Goal: Task Accomplishment & Management: Use online tool/utility

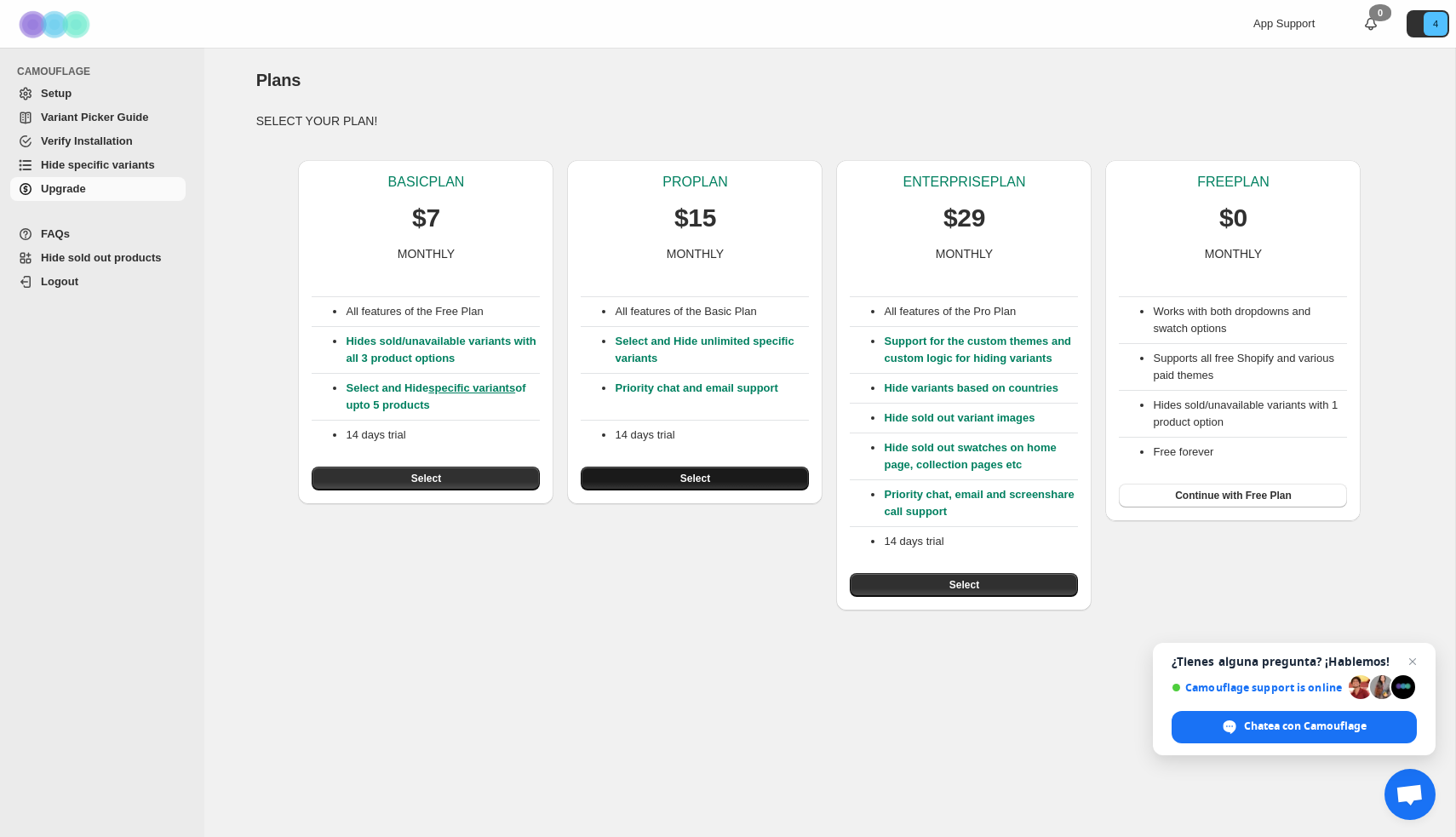
click at [675, 480] on button "Select" at bounding box center [695, 479] width 229 height 24
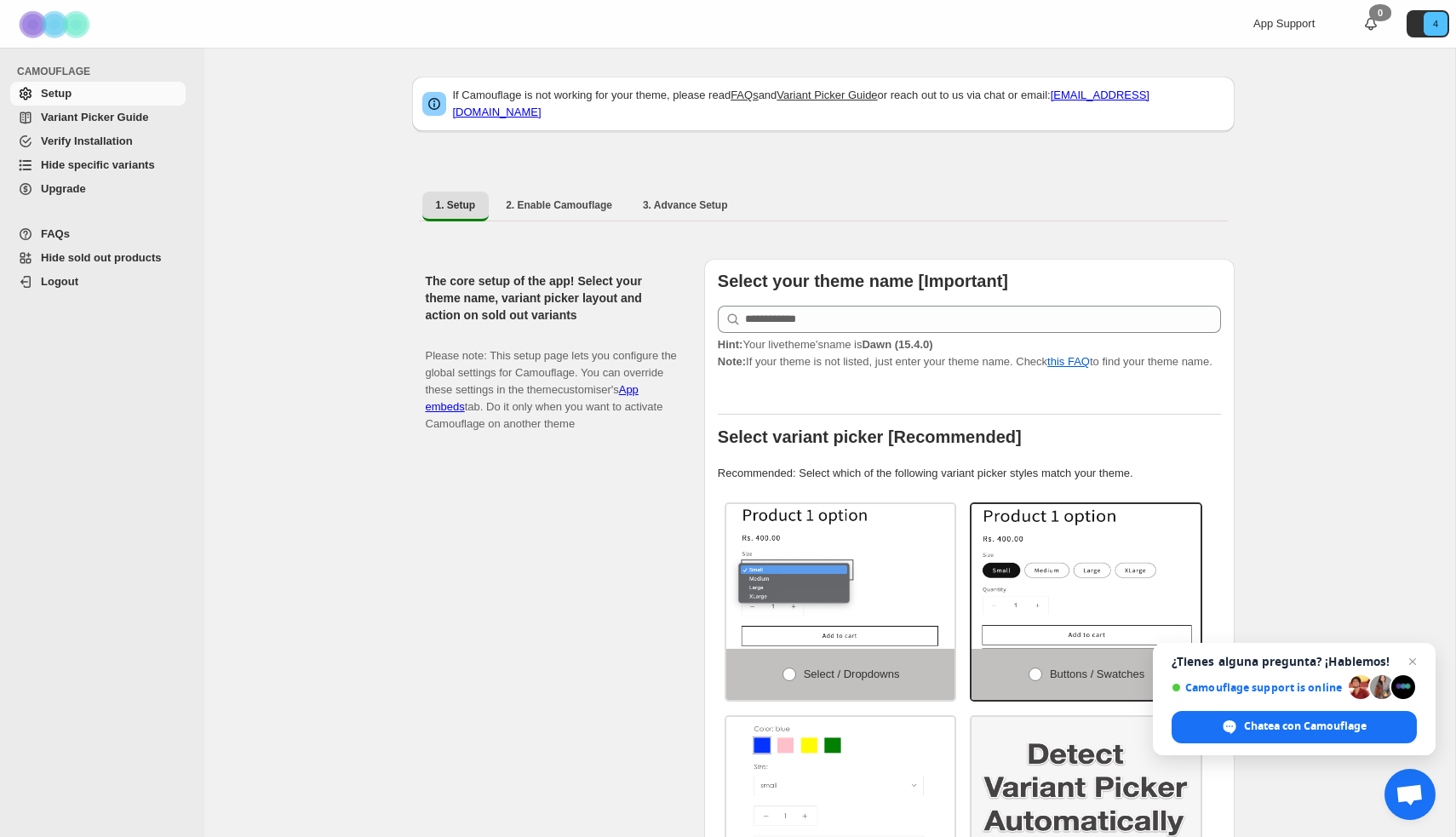
drag, startPoint x: 1412, startPoint y: 665, endPoint x: 1413, endPoint y: 646, distance: 19.0
click at [1412, 665] on span "Cerrar el chat" at bounding box center [1412, 661] width 20 height 20
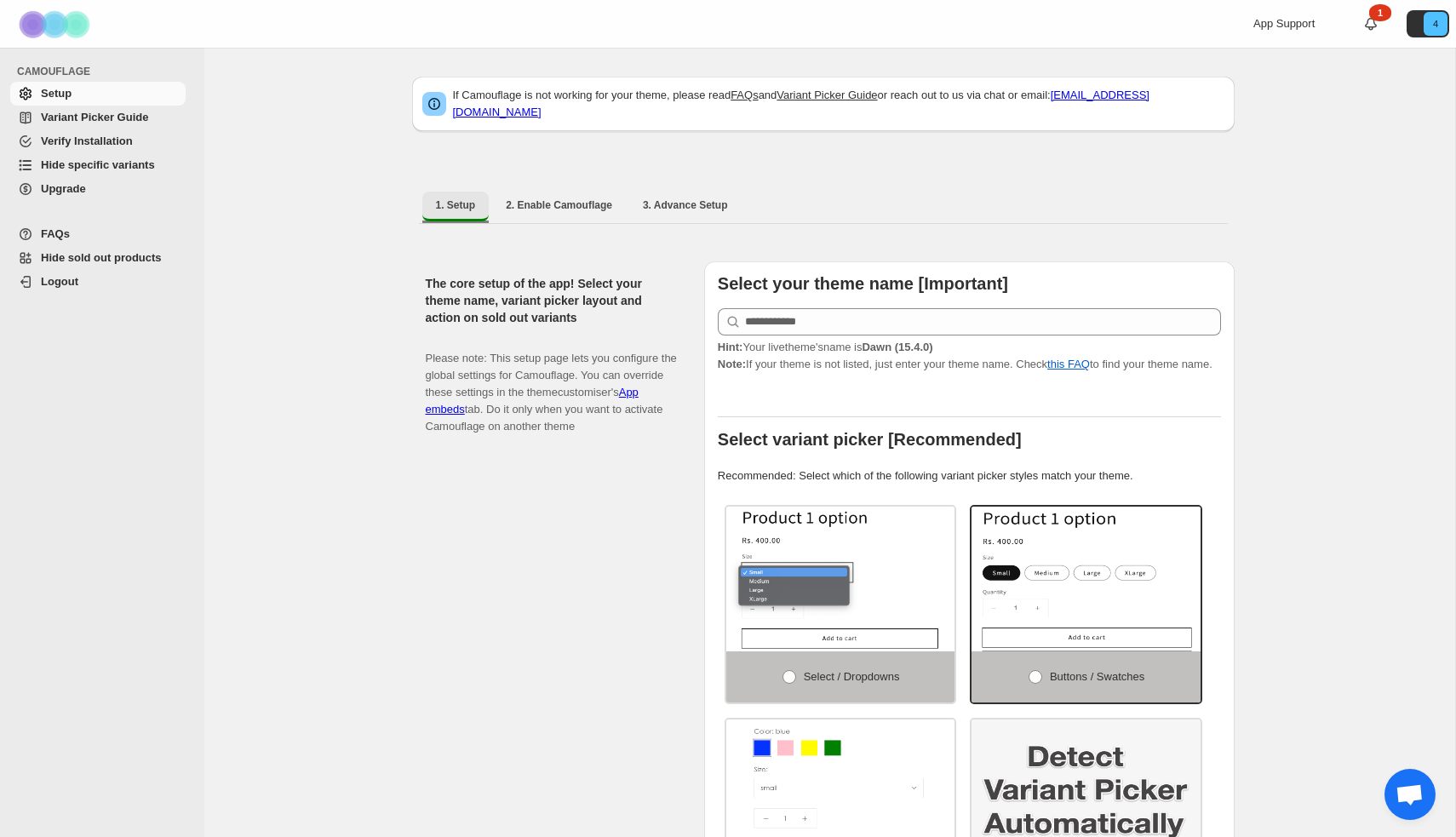
click at [464, 198] on span "1. Setup" at bounding box center [455, 205] width 40 height 13
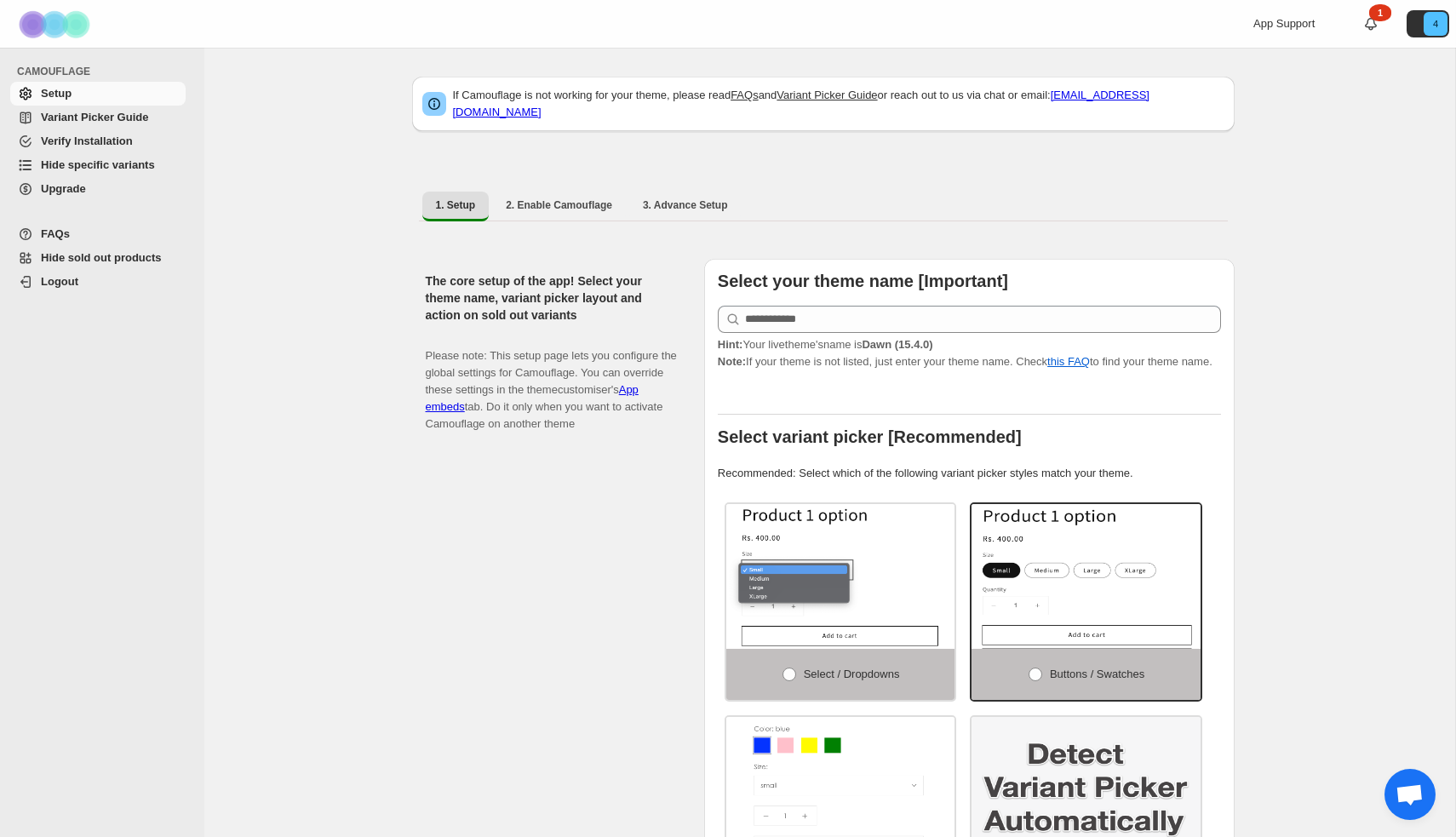
click at [1372, 19] on link "1" at bounding box center [1371, 23] width 17 height 17
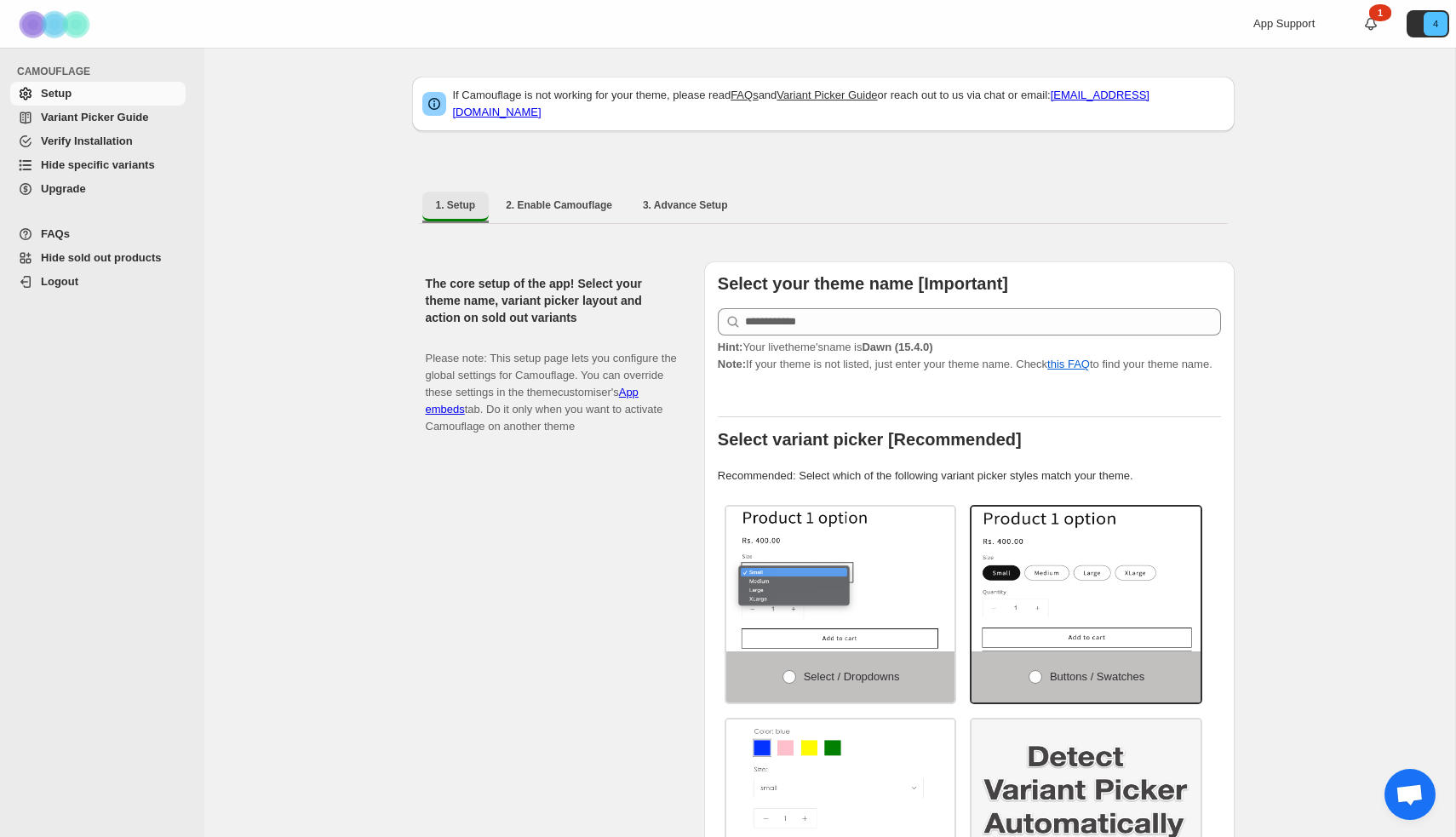
click at [455, 198] on span "1. Setup" at bounding box center [455, 205] width 40 height 13
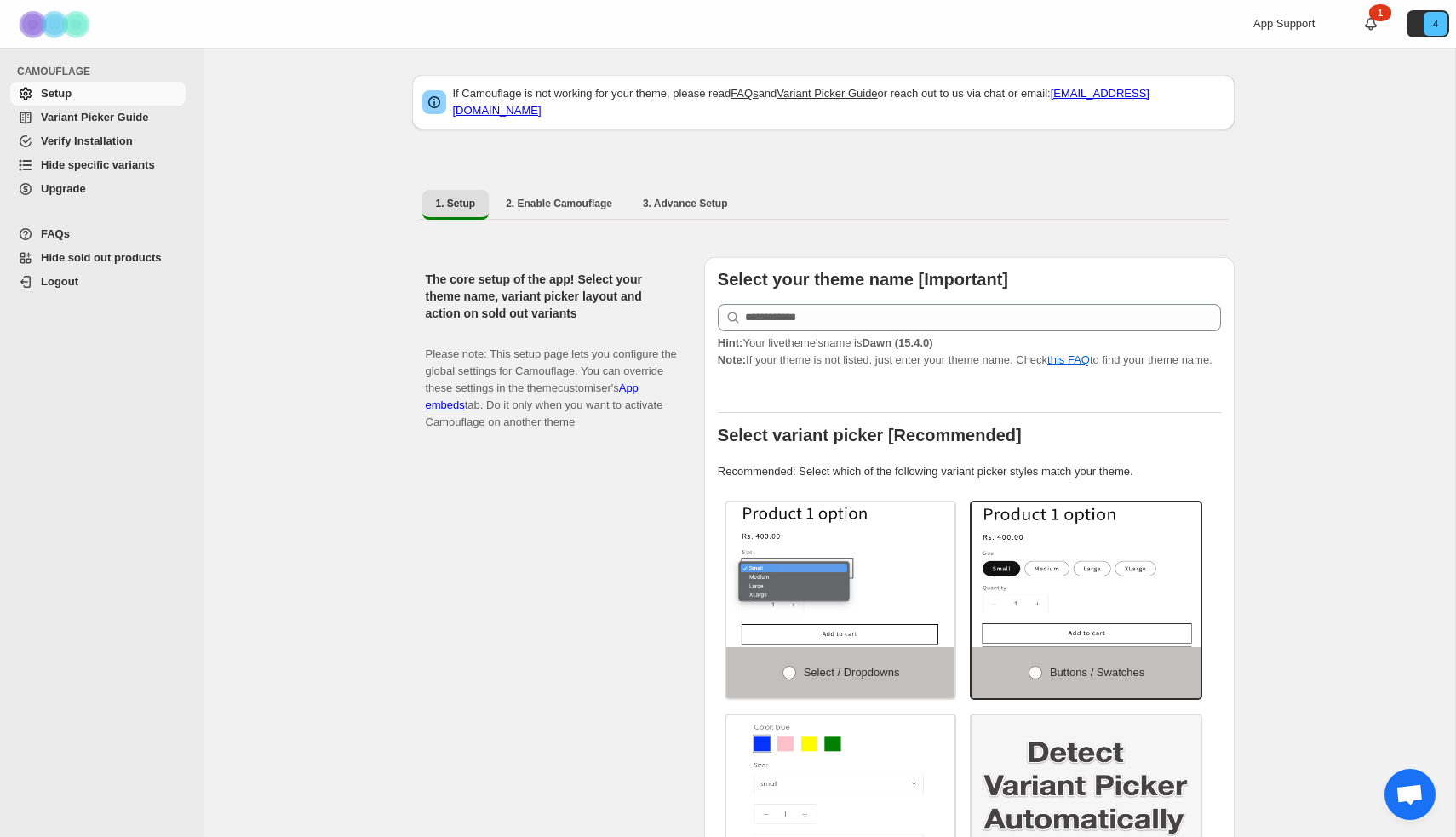
scroll to position [3, 0]
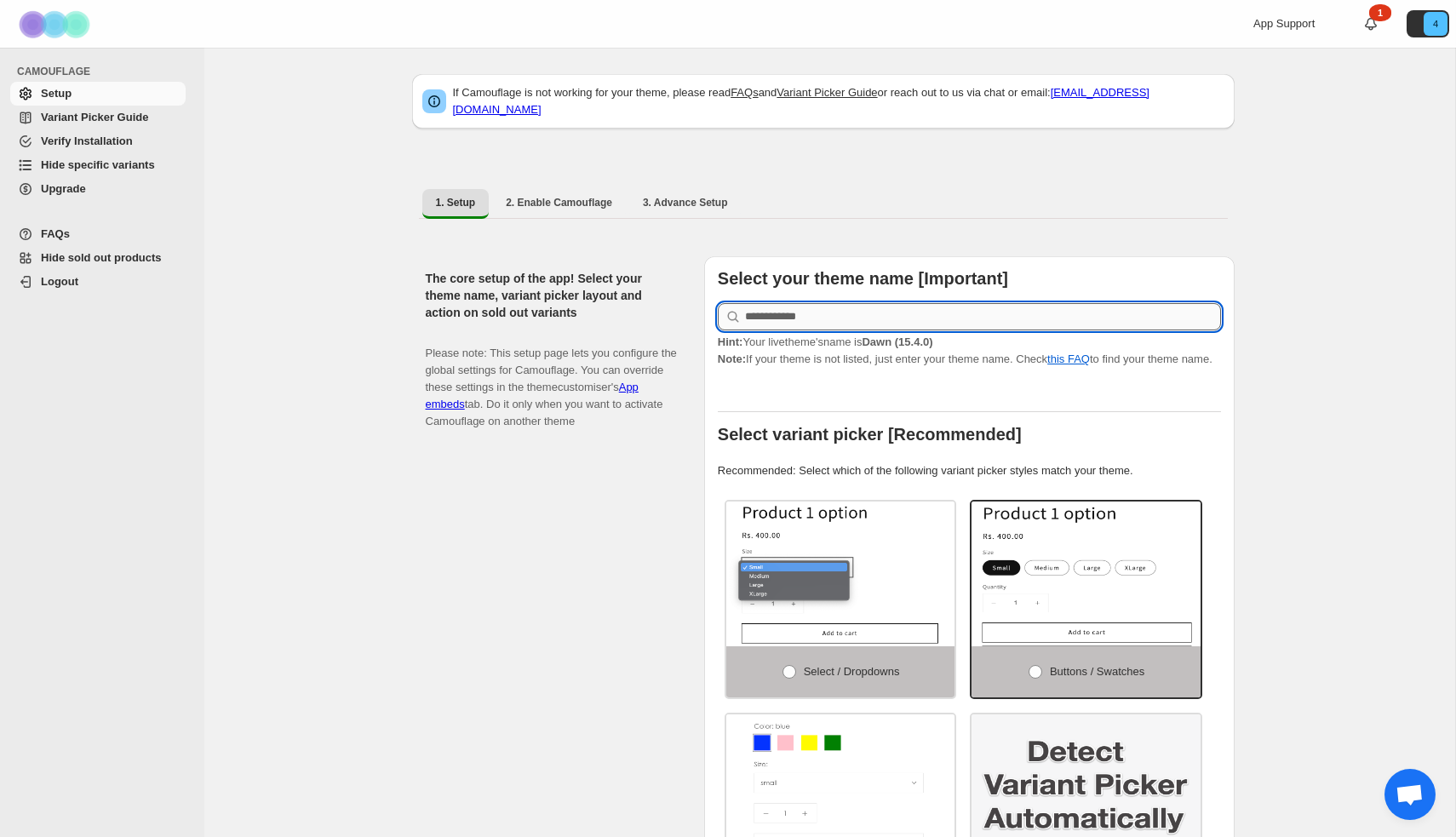
click at [857, 303] on input "text" at bounding box center [983, 317] width 476 height 28
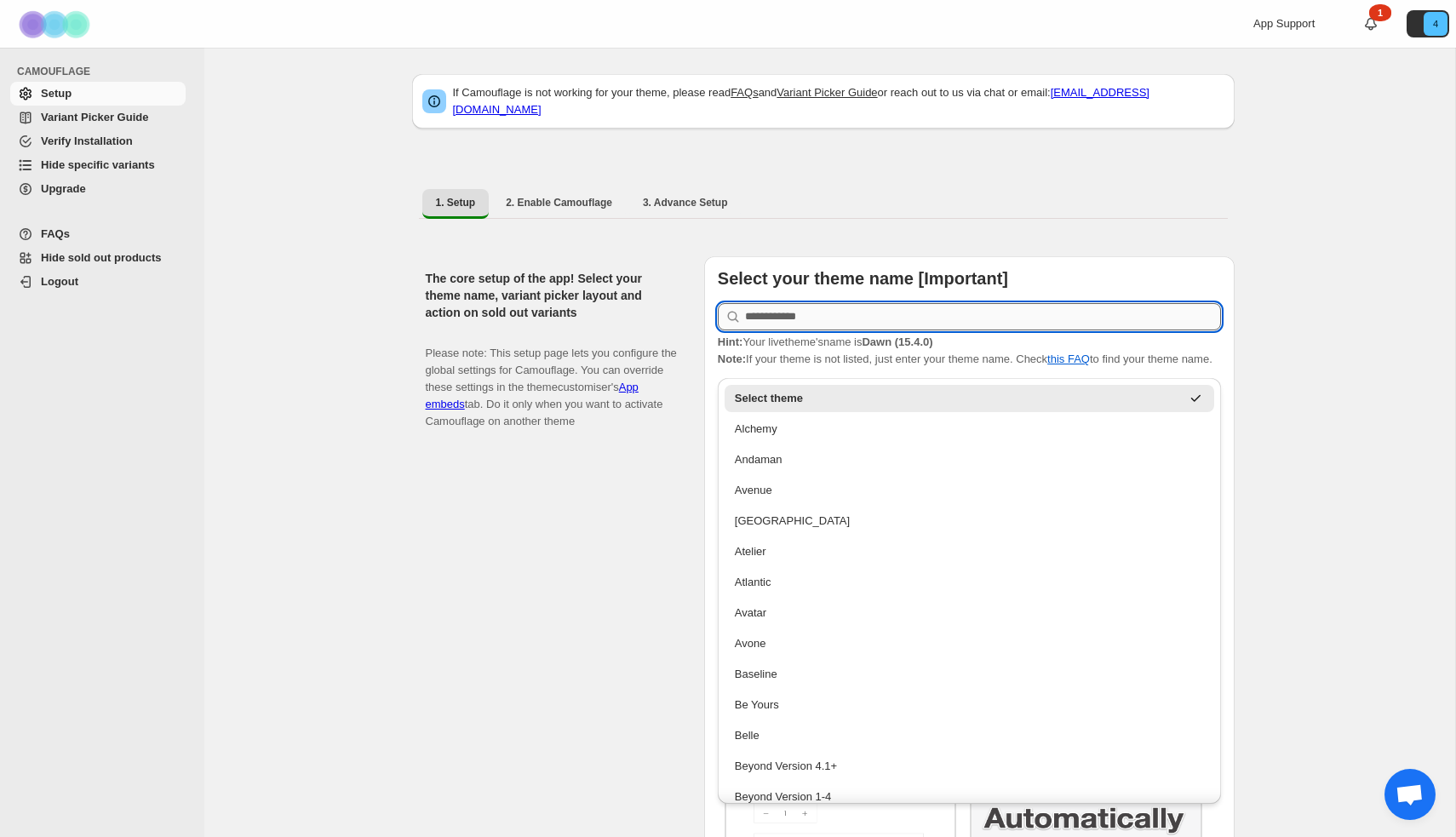
click at [847, 303] on input "text" at bounding box center [983, 317] width 476 height 28
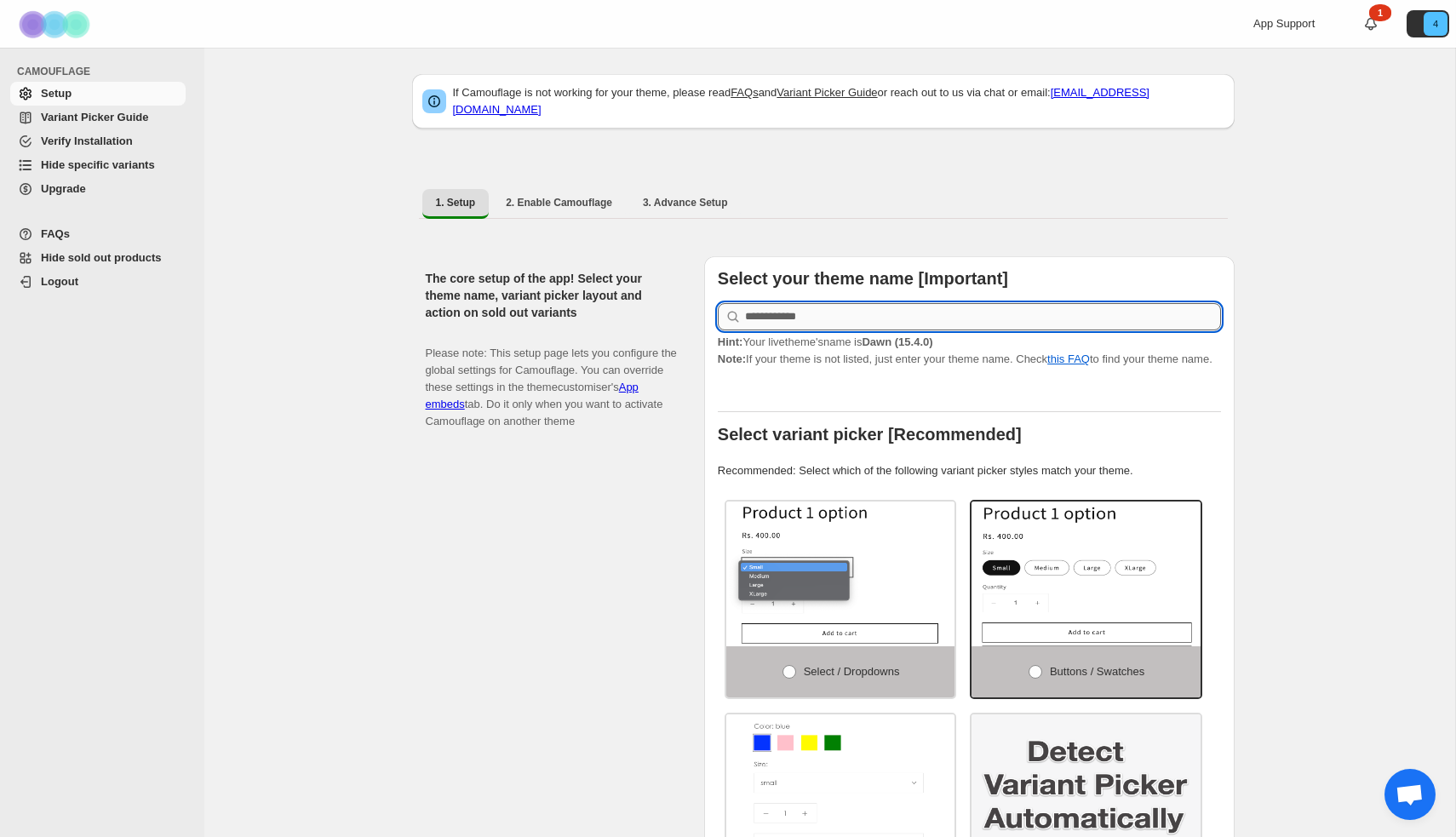
click at [892, 307] on input "text" at bounding box center [983, 317] width 476 height 28
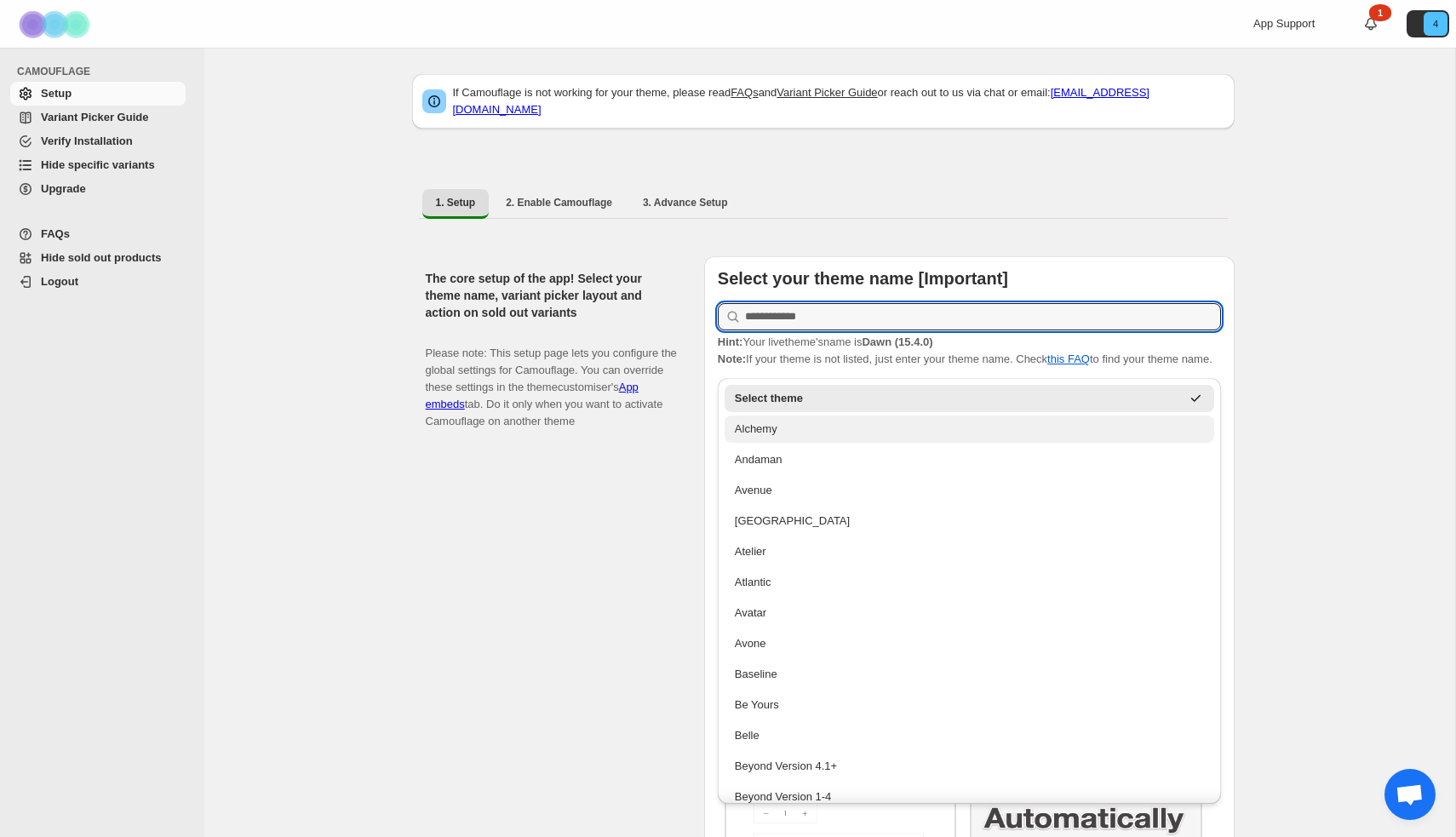
click at [806, 425] on div "Alchemy" at bounding box center [969, 429] width 469 height 17
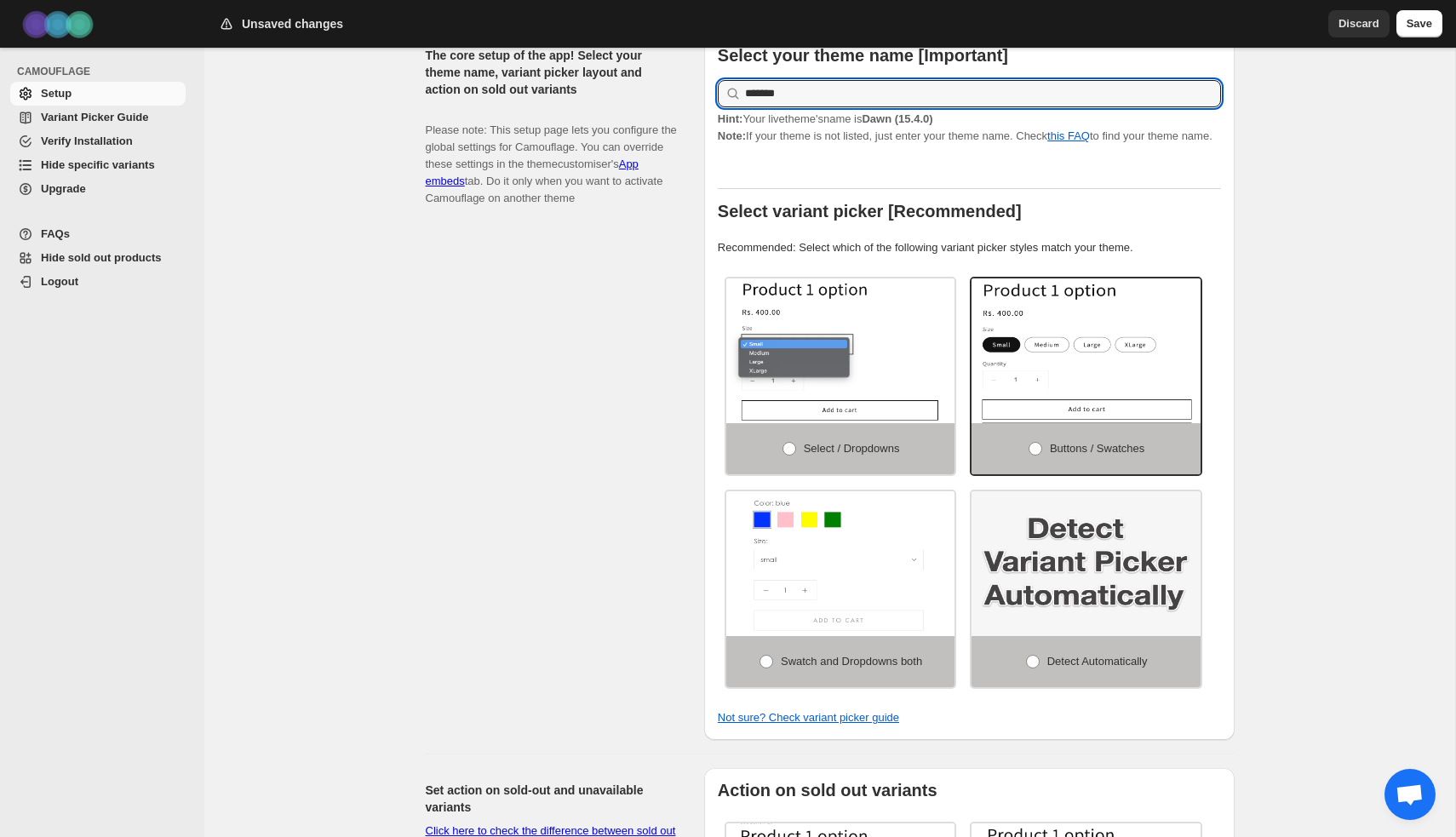
scroll to position [251, 0]
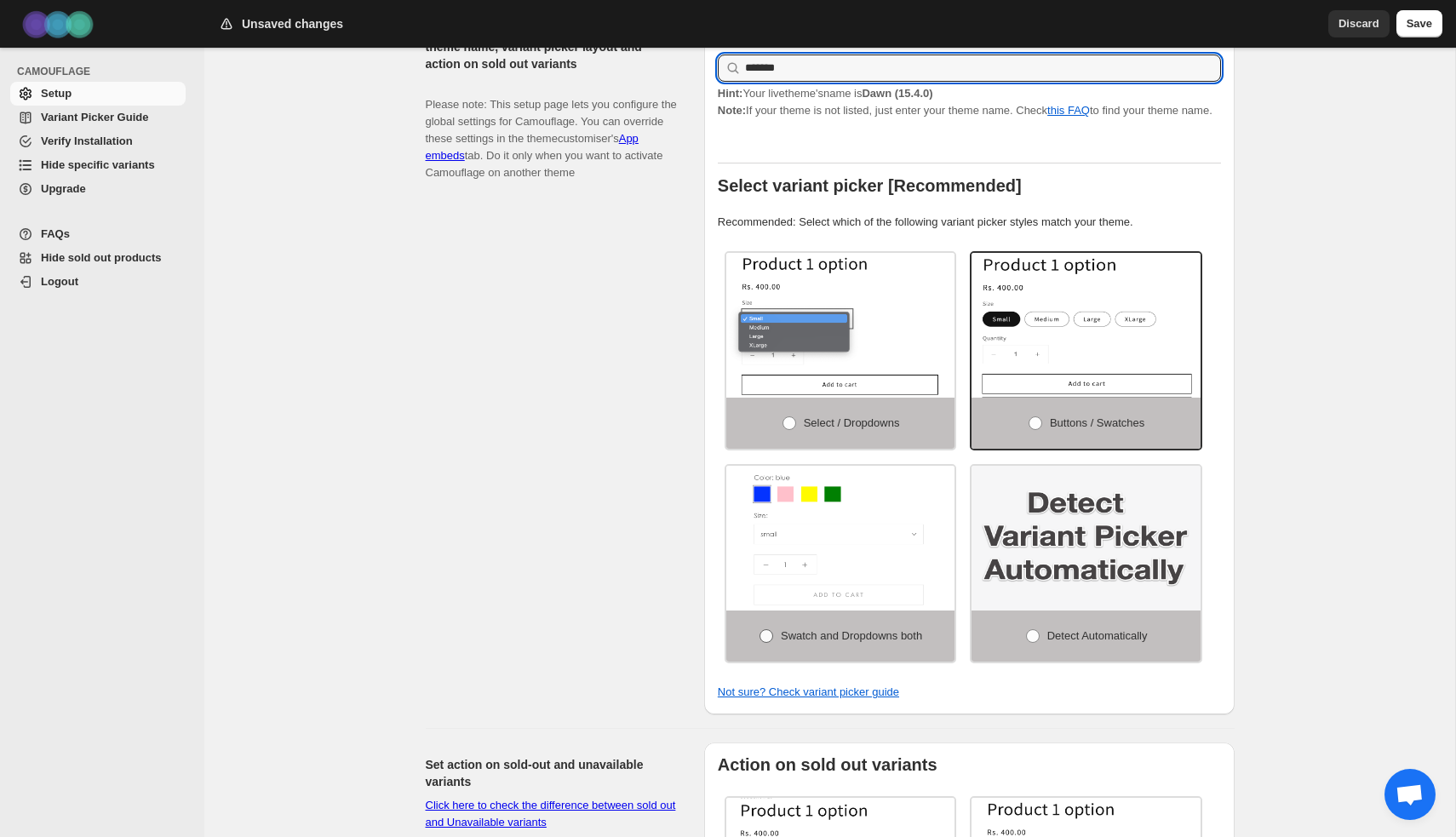
click at [761, 638] on span at bounding box center [766, 635] width 13 height 13
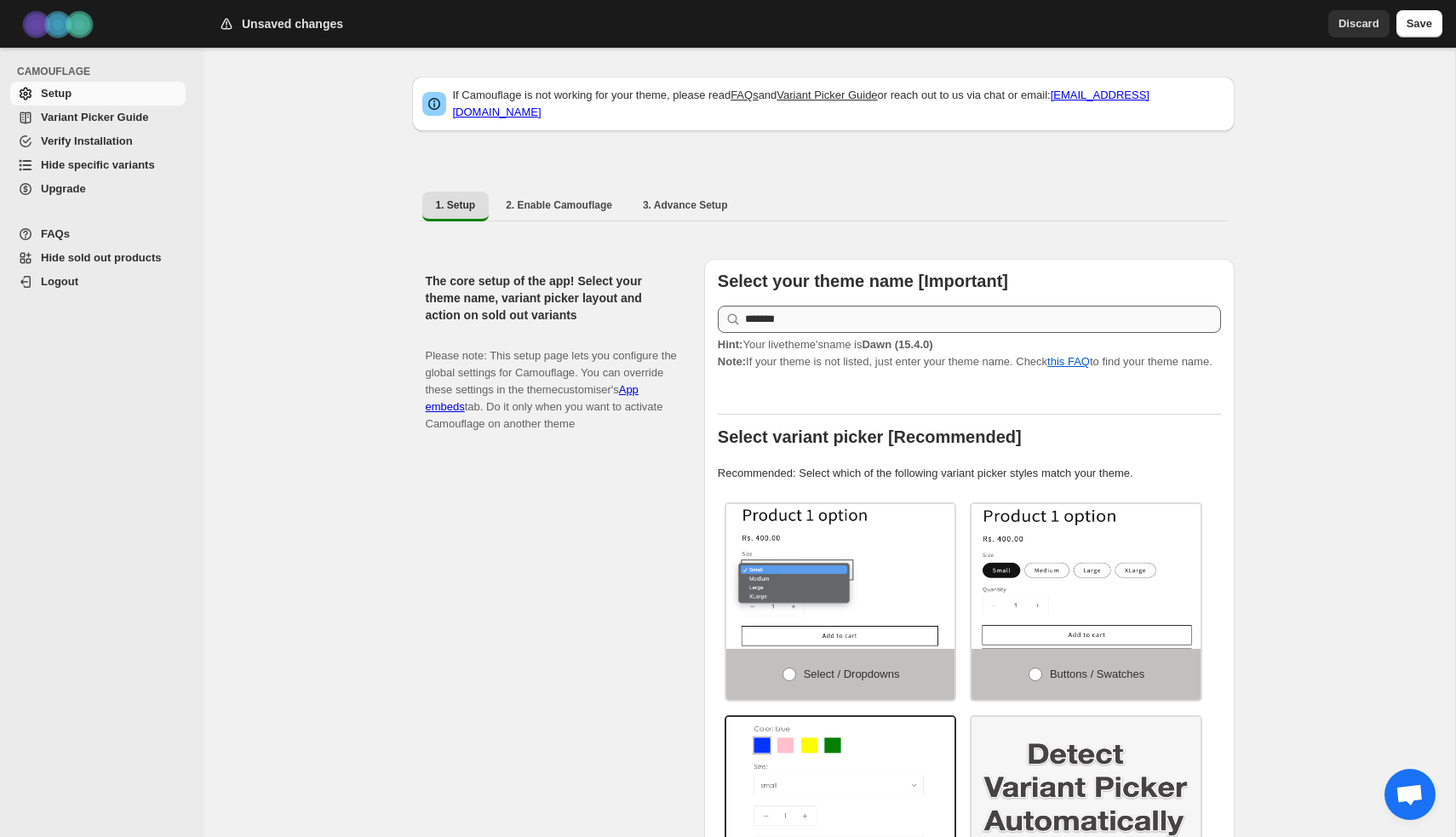
scroll to position [0, 0]
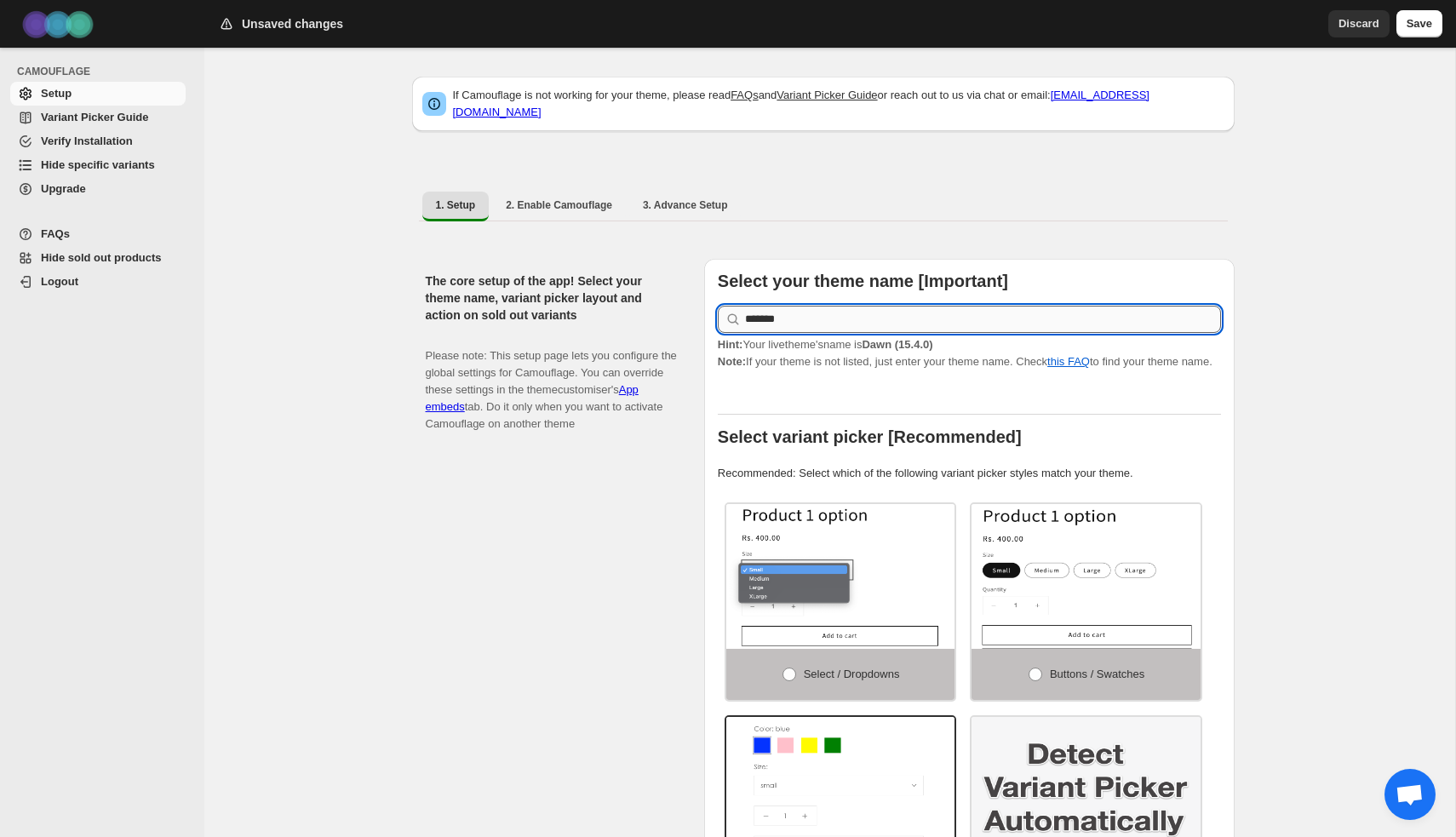
click at [828, 306] on input "*******" at bounding box center [983, 319] width 476 height 28
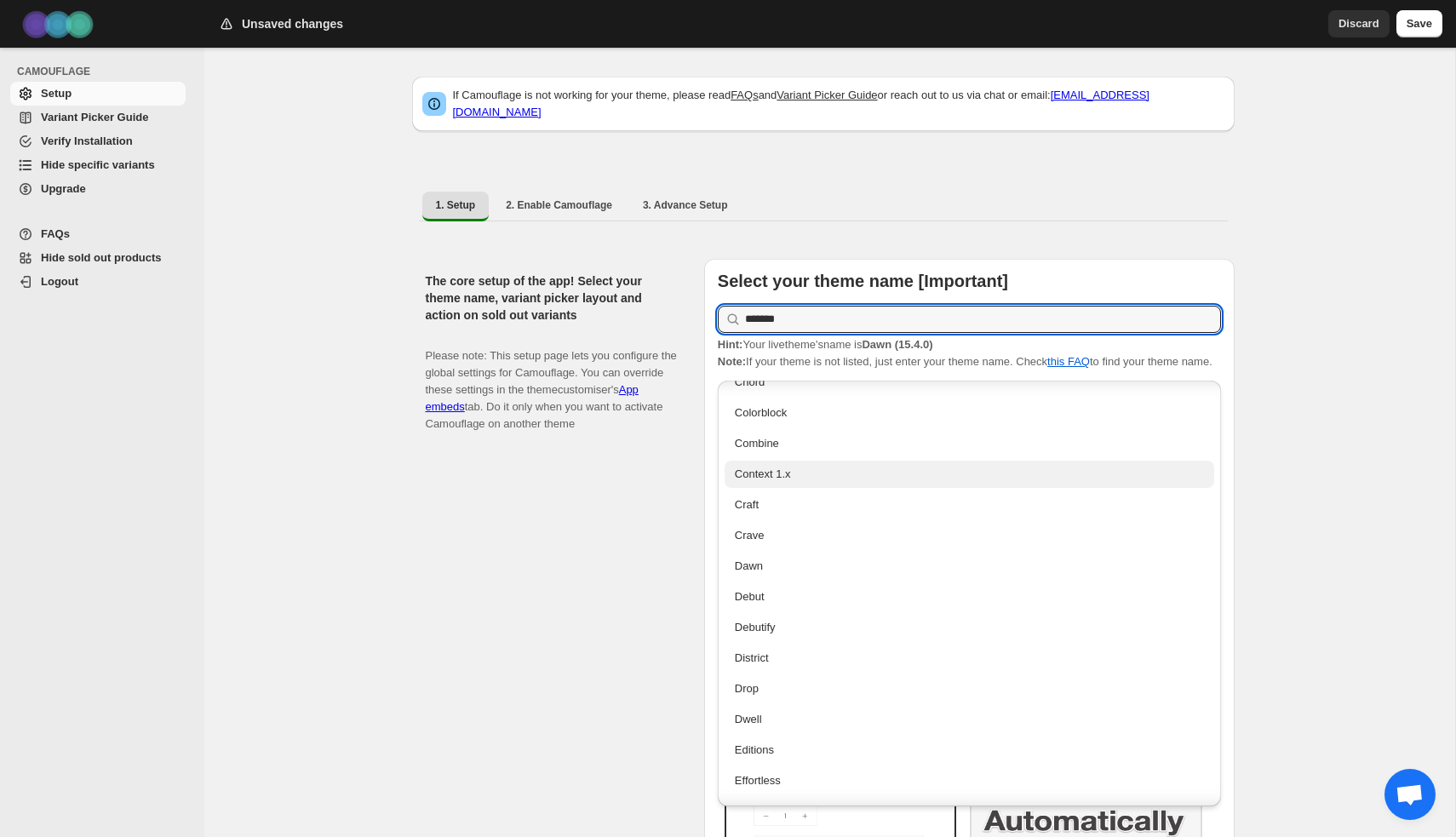
scroll to position [740, 0]
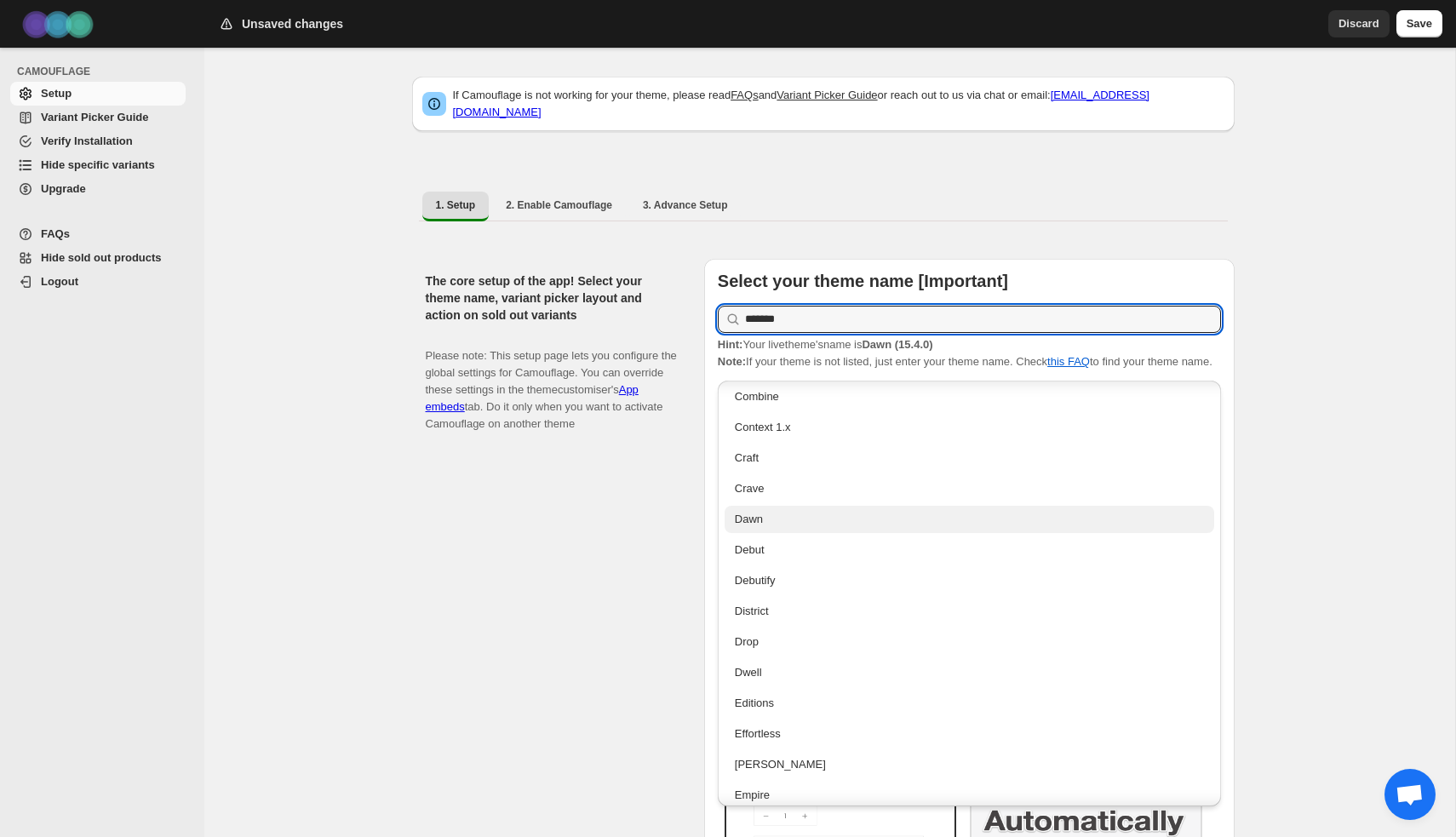
click at [801, 511] on div "Dawn" at bounding box center [969, 519] width 469 height 17
type input "****"
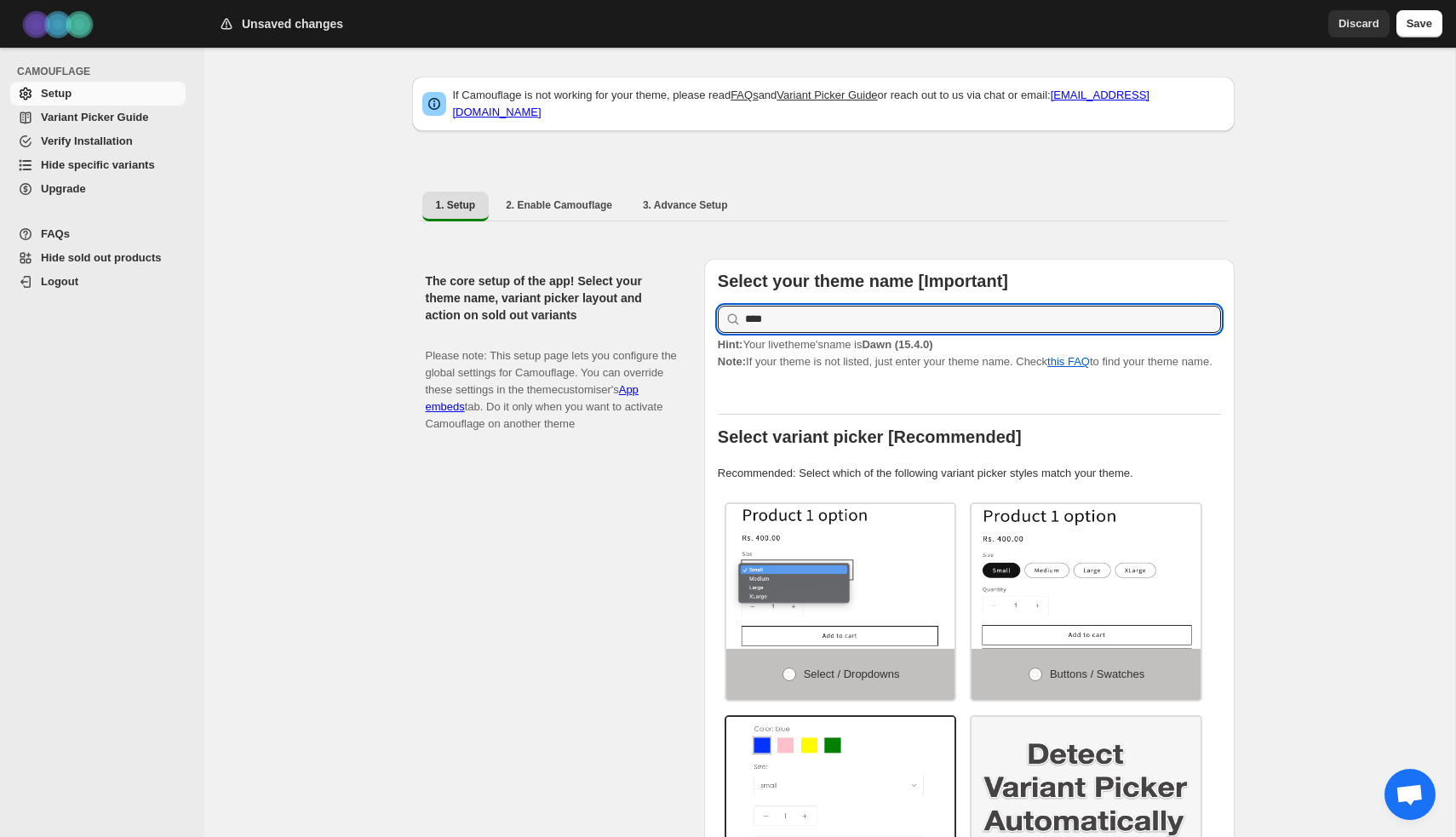
scroll to position [3, 0]
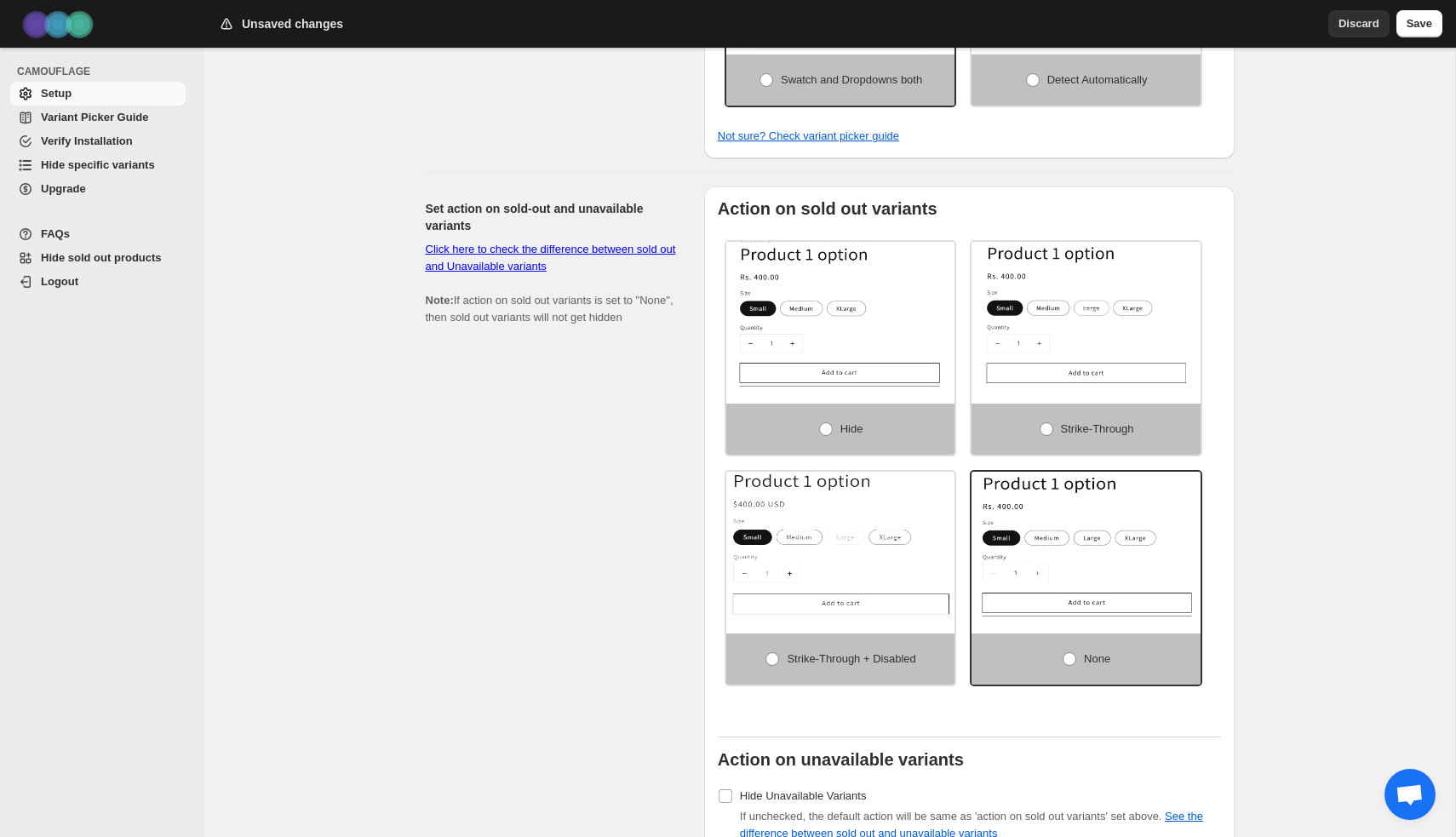
scroll to position [818, 0]
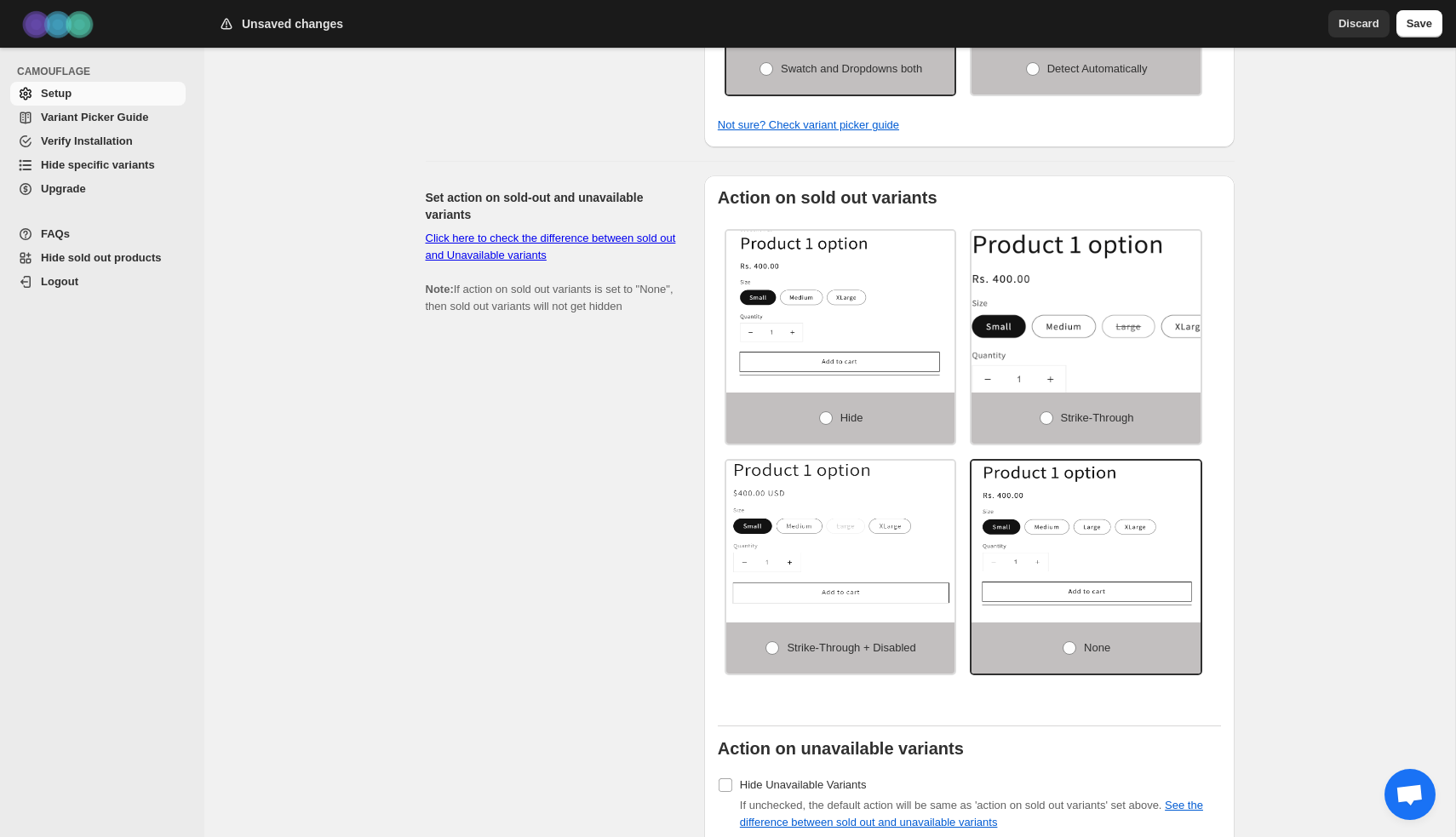
click at [1101, 337] on img at bounding box center [1120, 336] width 343 height 217
click at [770, 655] on span at bounding box center [772, 648] width 13 height 13
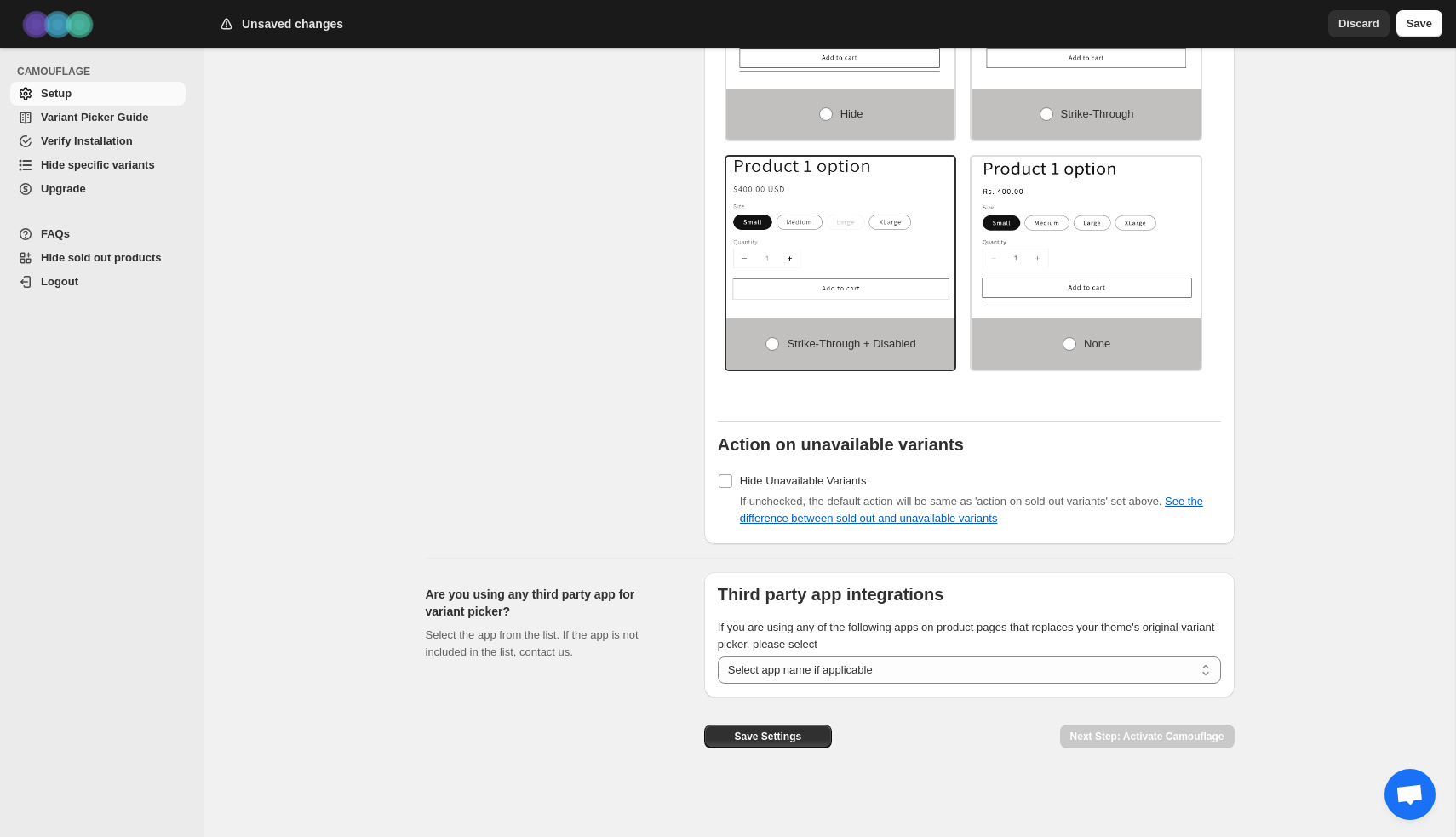
scroll to position [1124, 0]
click at [806, 735] on button "Save Settings" at bounding box center [768, 736] width 128 height 24
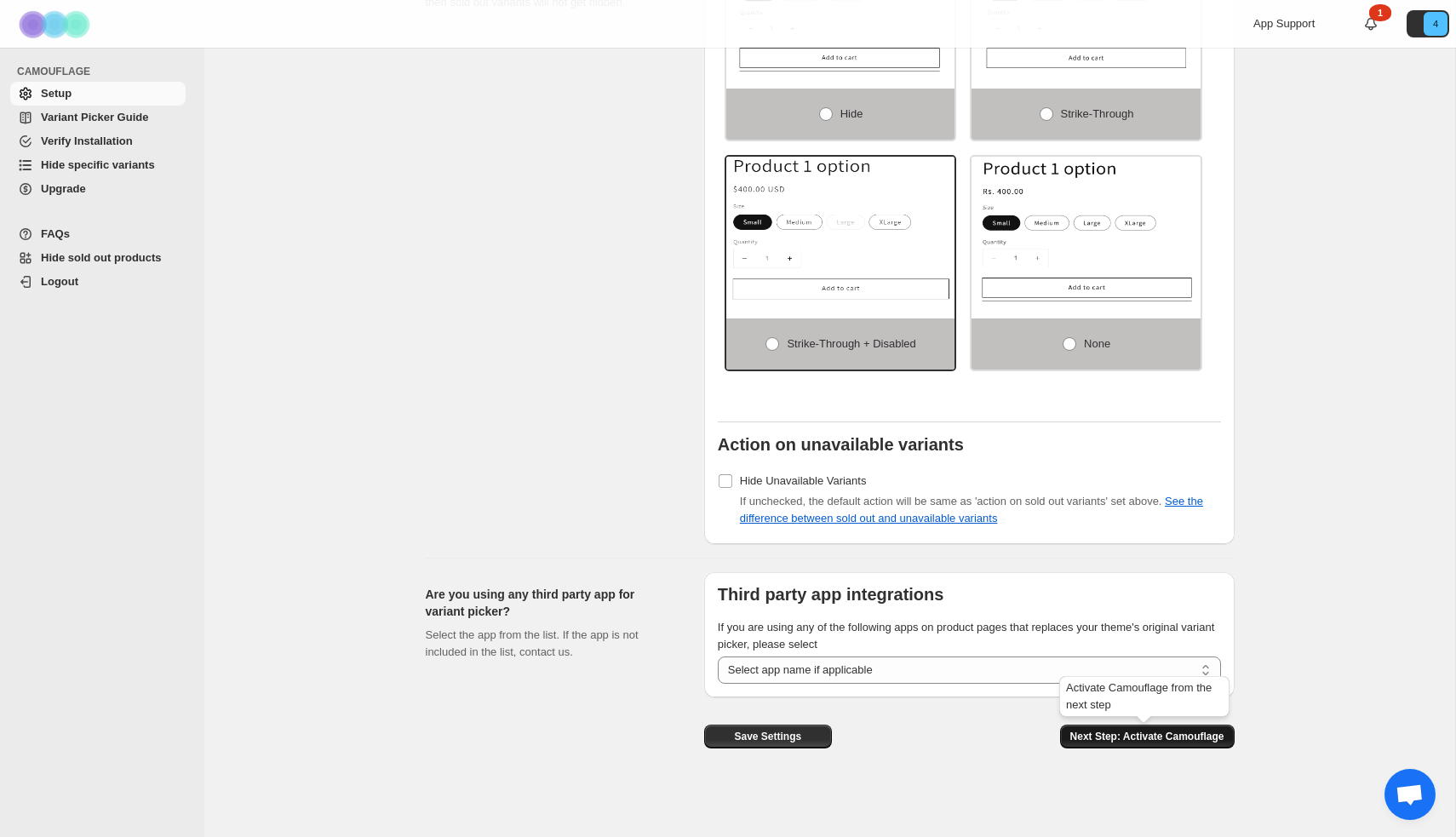
click at [1163, 743] on span "Next Step: Activate Camouflage" at bounding box center [1146, 736] width 154 height 13
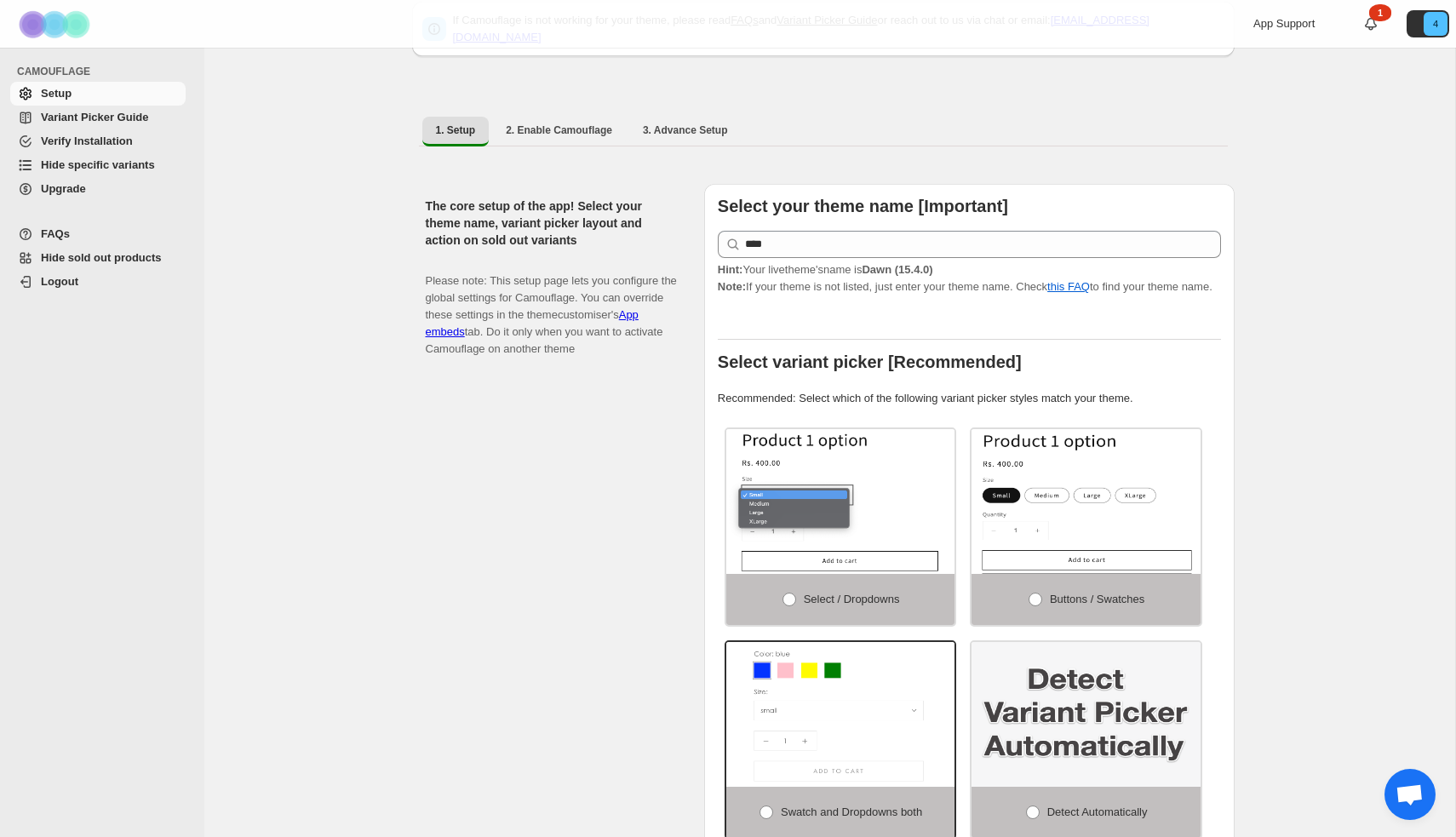
select select "**********"
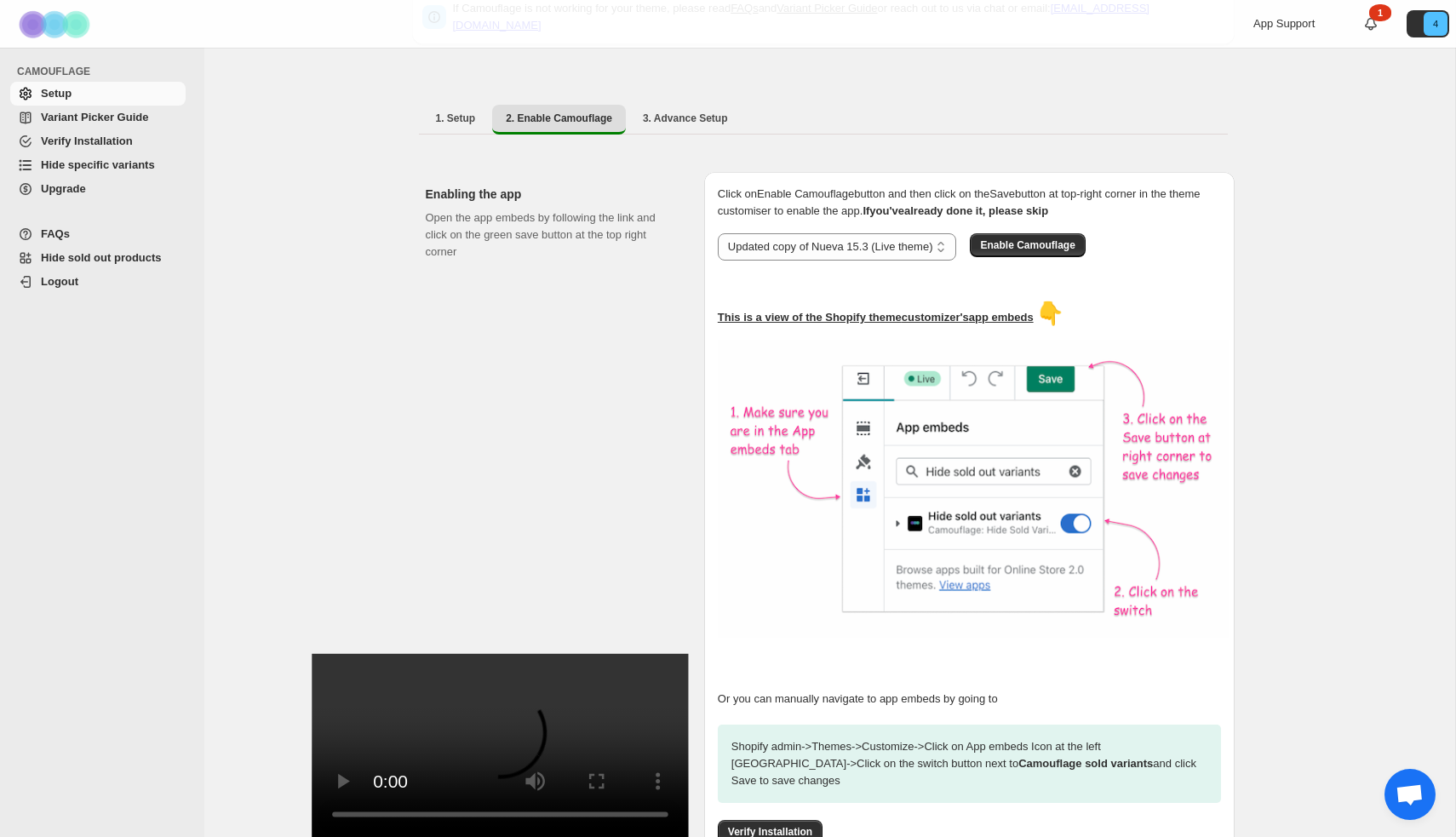
scroll to position [40, 0]
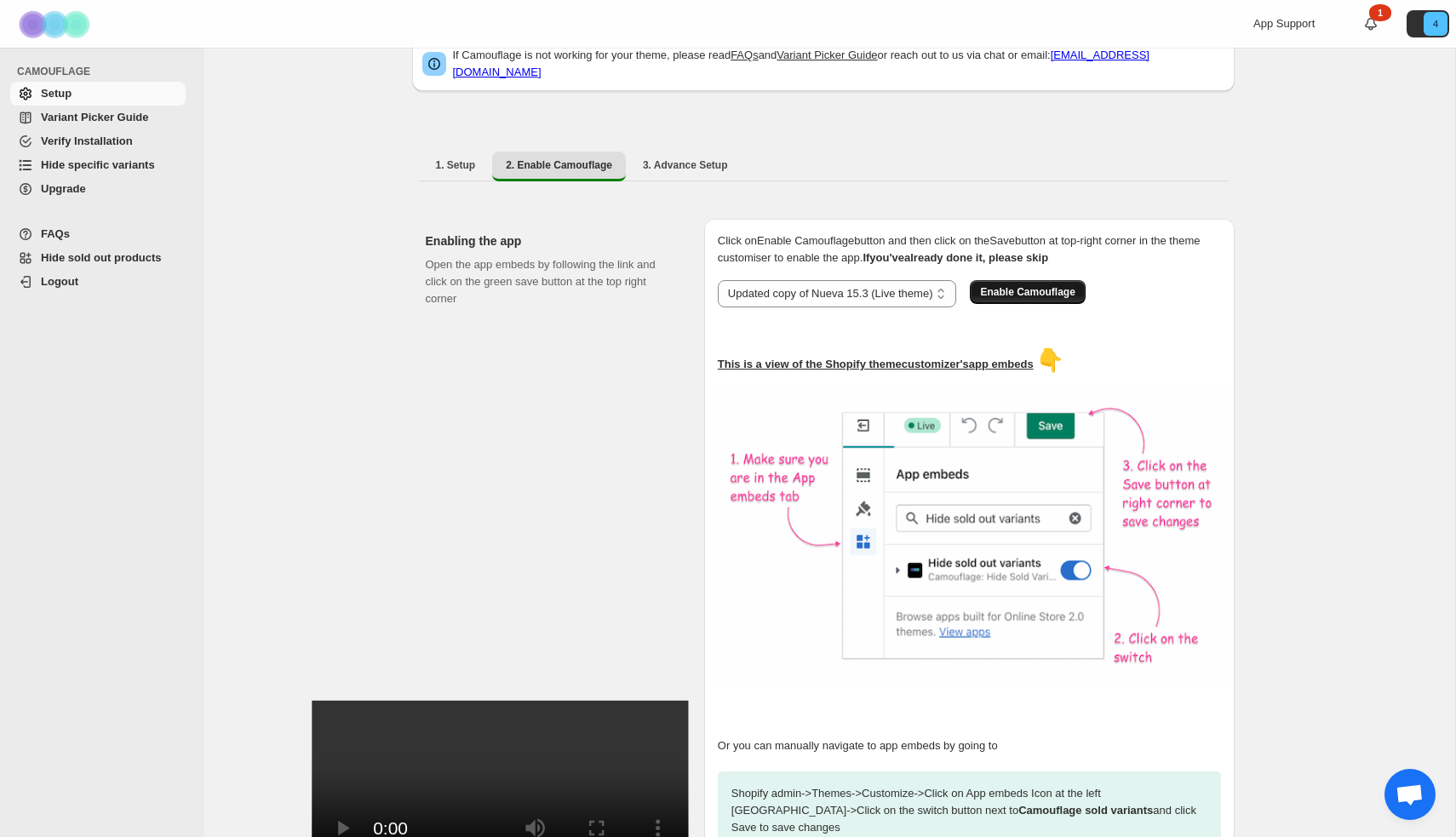
click at [1055, 286] on span "Enable Camouflage" at bounding box center [1027, 292] width 94 height 13
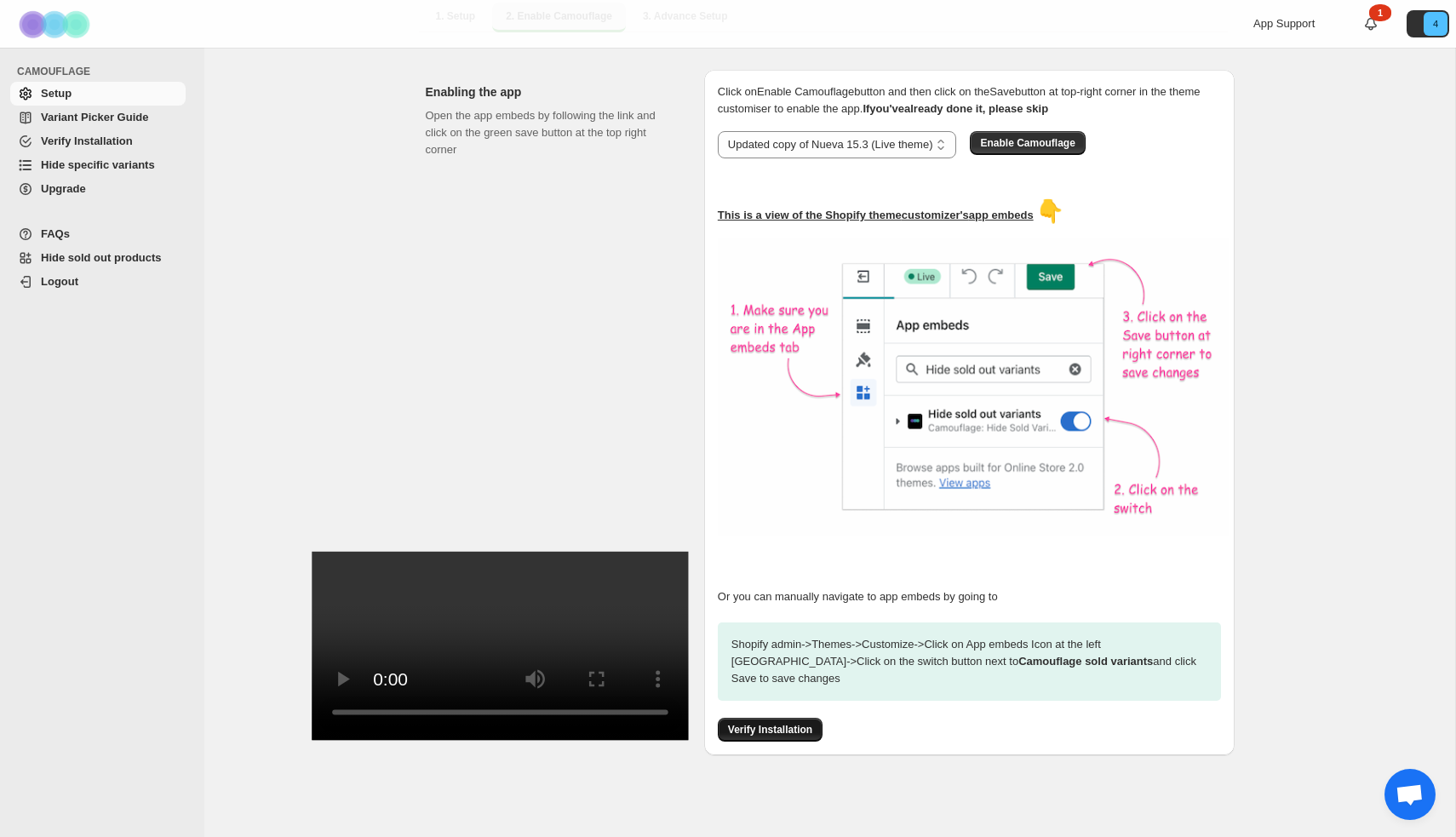
scroll to position [189, 0]
click at [778, 724] on span "Verify Installation" at bounding box center [769, 730] width 84 height 13
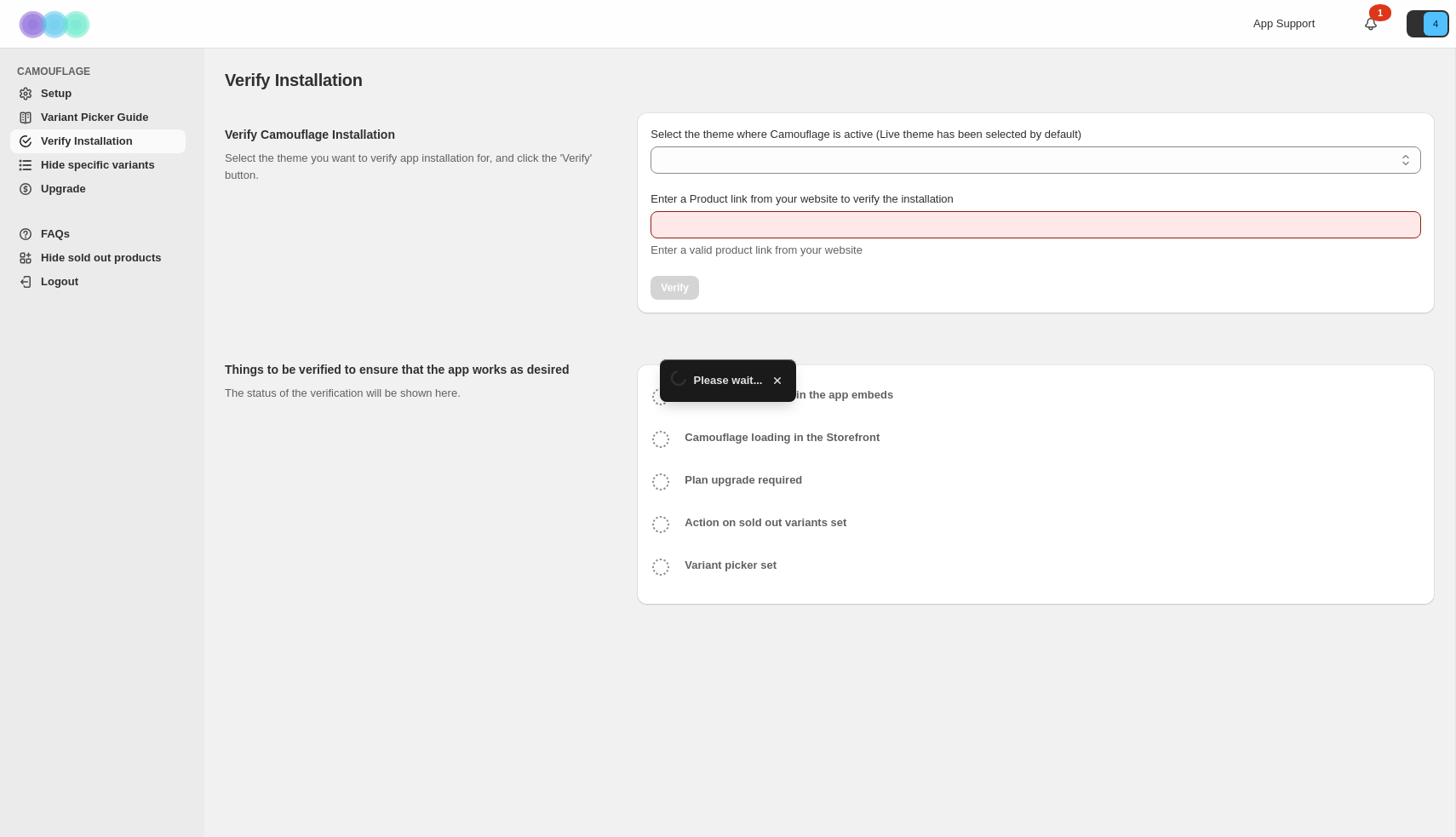
type input "**********"
select select "**********"
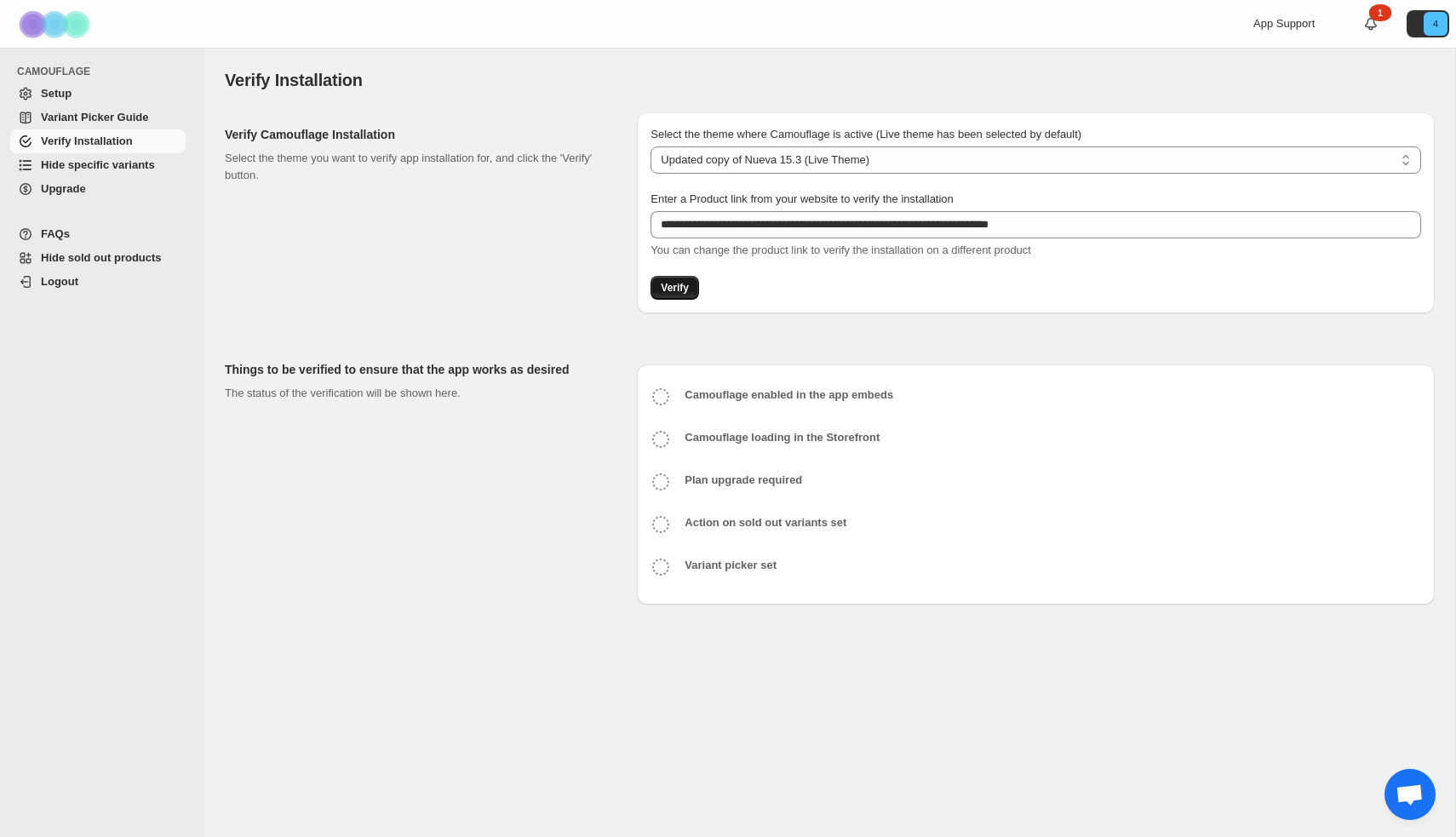
click at [682, 287] on span "Verify" at bounding box center [675, 287] width 28 height 13
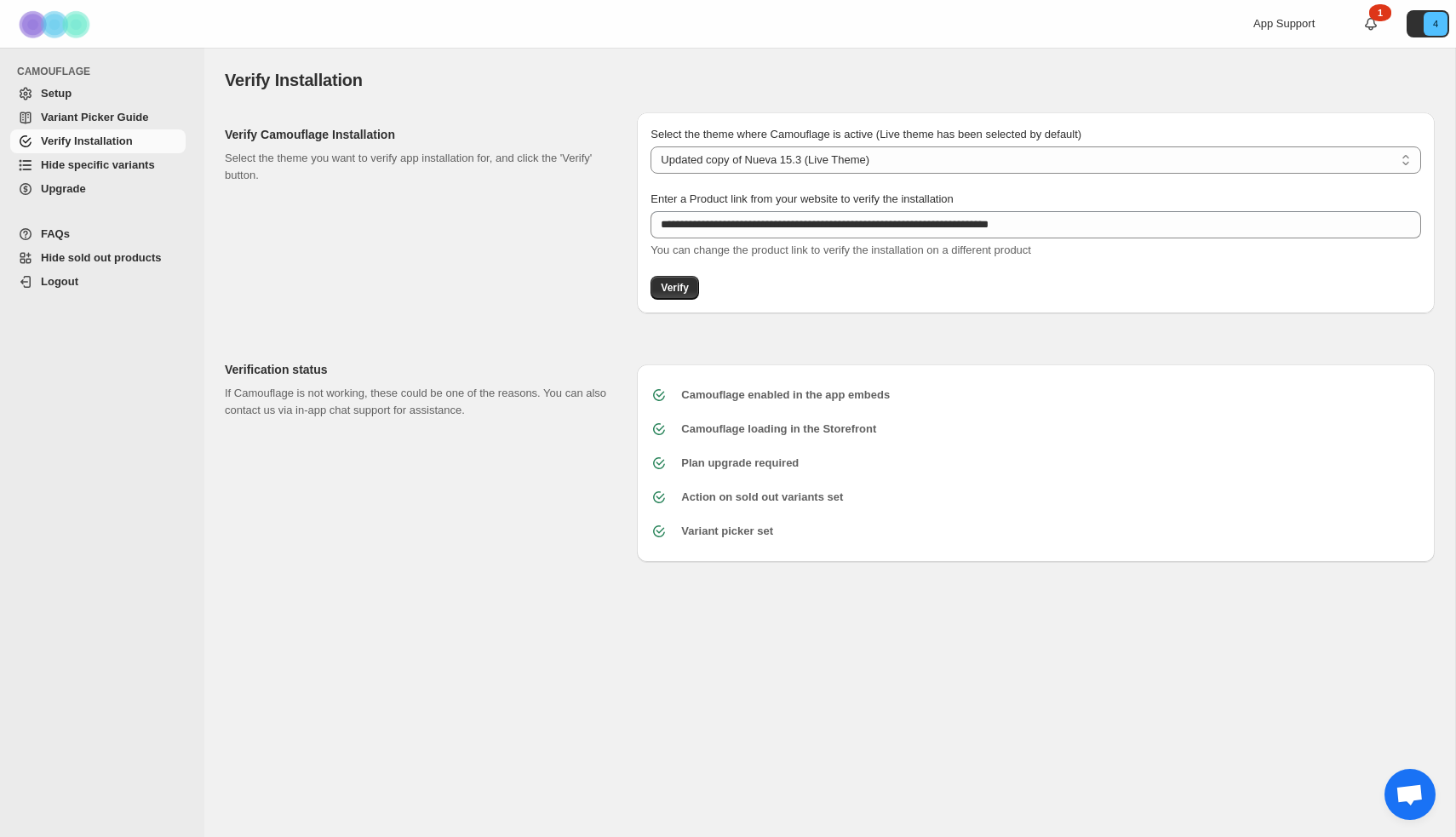
click at [102, 169] on span "Hide specific variants" at bounding box center [98, 165] width 114 height 12
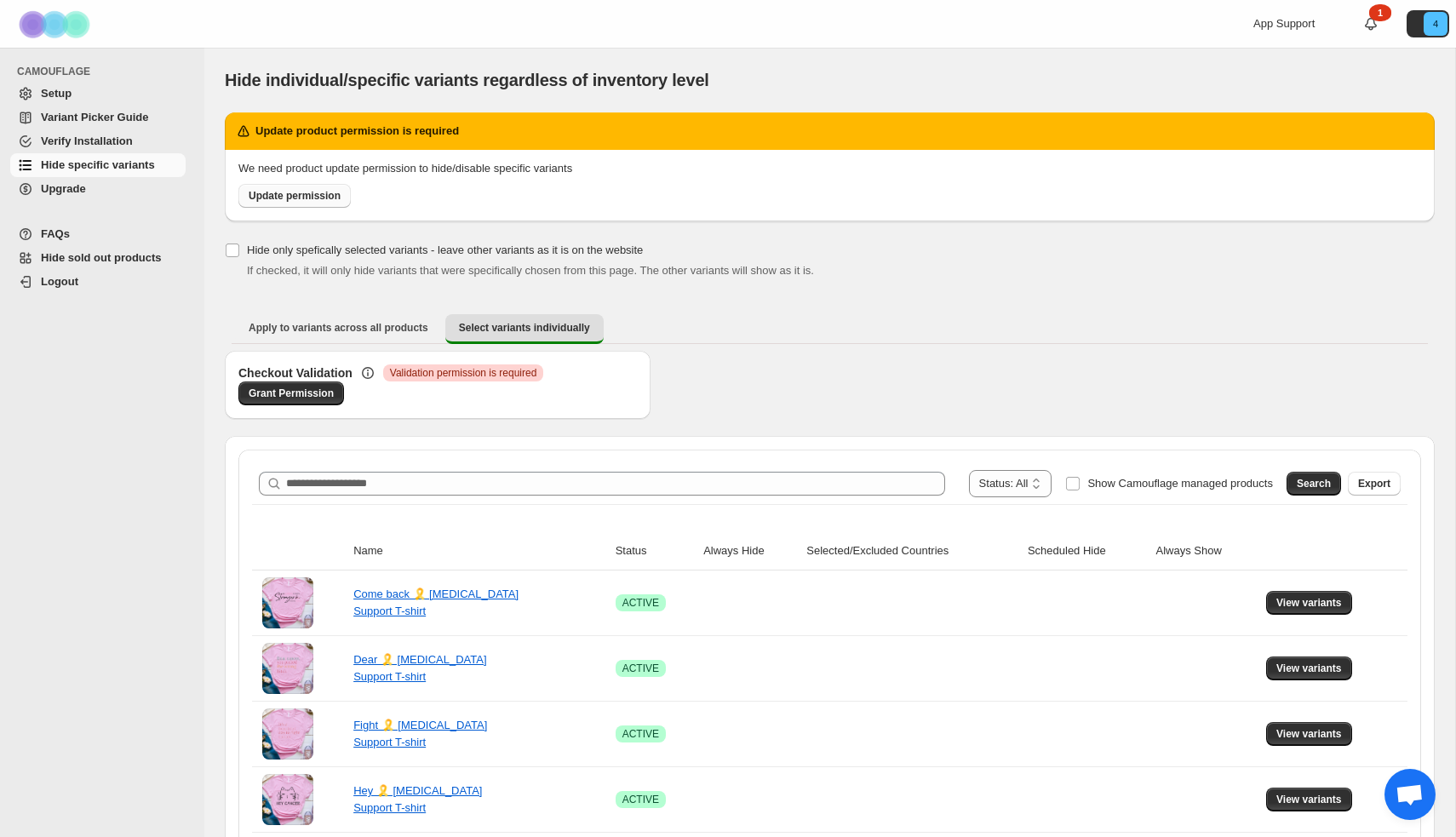
click at [296, 197] on span "Update permission" at bounding box center [294, 196] width 92 height 13
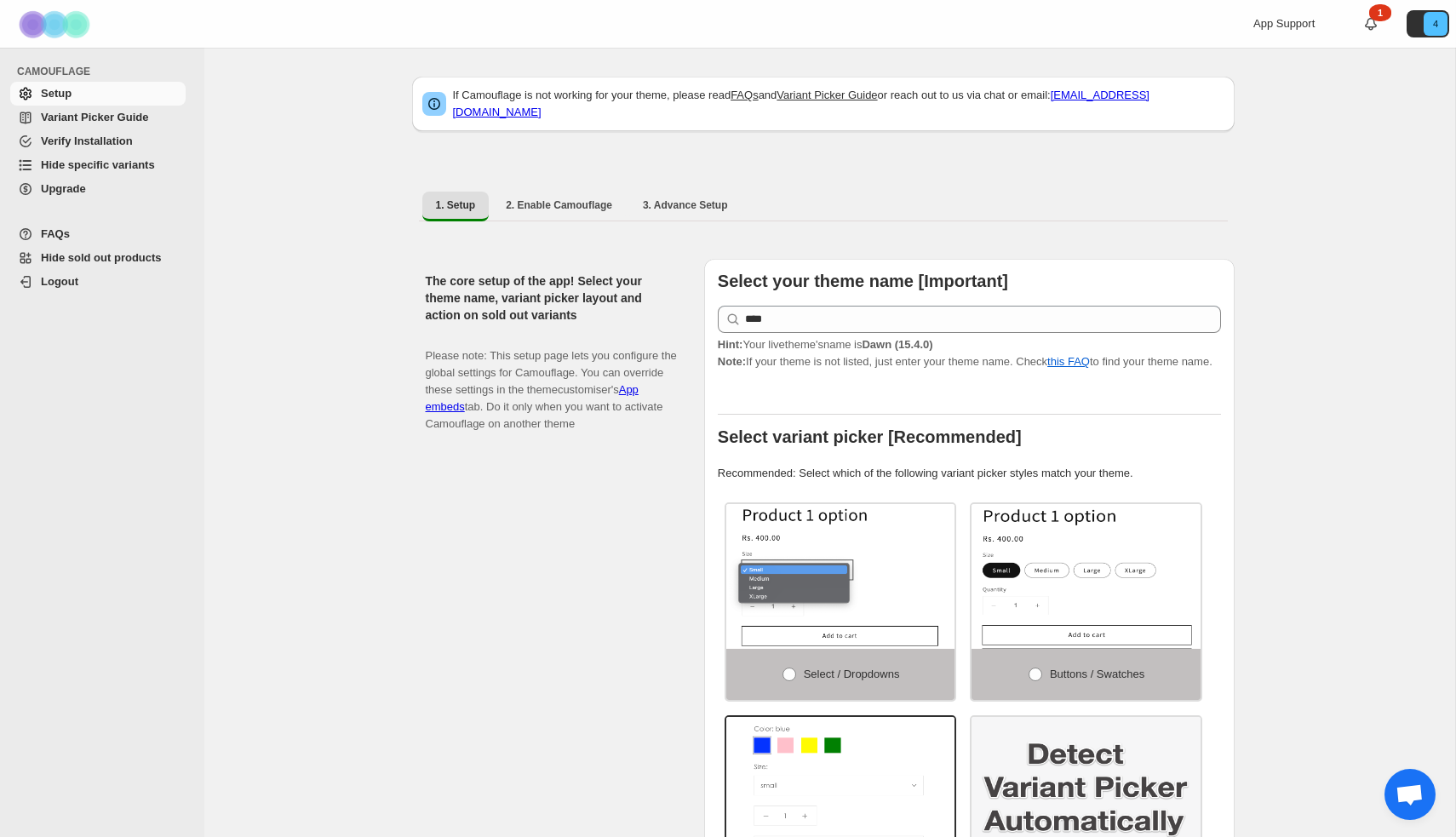
click at [100, 166] on span "Hide specific variants" at bounding box center [98, 165] width 114 height 12
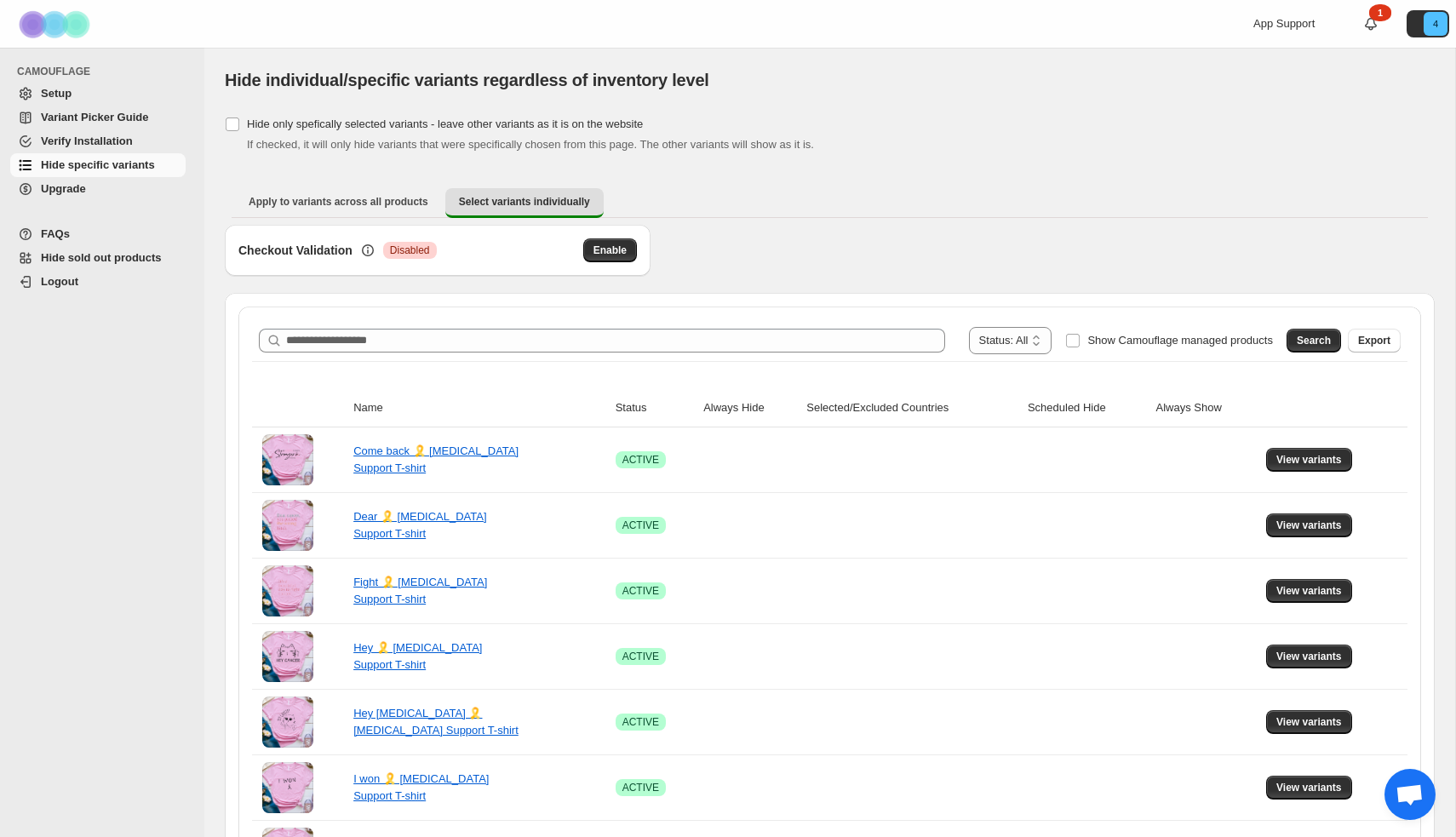
scroll to position [2, 0]
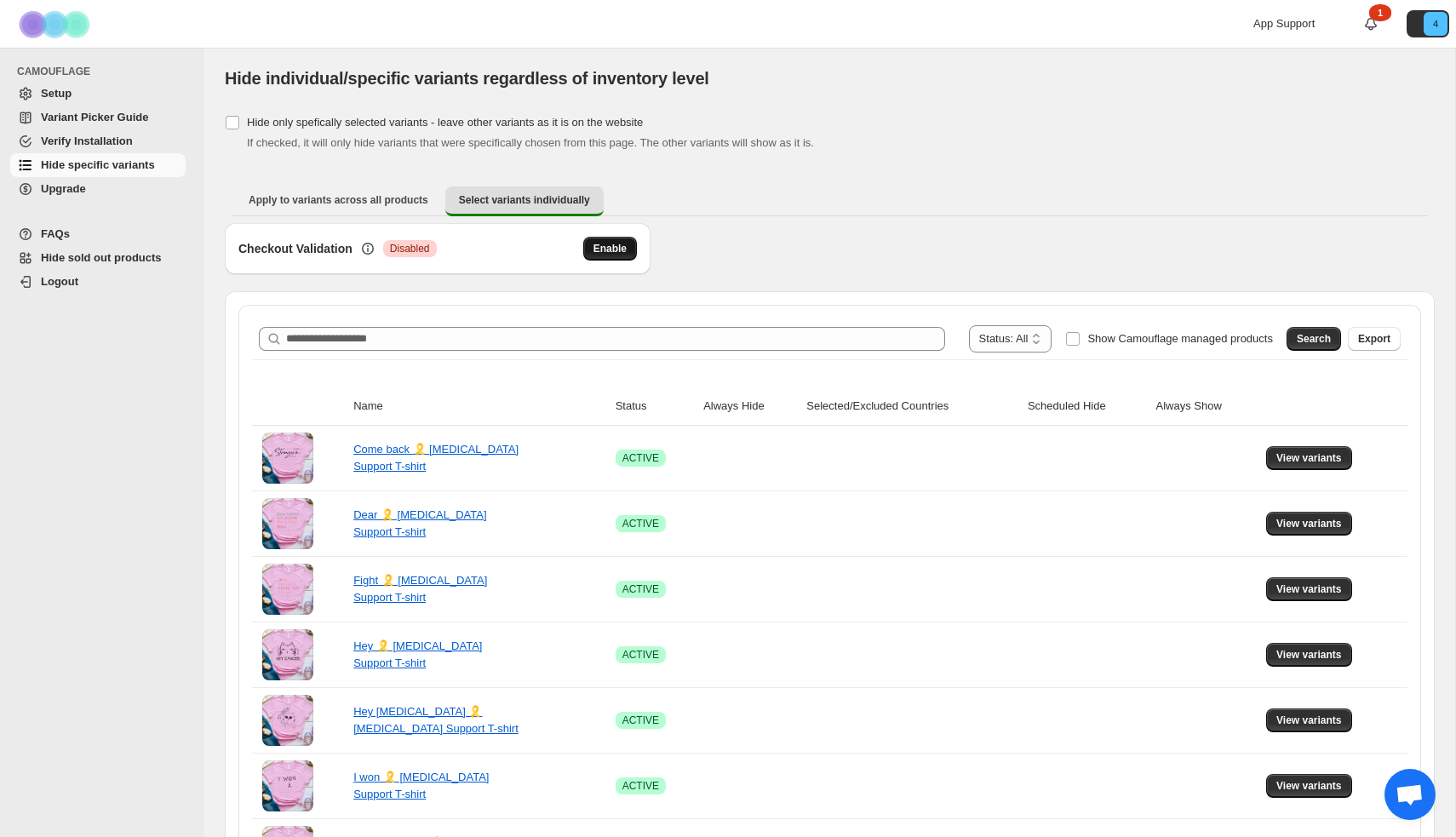
click at [612, 249] on span "Enable" at bounding box center [609, 248] width 33 height 13
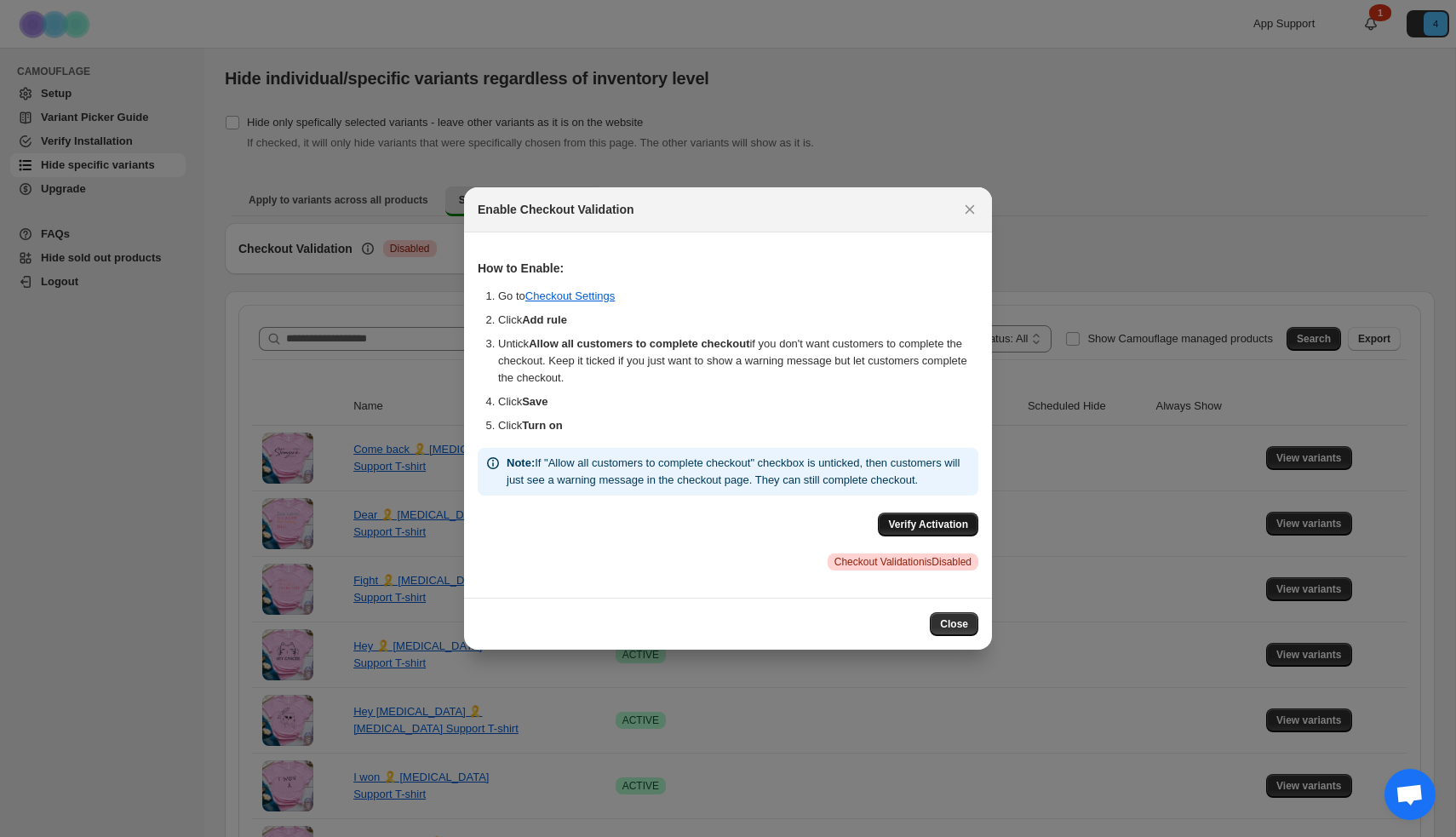
click at [914, 531] on span "Verify Activation" at bounding box center [928, 524] width 80 height 13
drag, startPoint x: 964, startPoint y: 193, endPoint x: 941, endPoint y: 183, distance: 25.1
click at [964, 201] on icon "Close" at bounding box center [969, 209] width 17 height 17
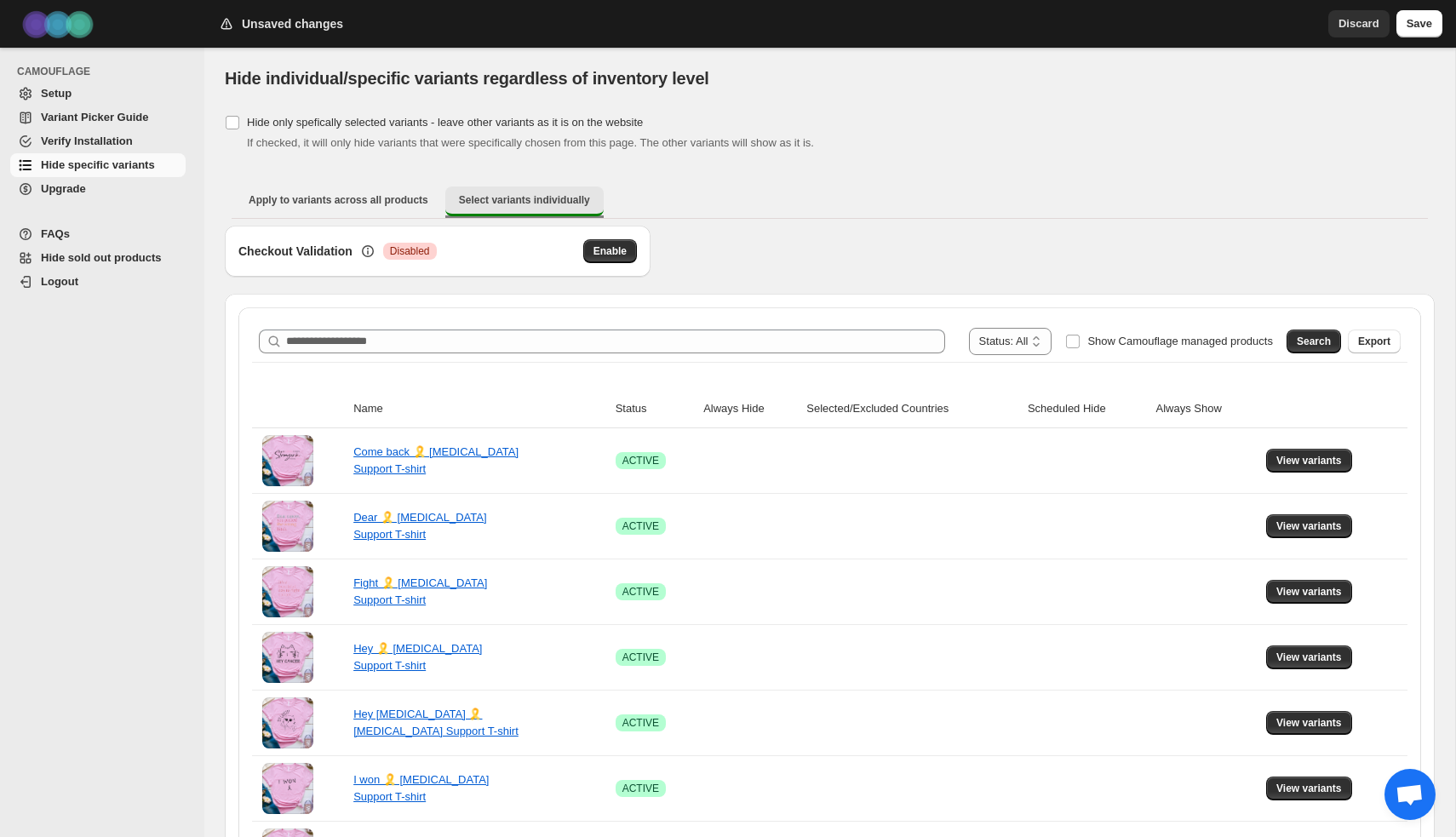
click at [543, 197] on span "Select variants individually" at bounding box center [524, 199] width 131 height 13
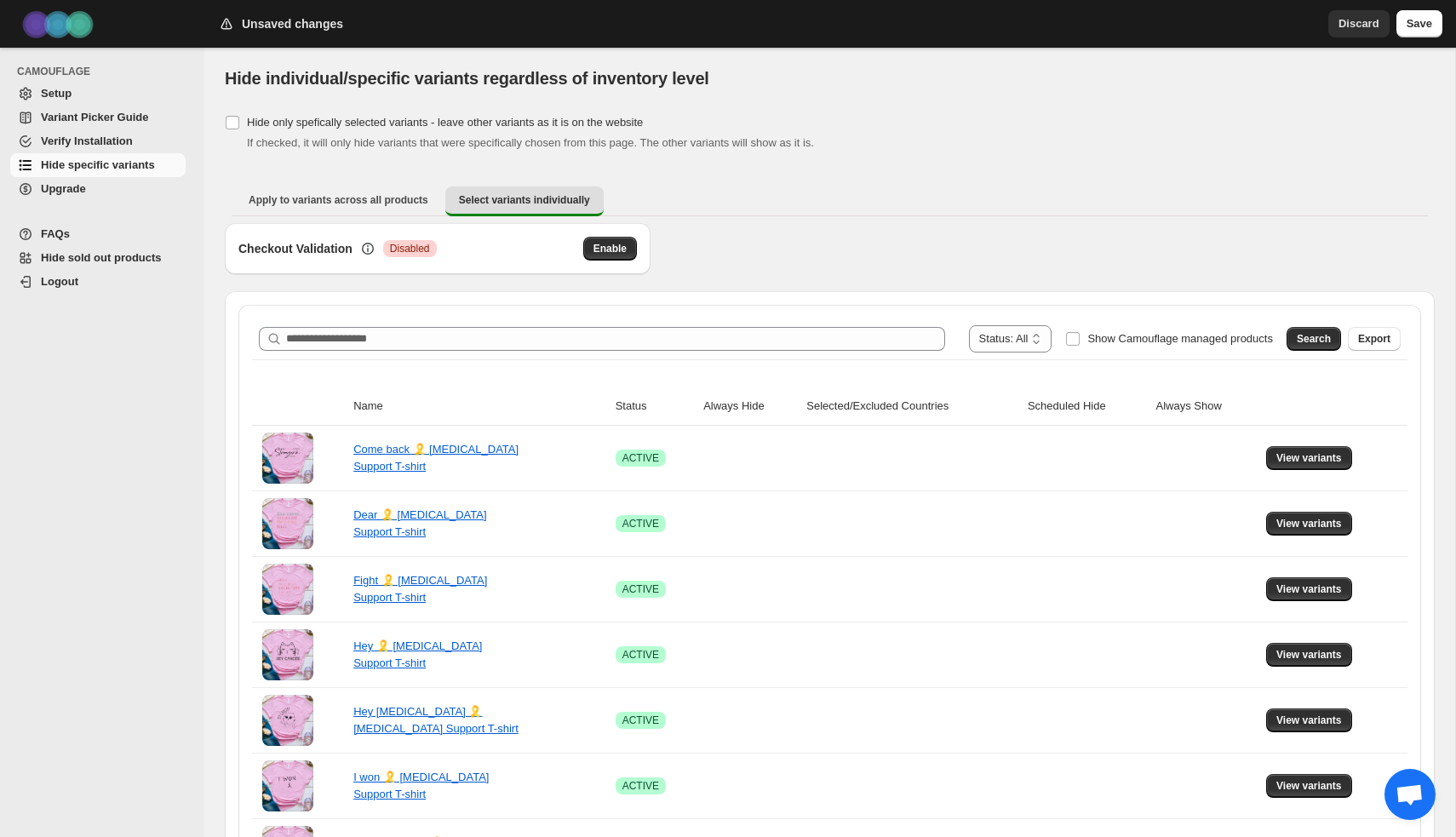
click at [1090, 249] on div "Checkout Validation Critical Disabled Enable" at bounding box center [830, 257] width 1210 height 68
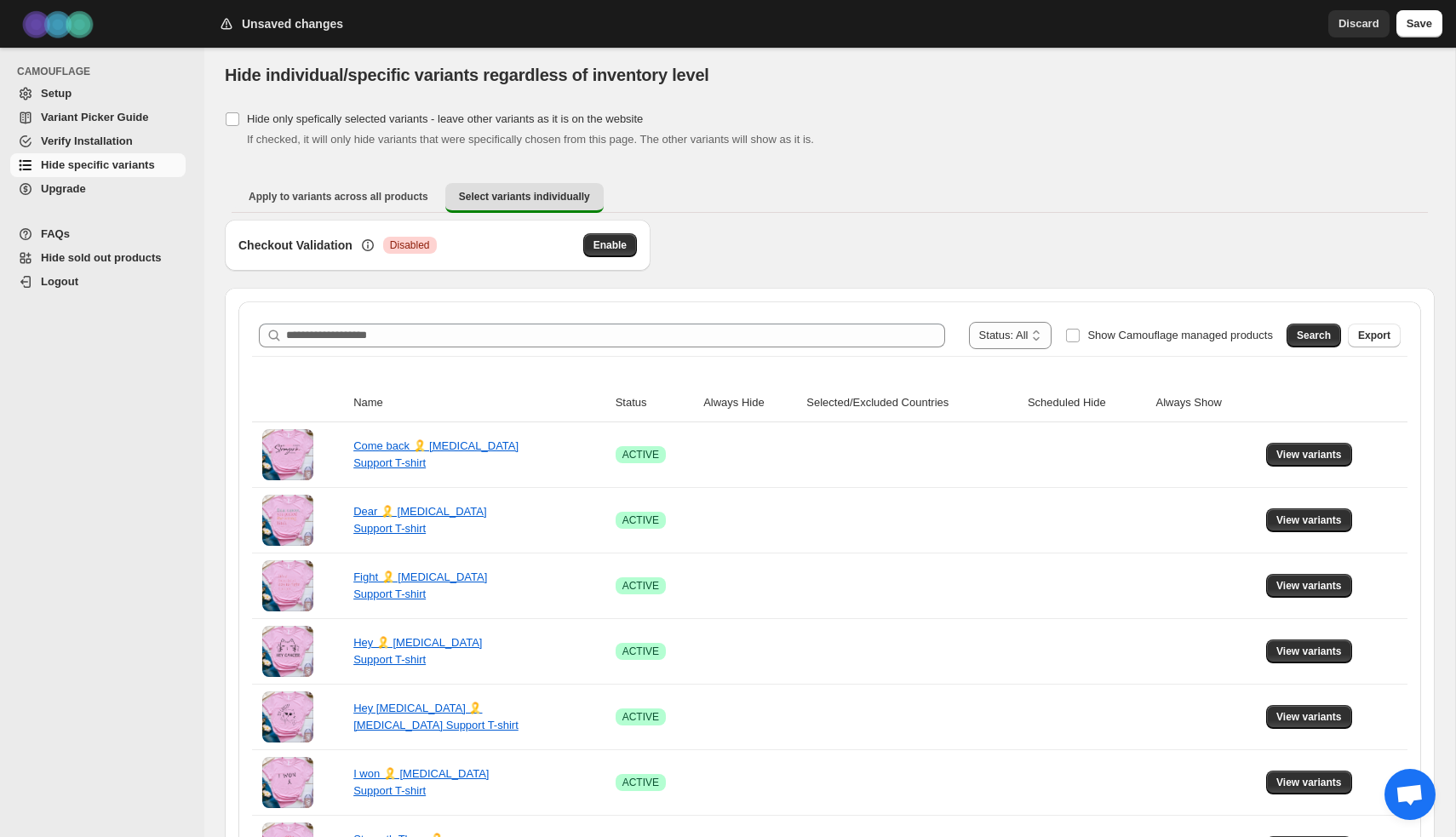
click at [94, 138] on span "Verify Installation" at bounding box center [86, 141] width 92 height 12
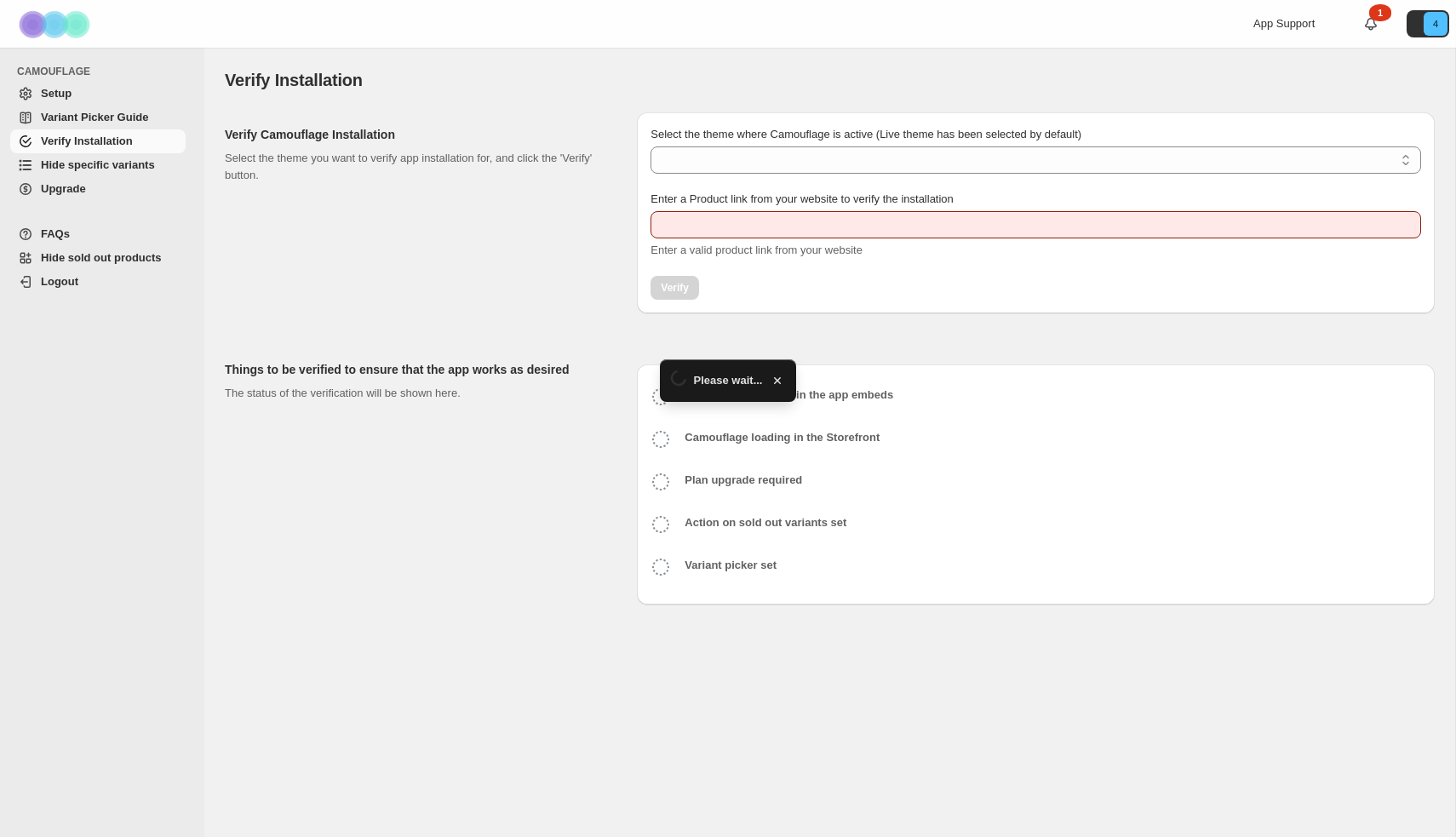
type input "**********"
select select "**********"
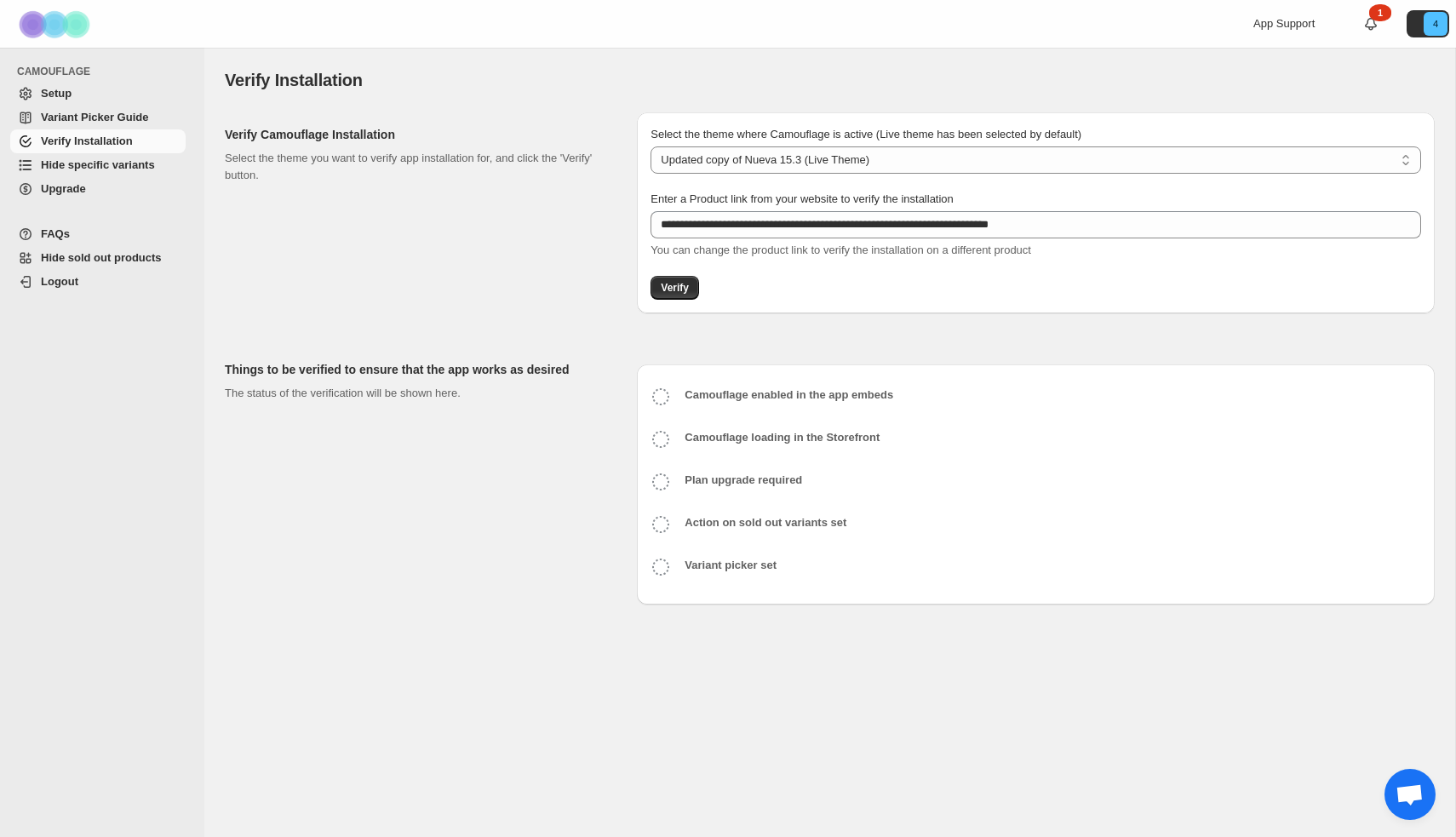
click at [100, 121] on span "Variant Picker Guide" at bounding box center [94, 117] width 108 height 12
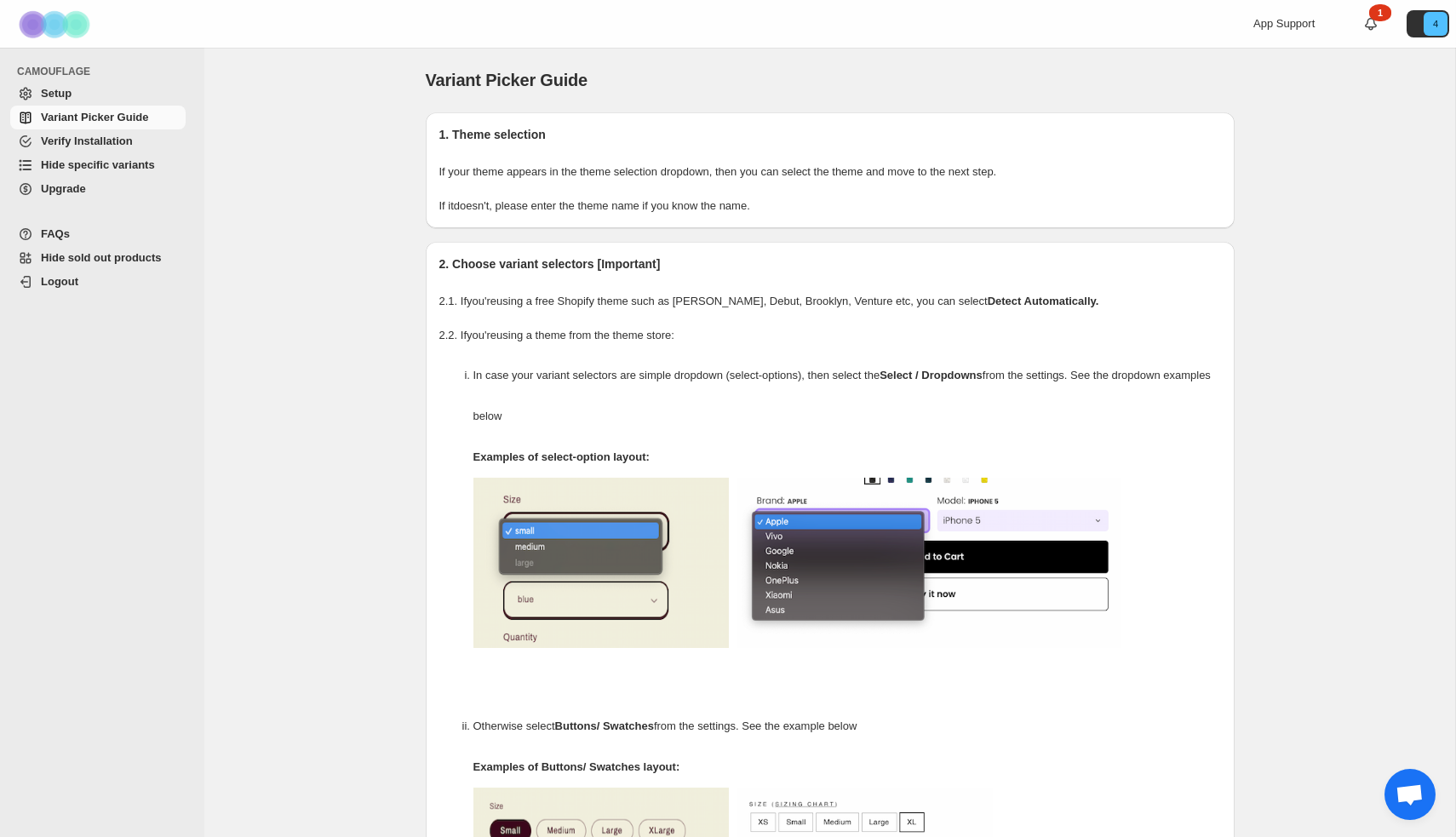
click at [115, 161] on span "Hide specific variants" at bounding box center [98, 165] width 114 height 12
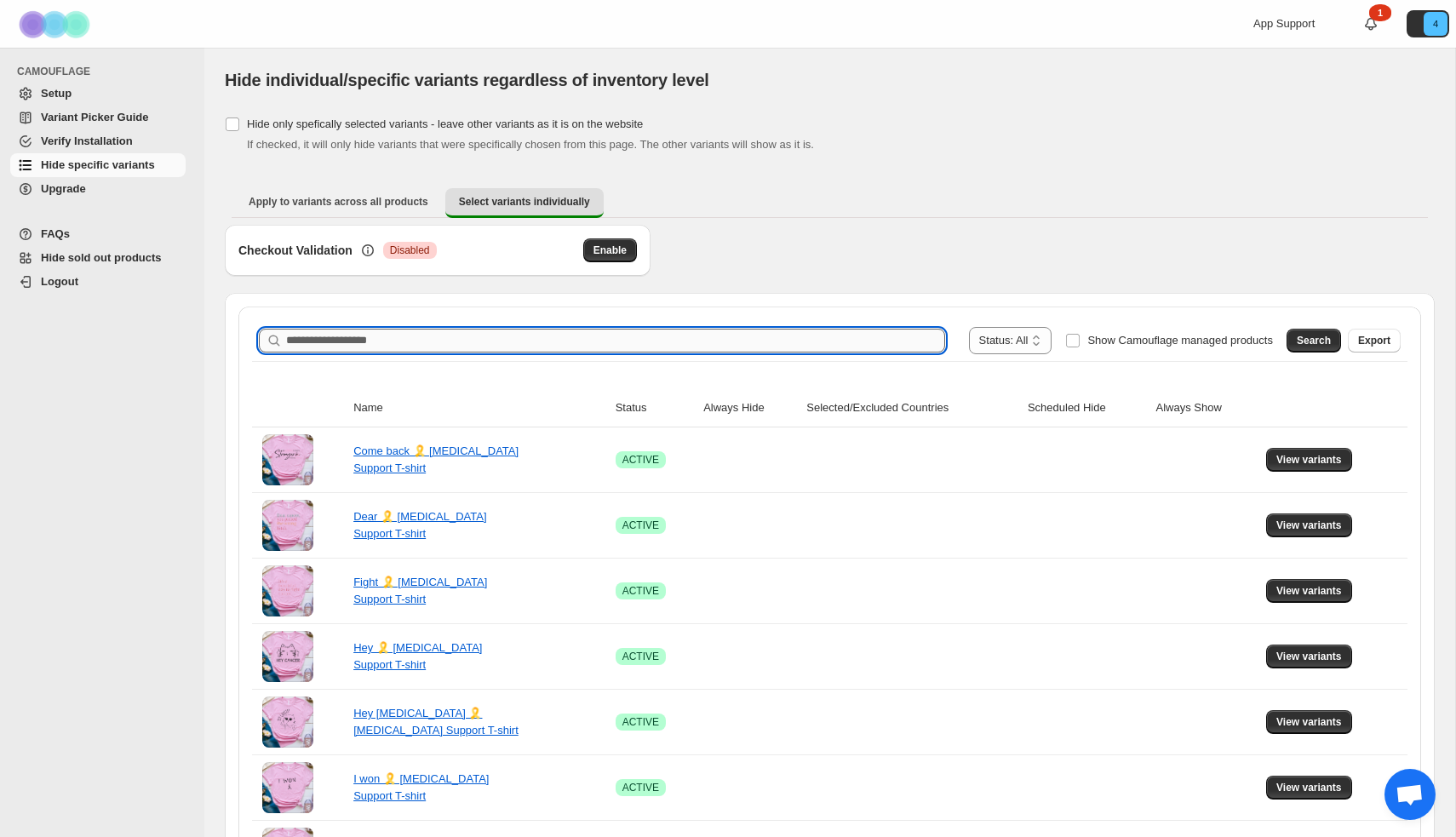
click at [410, 341] on input "Search product name" at bounding box center [615, 340] width 659 height 24
click at [1328, 461] on span "View variants" at bounding box center [1309, 459] width 66 height 13
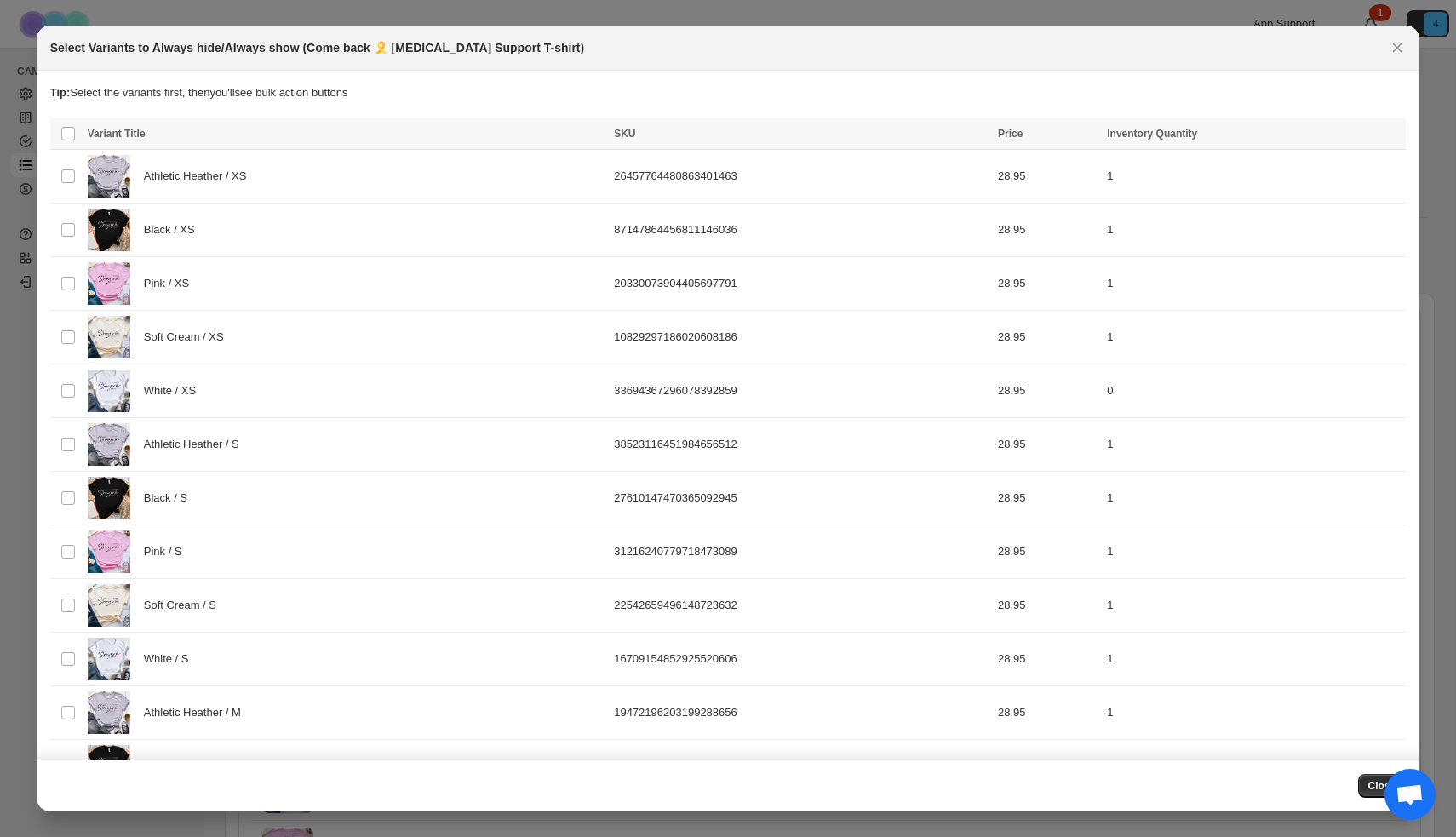
click at [1398, 50] on icon "Close" at bounding box center [1396, 47] width 17 height 17
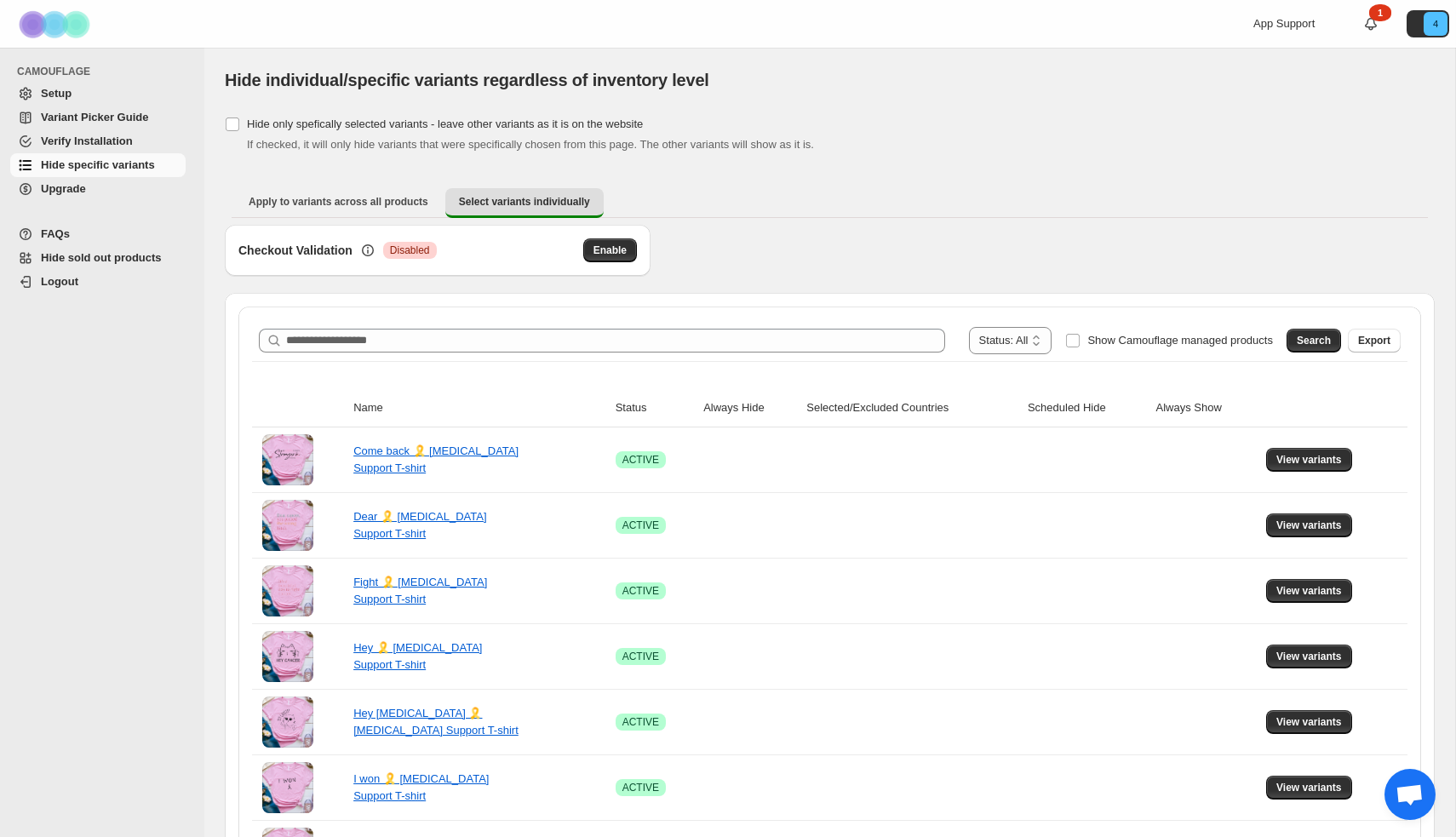
click at [1368, 18] on icon at bounding box center [1371, 23] width 17 height 17
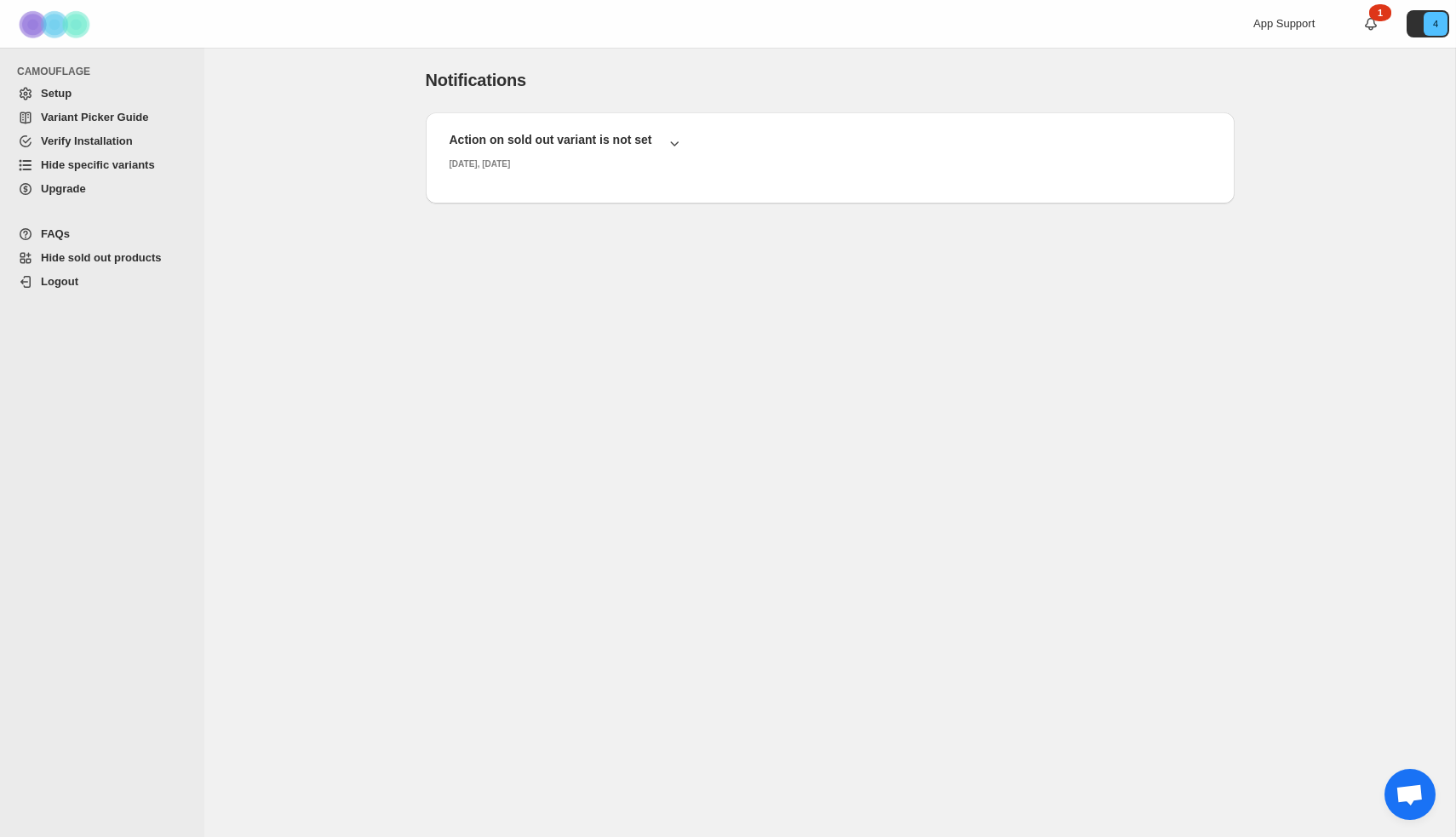
click at [93, 166] on span "Hide specific variants" at bounding box center [98, 165] width 114 height 12
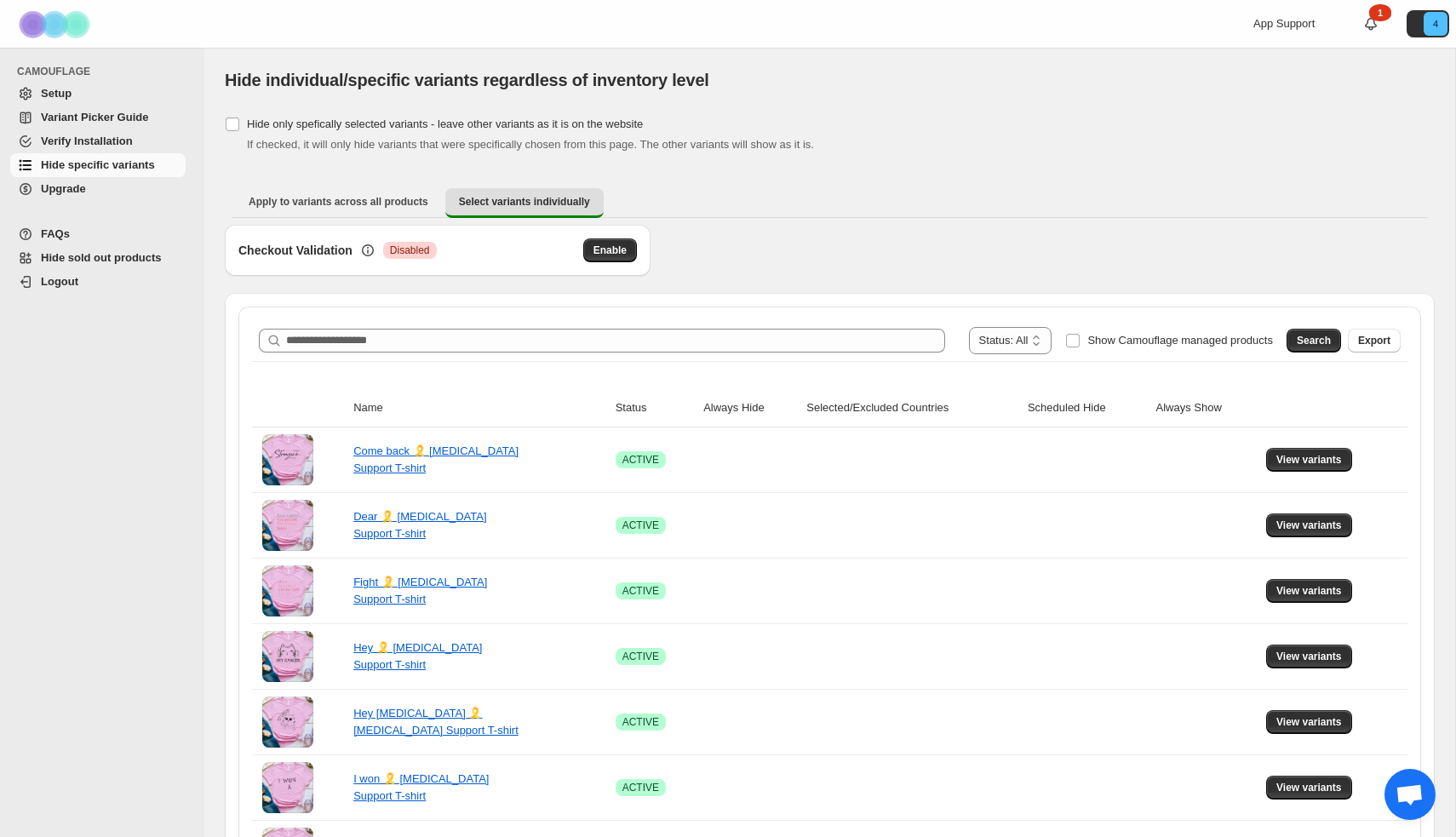
click at [98, 260] on span "Hide sold out products" at bounding box center [101, 257] width 121 height 12
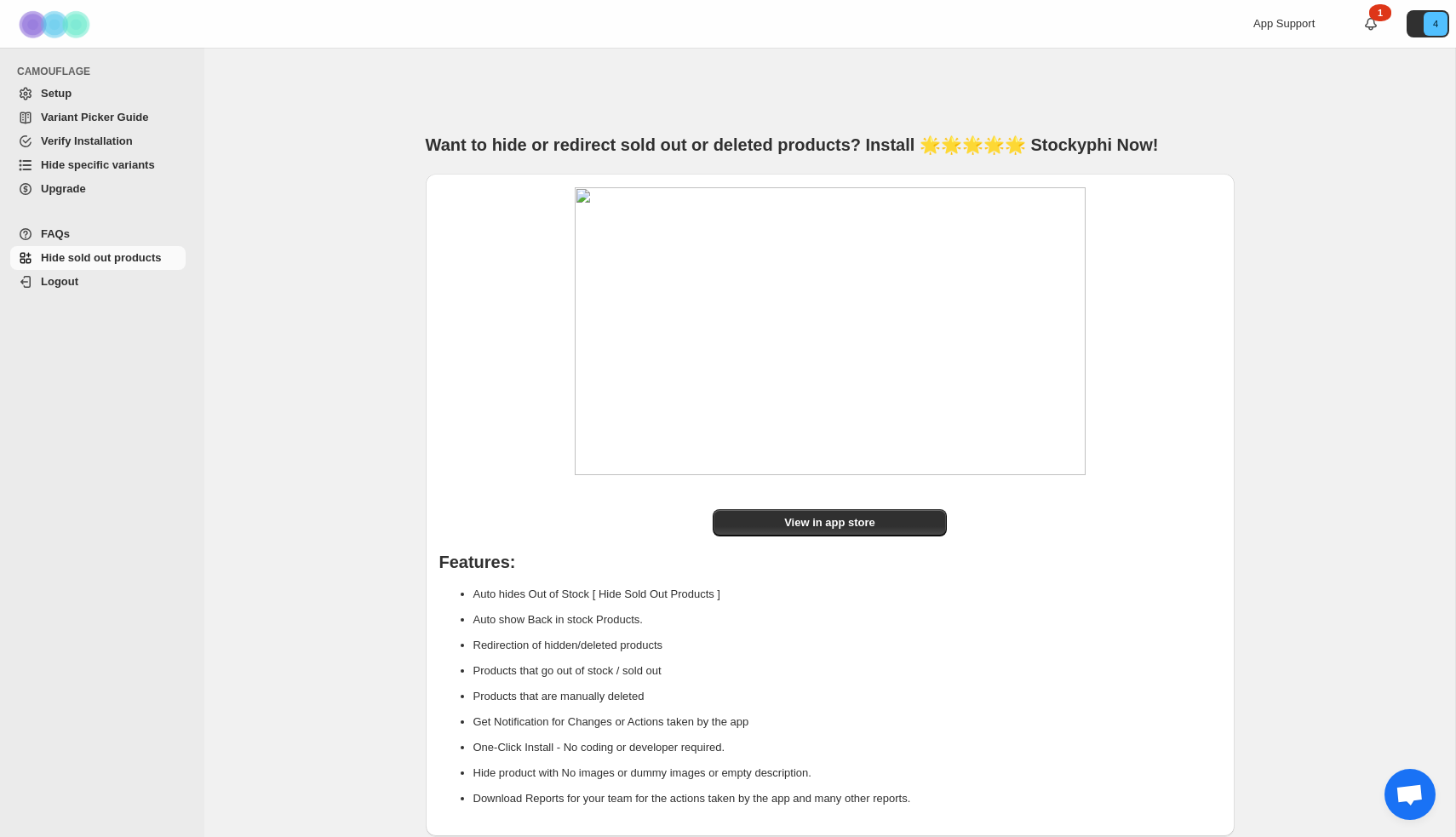
click at [87, 116] on span "Variant Picker Guide" at bounding box center [94, 117] width 108 height 12
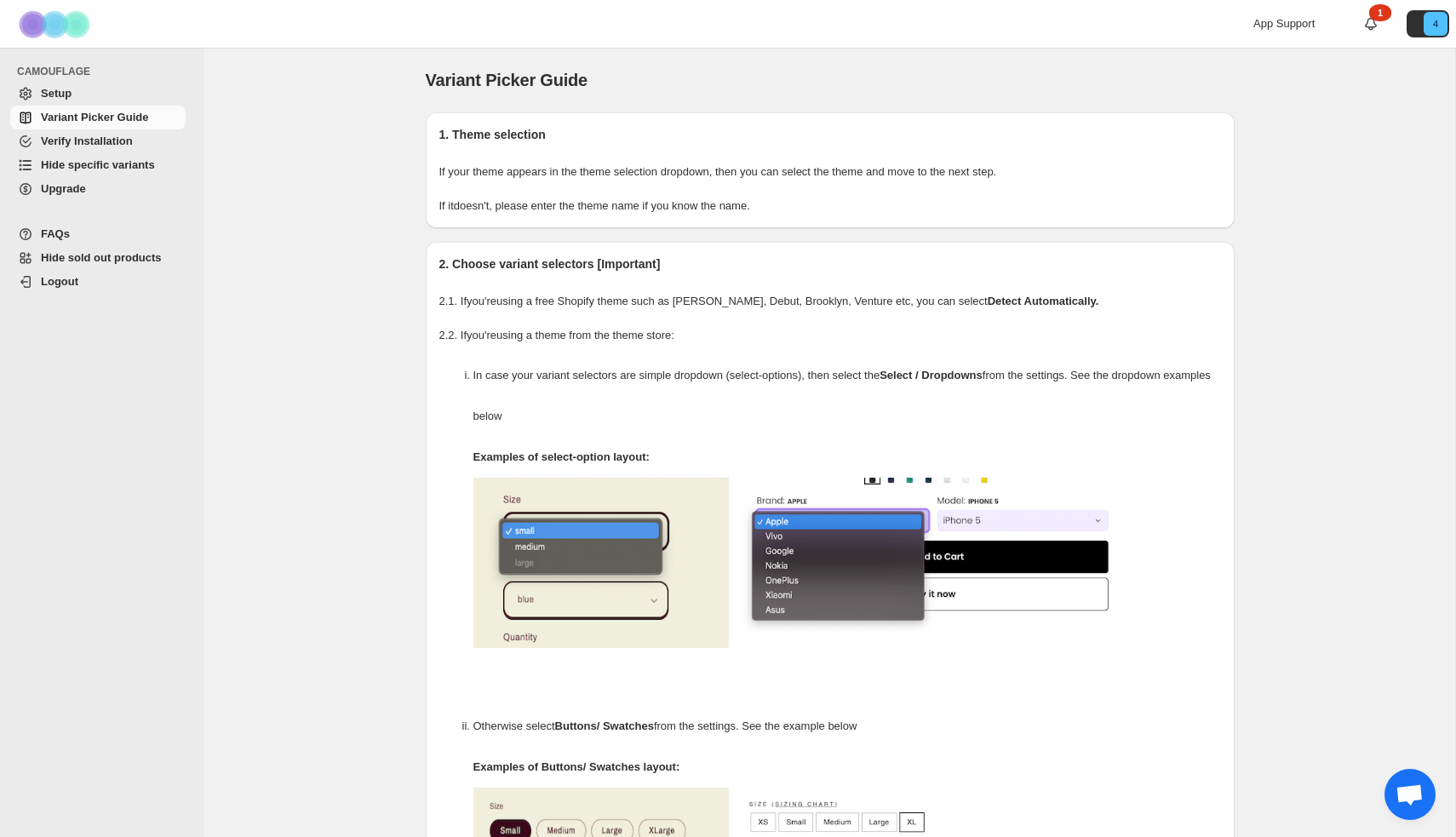
click at [1370, 26] on link "1" at bounding box center [1371, 23] width 17 height 17
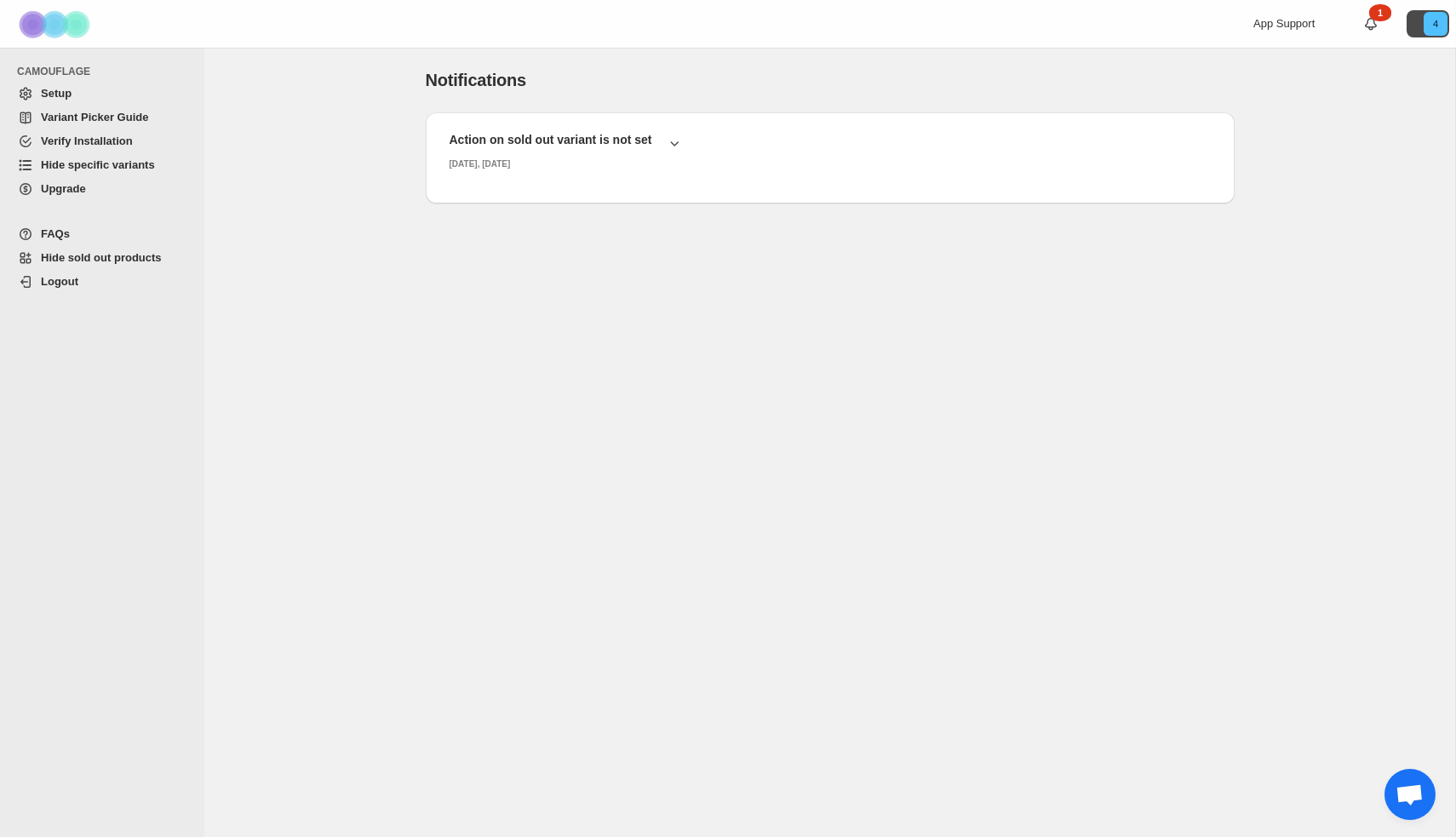
click at [1443, 26] on icon "4" at bounding box center [1435, 23] width 24 height 24
click at [125, 121] on span "Variant Picker Guide" at bounding box center [94, 117] width 108 height 12
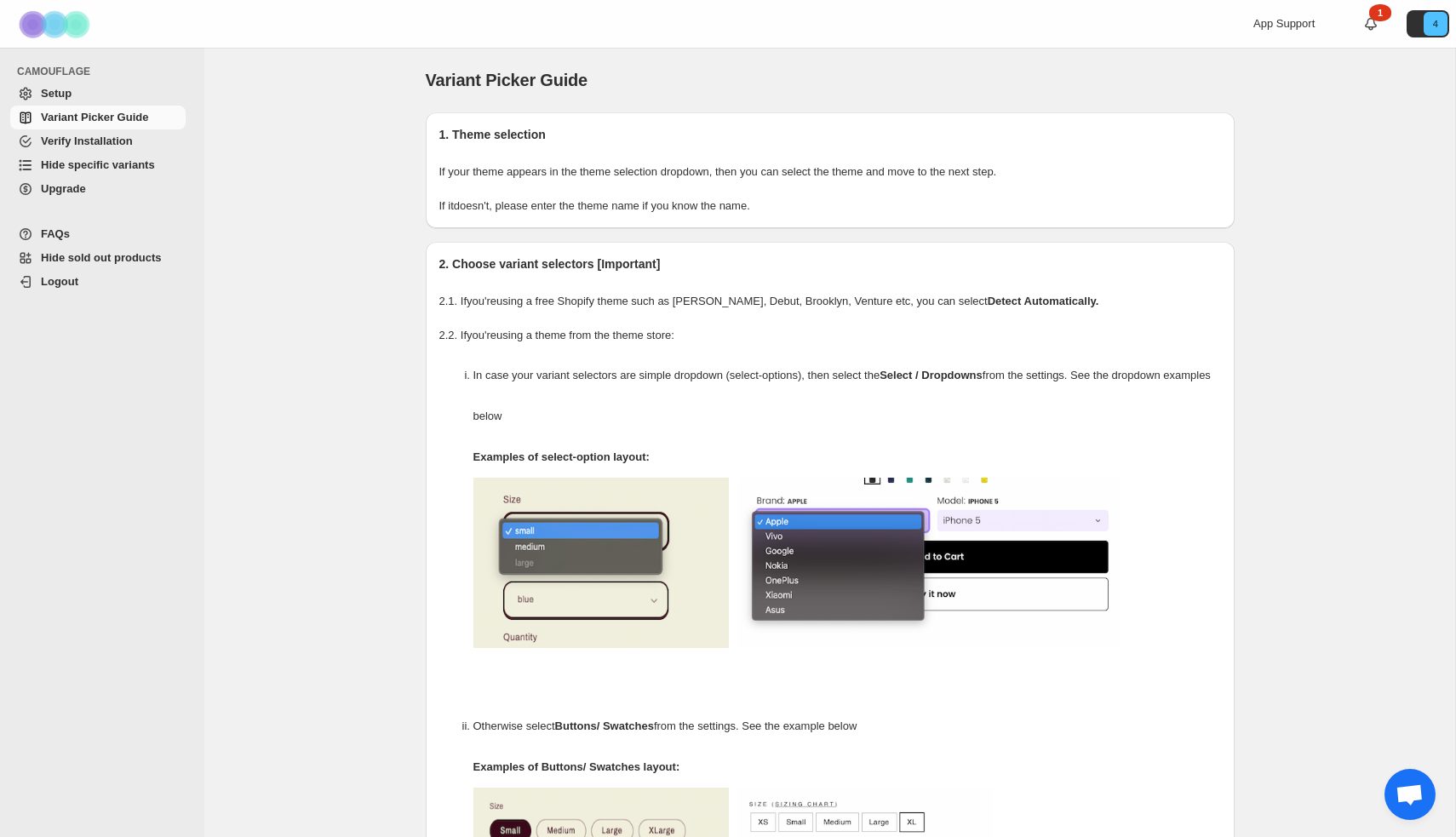
click at [94, 145] on span "Verify Installation" at bounding box center [86, 141] width 92 height 12
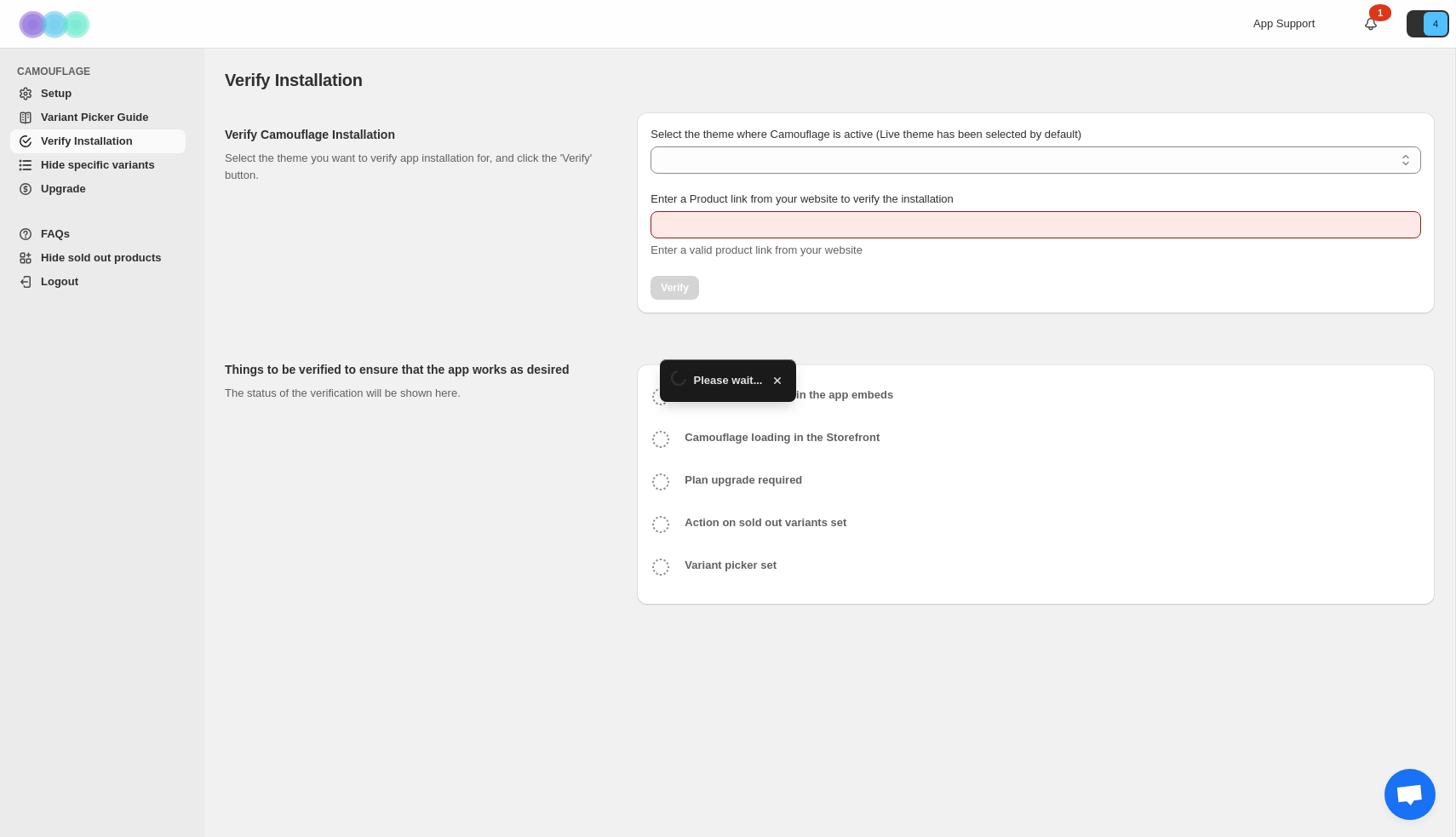
type input "**********"
select select "**********"
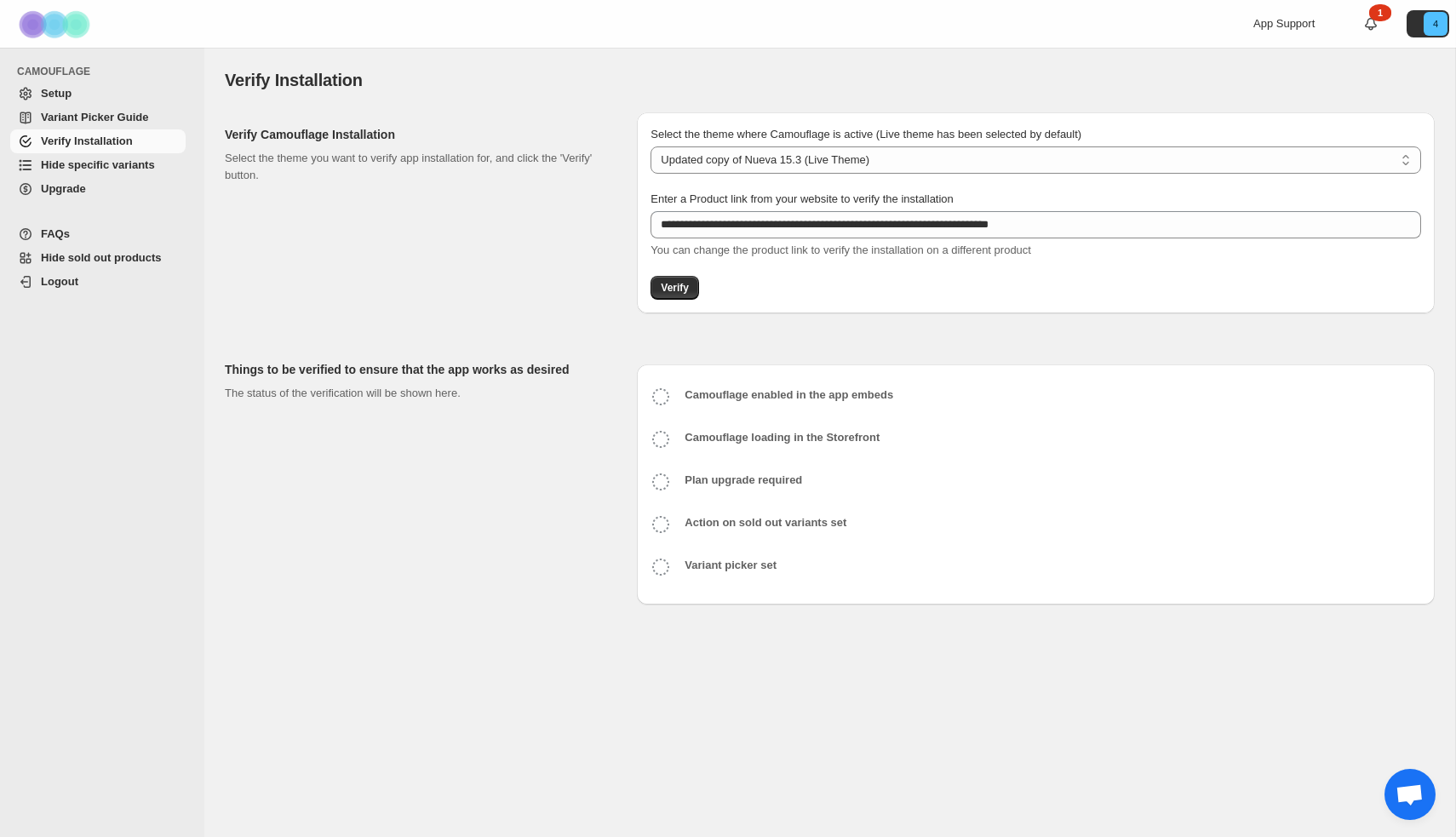
click at [91, 156] on link "Hide specific variants" at bounding box center [97, 165] width 175 height 24
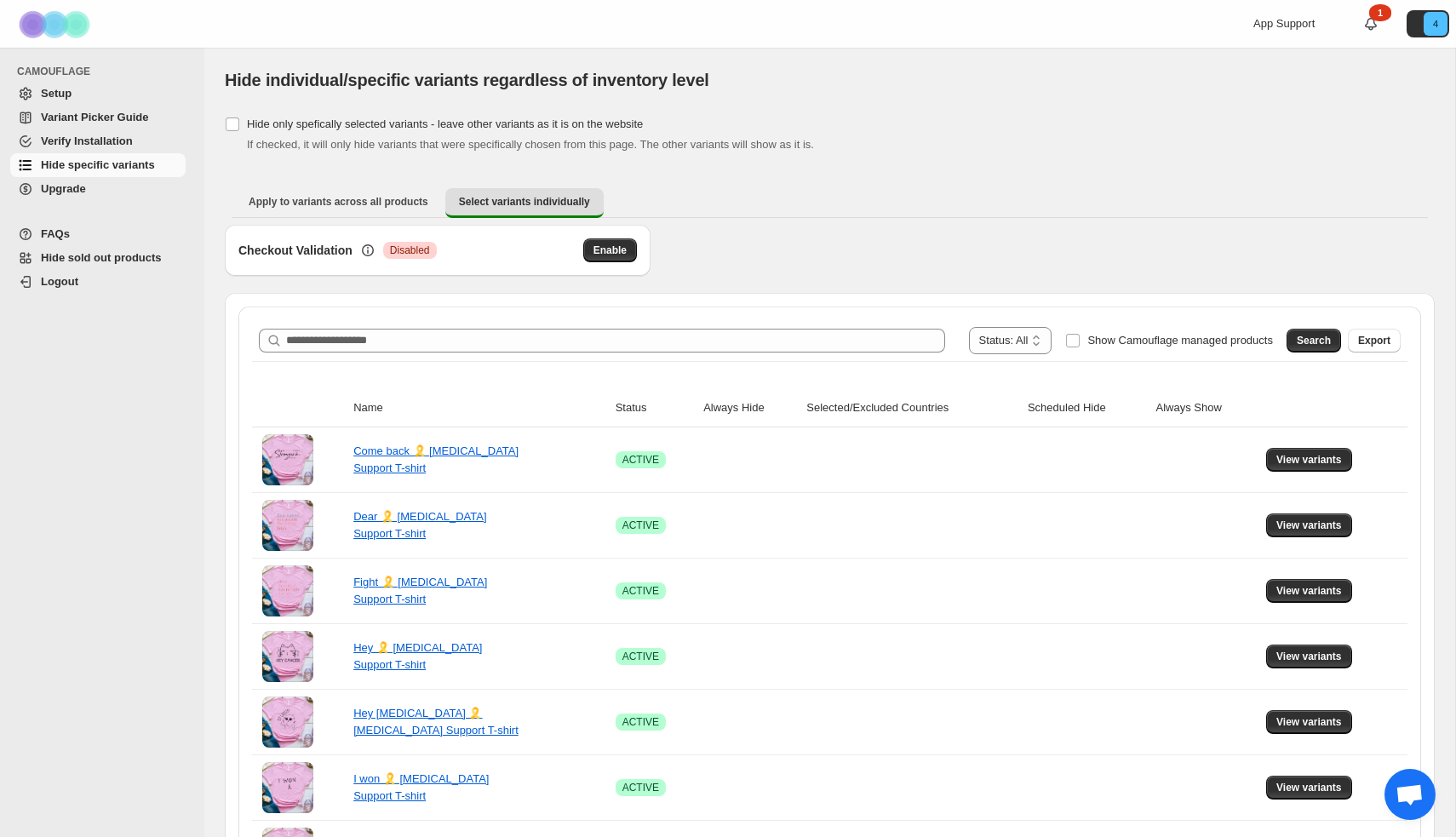
click at [111, 88] on span "Setup" at bounding box center [111, 93] width 141 height 17
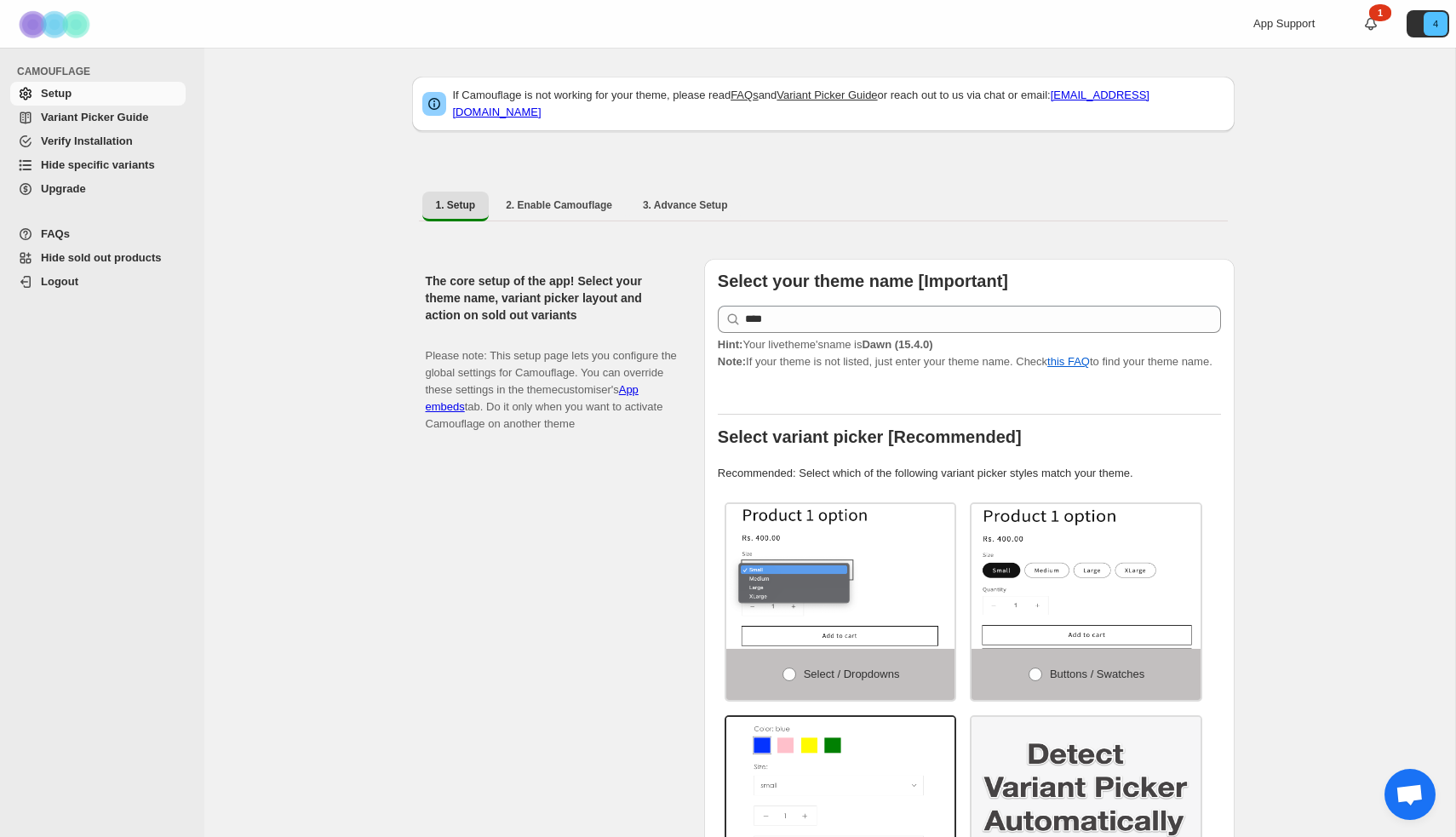
click at [753, 97] on link "FAQs" at bounding box center [744, 95] width 28 height 12
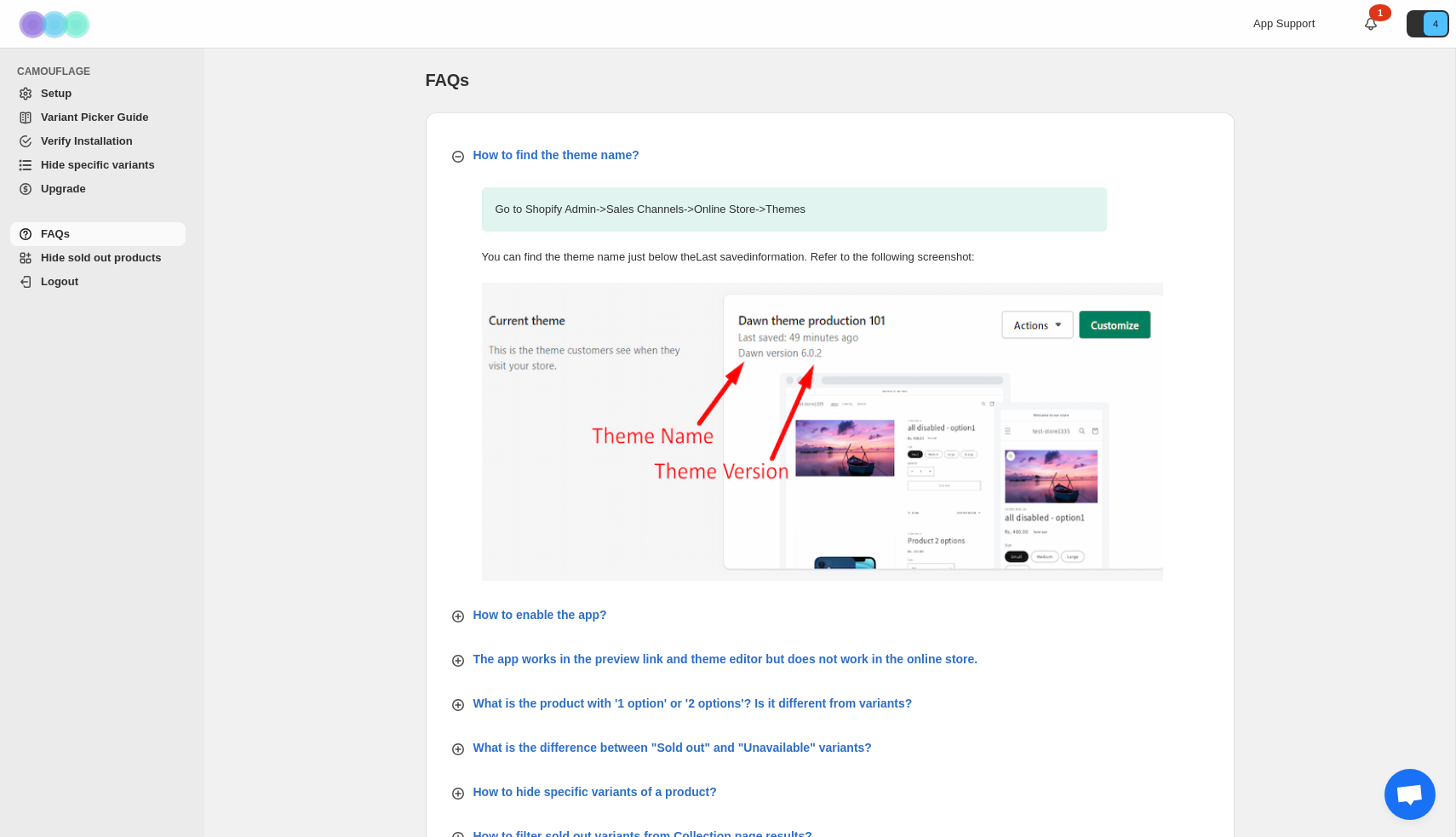
scroll to position [-9, 0]
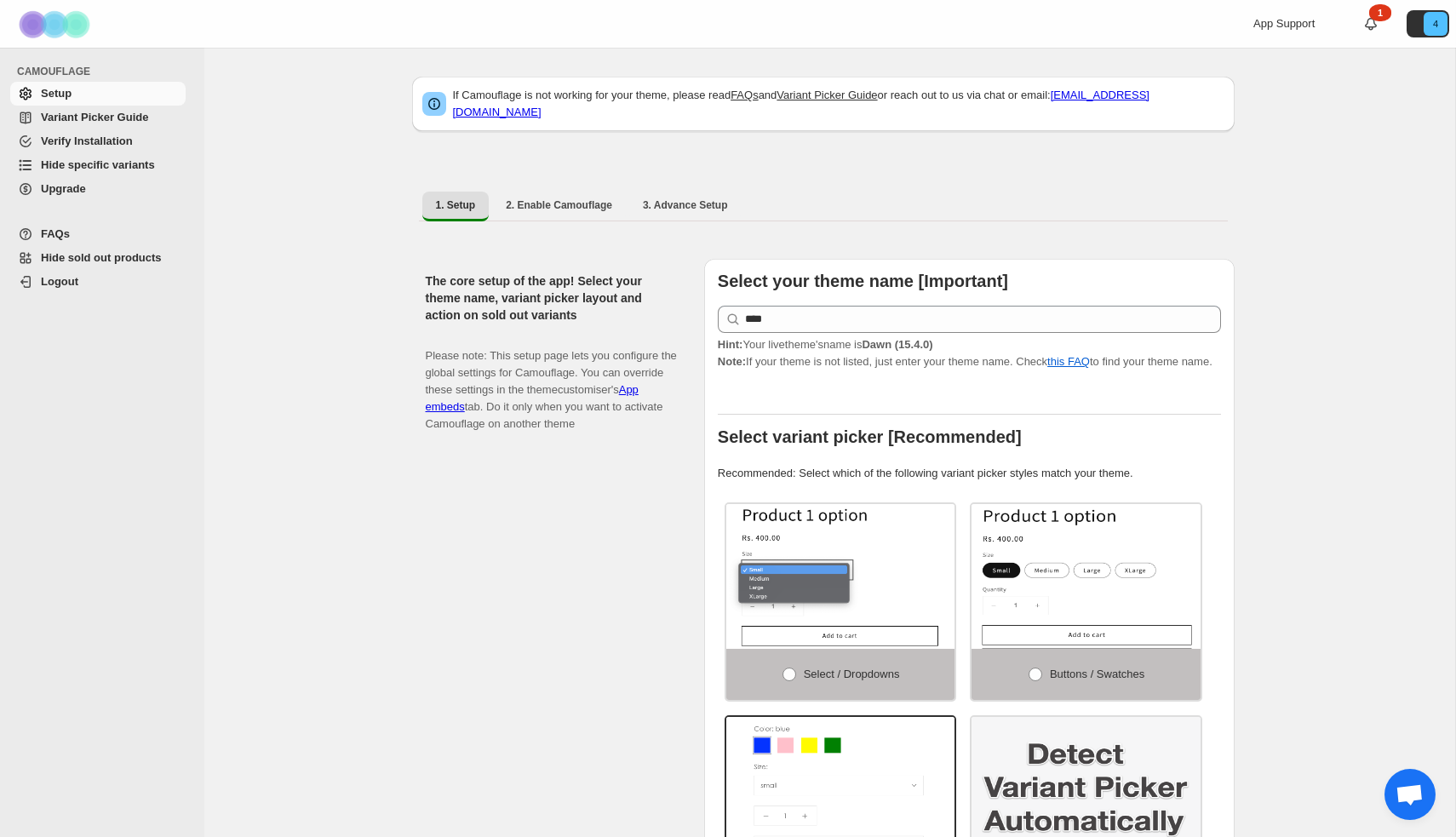
click at [85, 187] on span "Upgrade" at bounding box center [63, 189] width 45 height 12
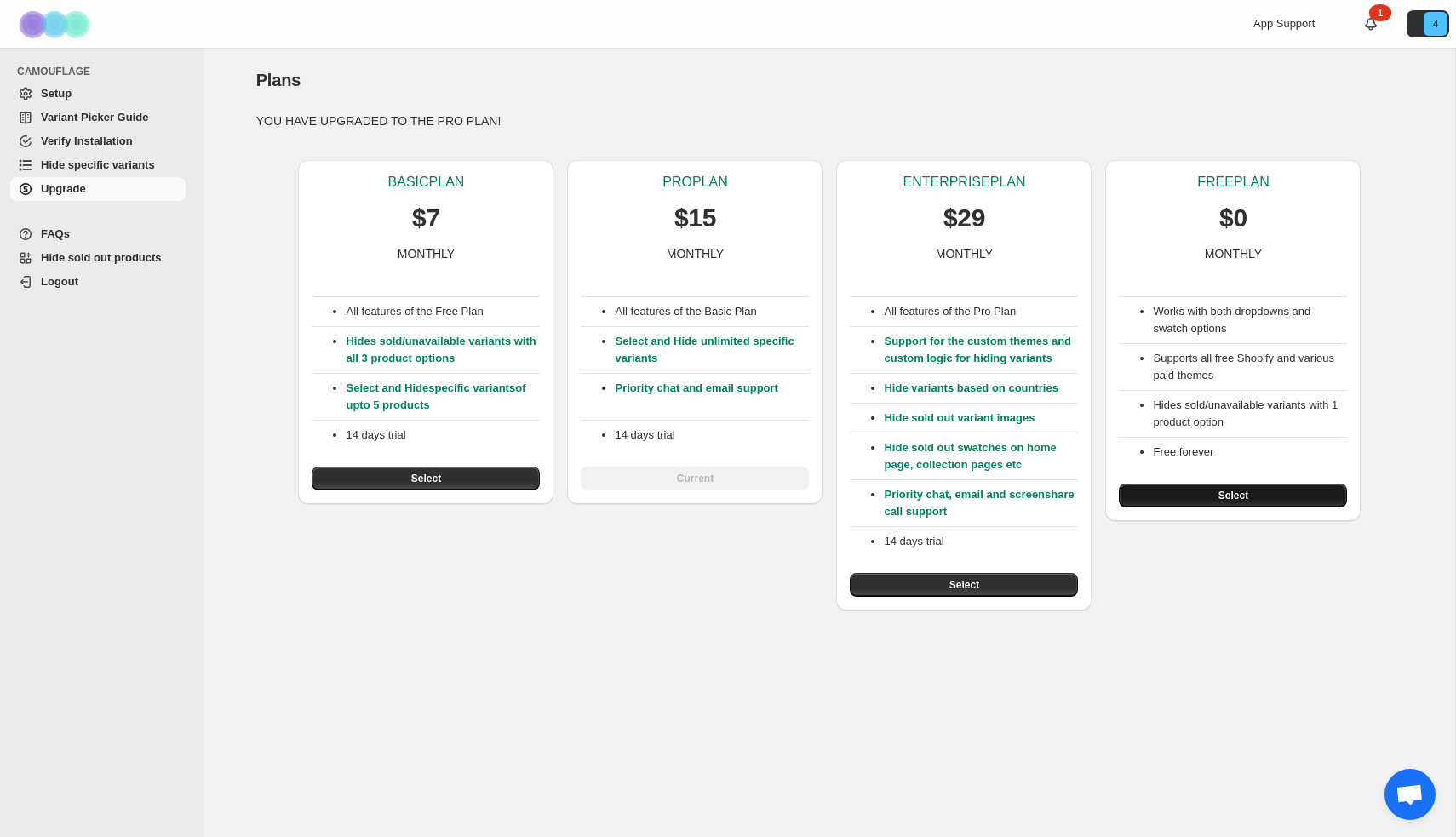
click at [1276, 495] on button "Select" at bounding box center [1233, 495] width 229 height 24
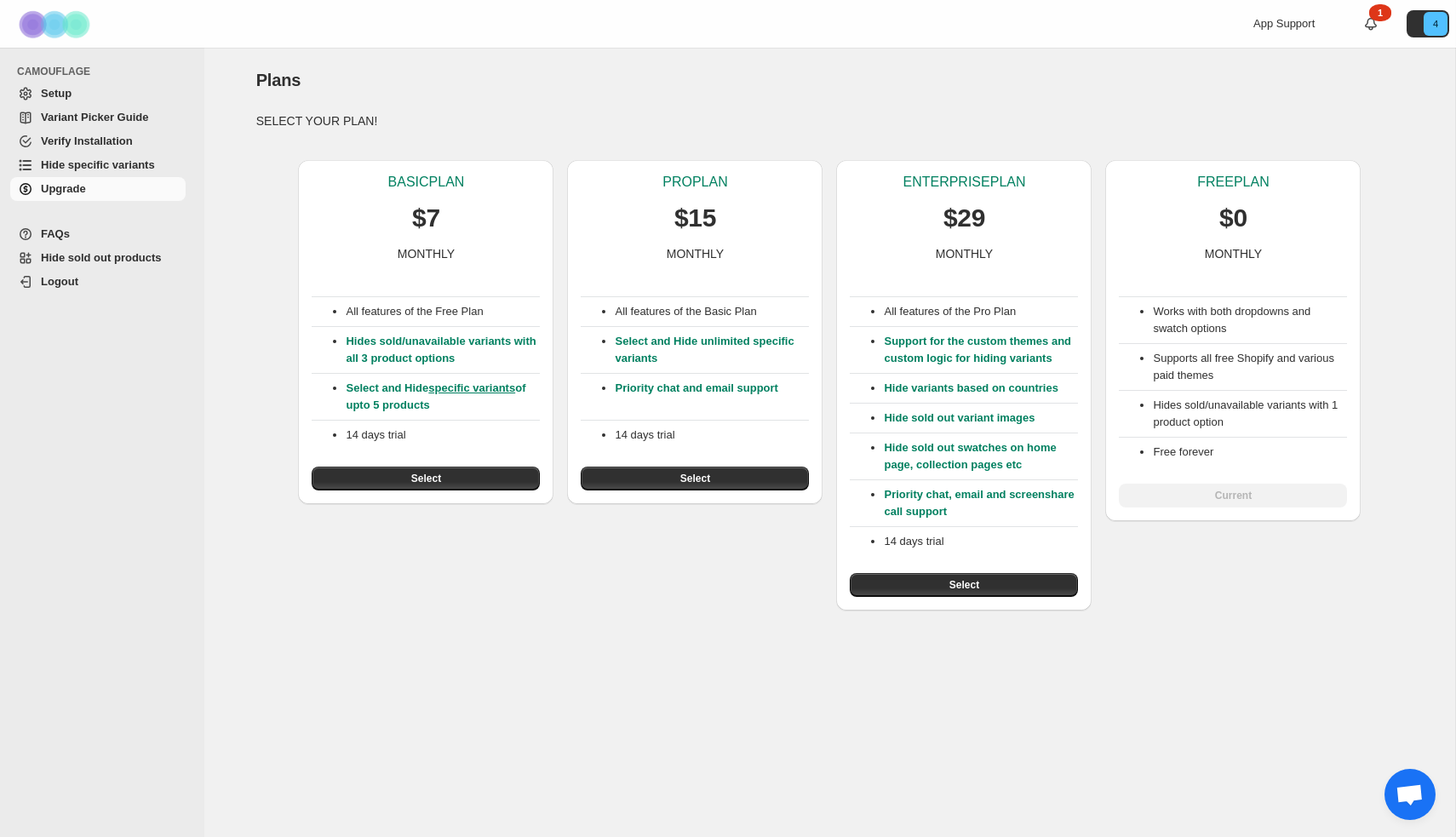
click at [99, 85] on link "Setup" at bounding box center [97, 93] width 175 height 24
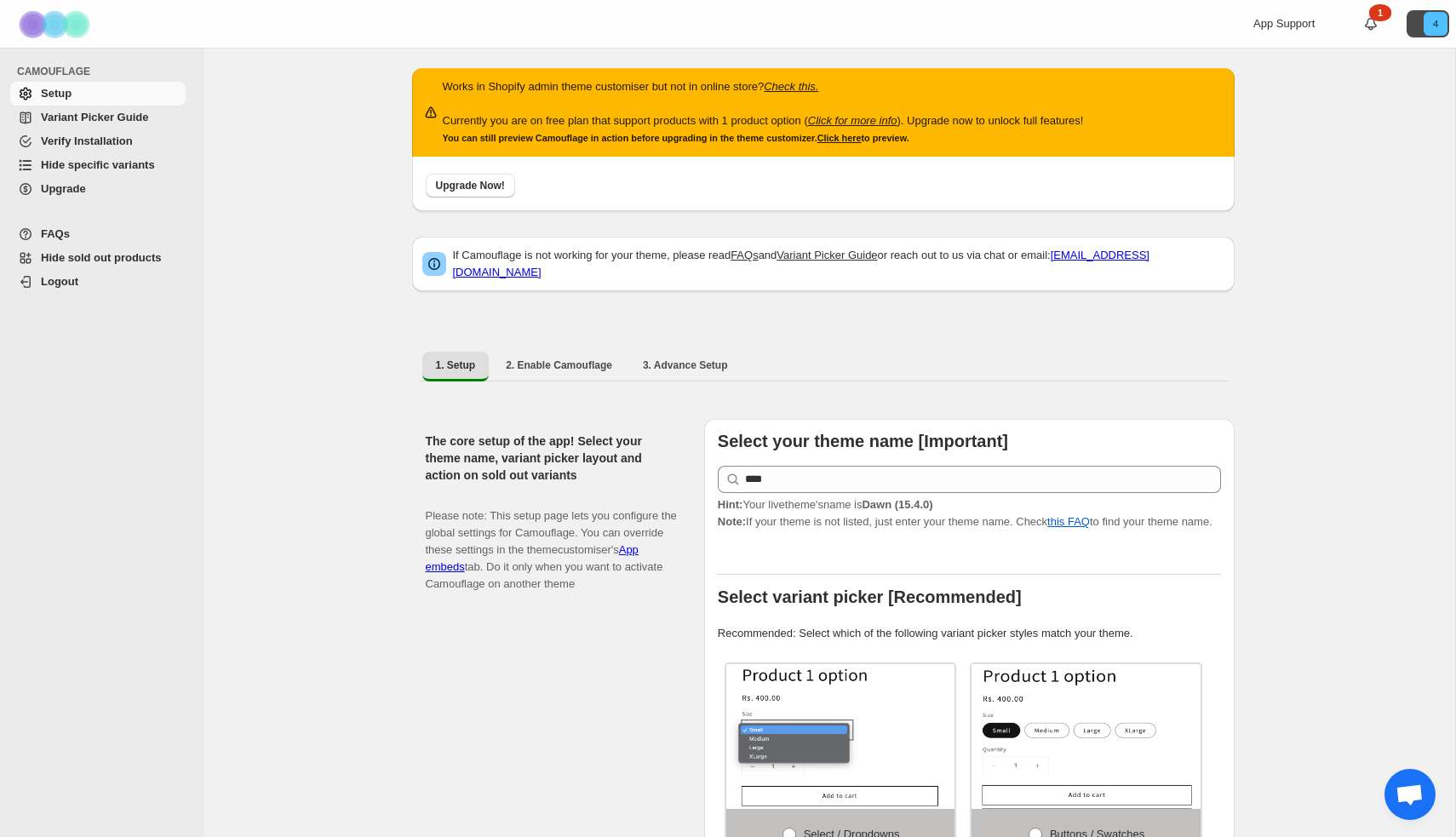
click at [1434, 30] on icon "4" at bounding box center [1435, 23] width 24 height 24
click at [1389, 72] on span "4de521-f0.myshopify.com" at bounding box center [1395, 71] width 89 height 12
click at [158, 262] on span "Hide sold out products" at bounding box center [101, 257] width 121 height 12
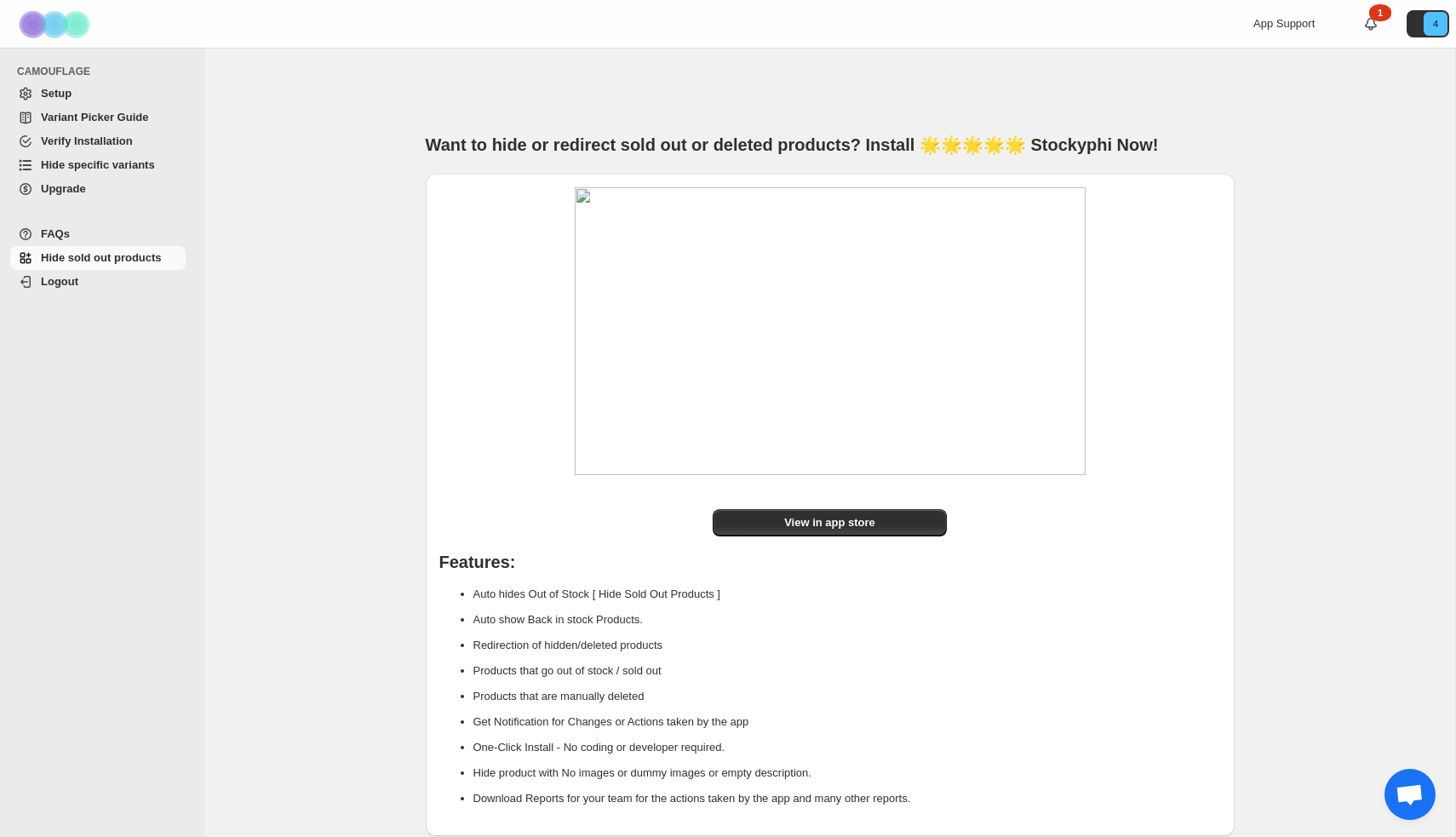
click at [91, 96] on span "Setup" at bounding box center [111, 93] width 141 height 17
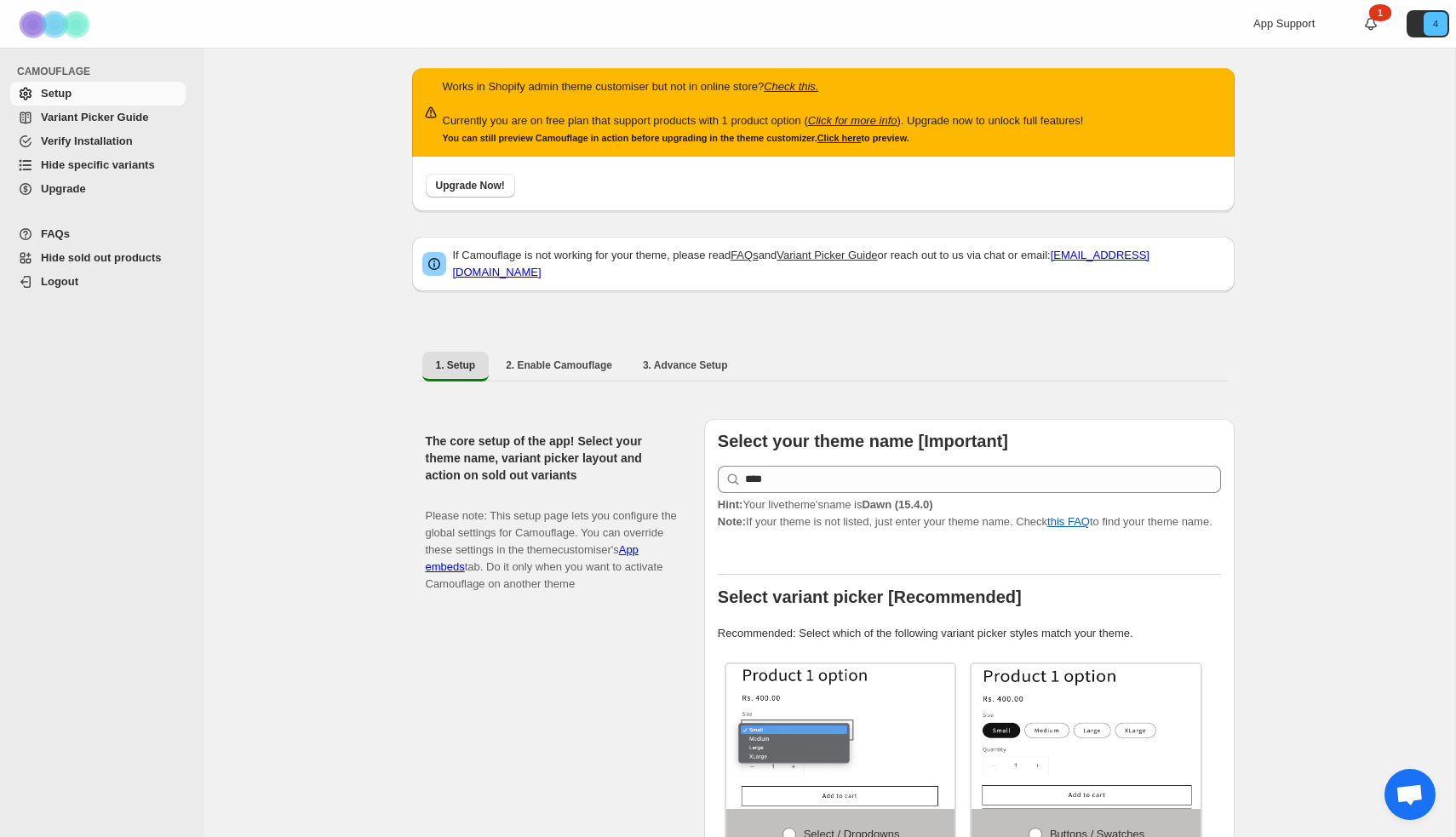
click at [69, 18] on img at bounding box center [56, 24] width 85 height 47
